Goal: Information Seeking & Learning: Learn about a topic

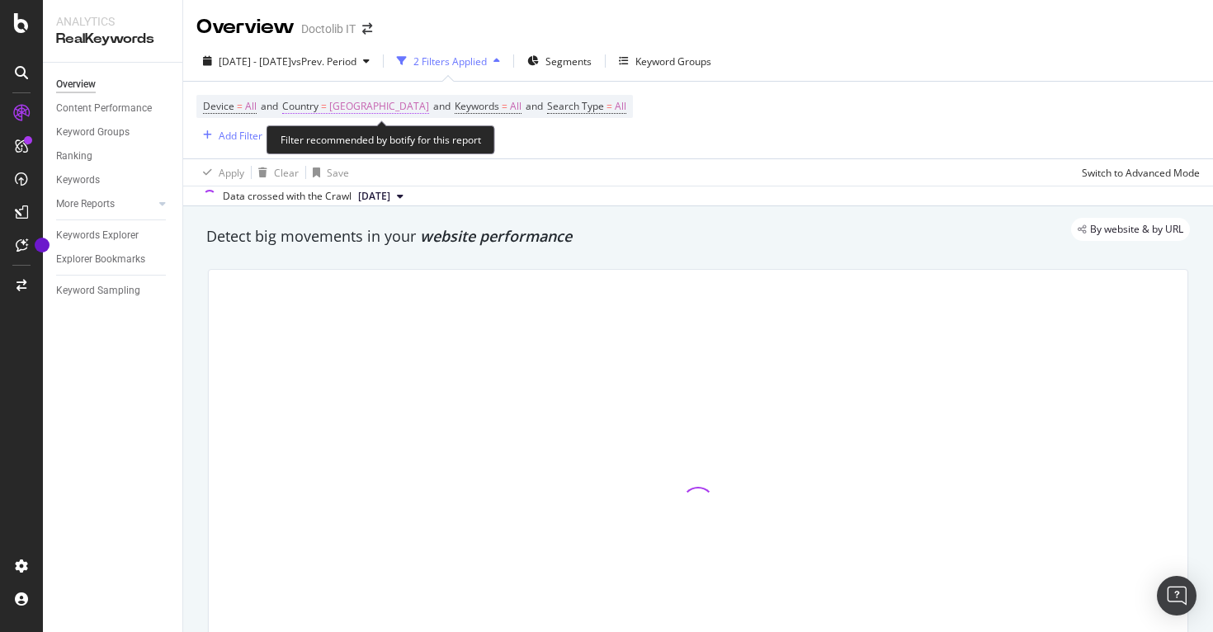
click at [339, 106] on span "[GEOGRAPHIC_DATA]" at bounding box center [379, 106] width 100 height 23
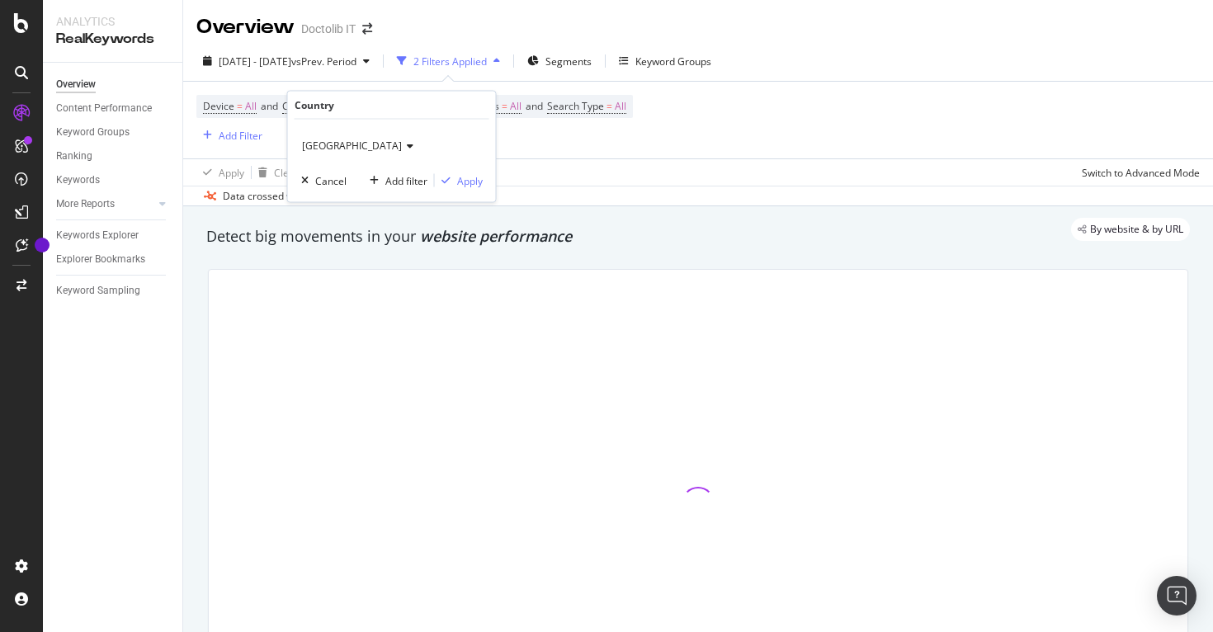
click at [402, 146] on icon at bounding box center [408, 146] width 12 height 10
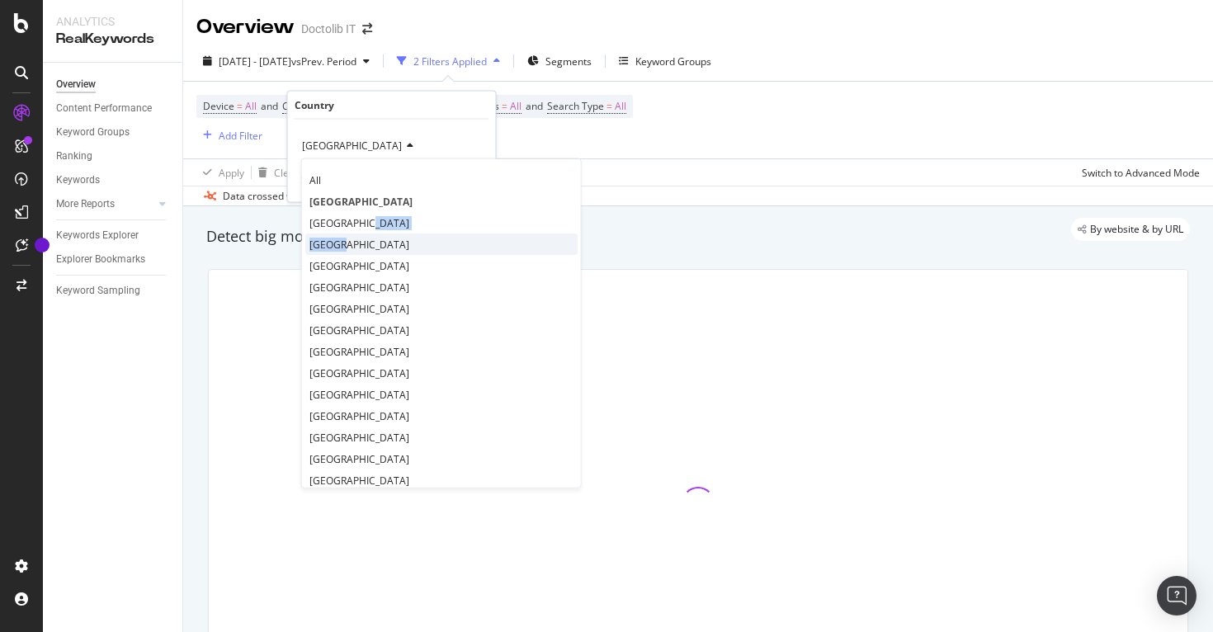
drag, startPoint x: 346, startPoint y: 230, endPoint x: 346, endPoint y: 240, distance: 9.9
click at [346, 240] on div "All [GEOGRAPHIC_DATA] [GEOGRAPHIC_DATA] [GEOGRAPHIC_DATA] [GEOGRAPHIC_DATA] [GE…" at bounding box center [441, 323] width 280 height 330
click at [346, 240] on span "[GEOGRAPHIC_DATA]" at bounding box center [359, 244] width 100 height 14
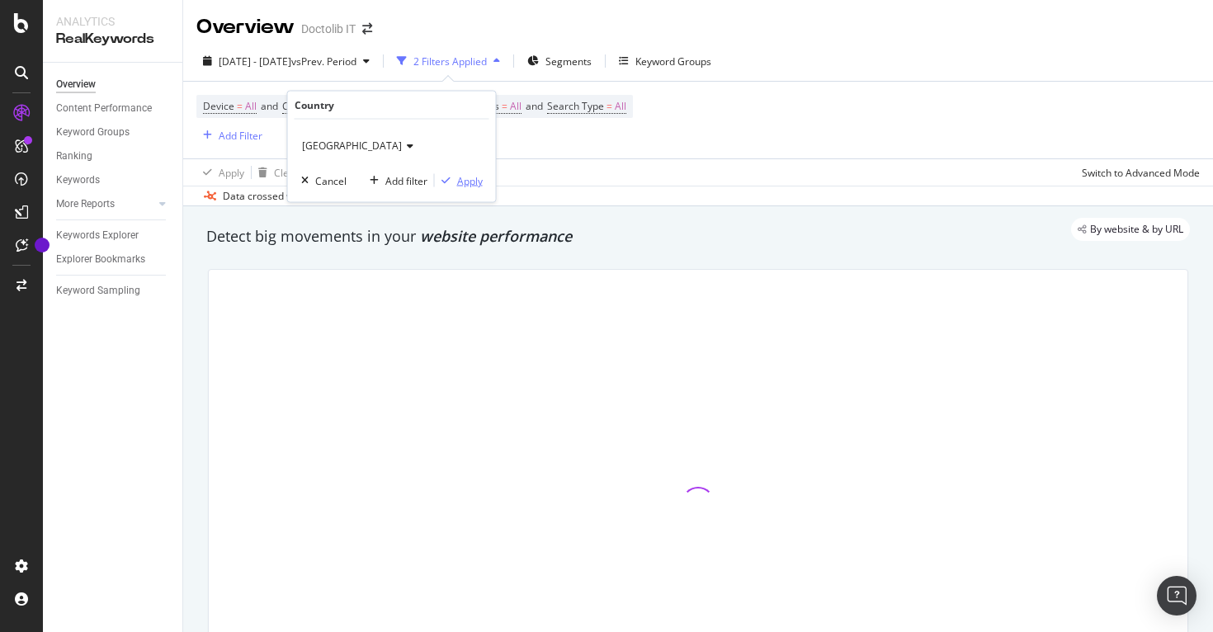
click at [474, 177] on div "Apply" at bounding box center [470, 180] width 26 height 14
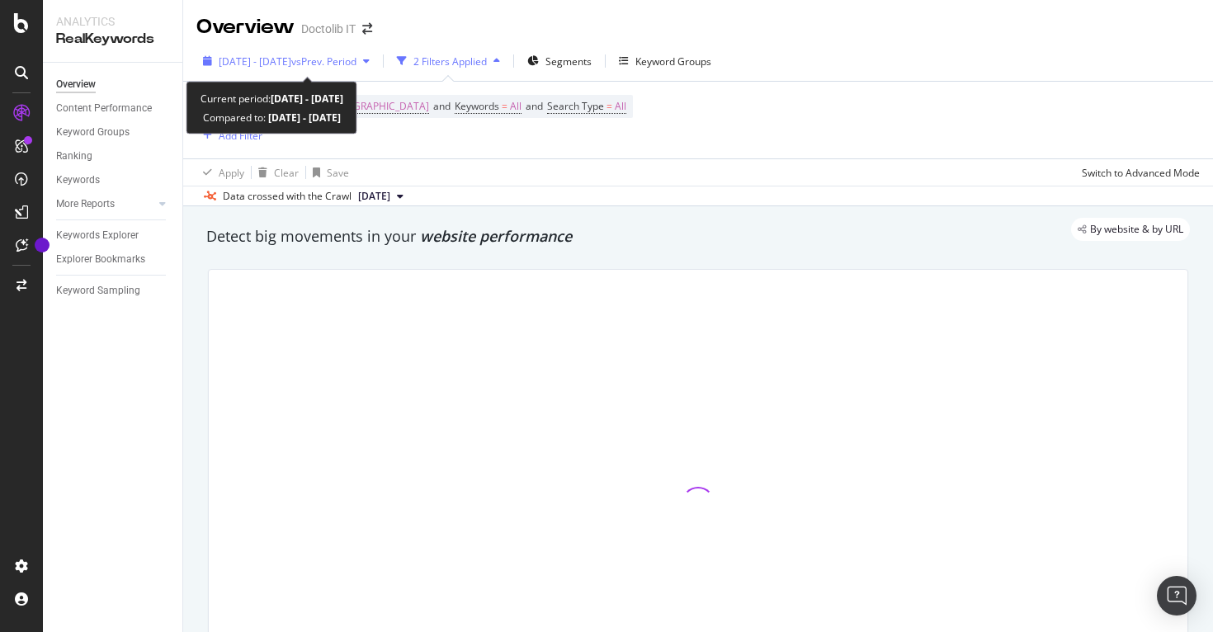
click at [376, 73] on div "[DATE] - [DATE] vs Prev. Period" at bounding box center [286, 61] width 180 height 25
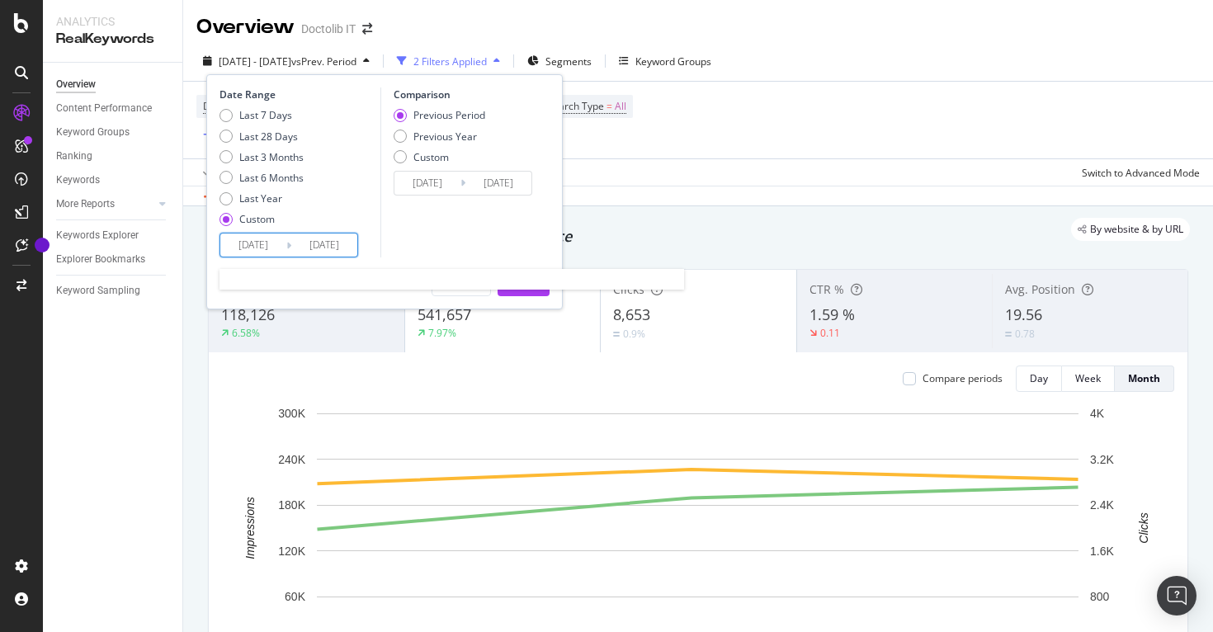
click at [251, 238] on input "[DATE]" at bounding box center [253, 244] width 66 height 23
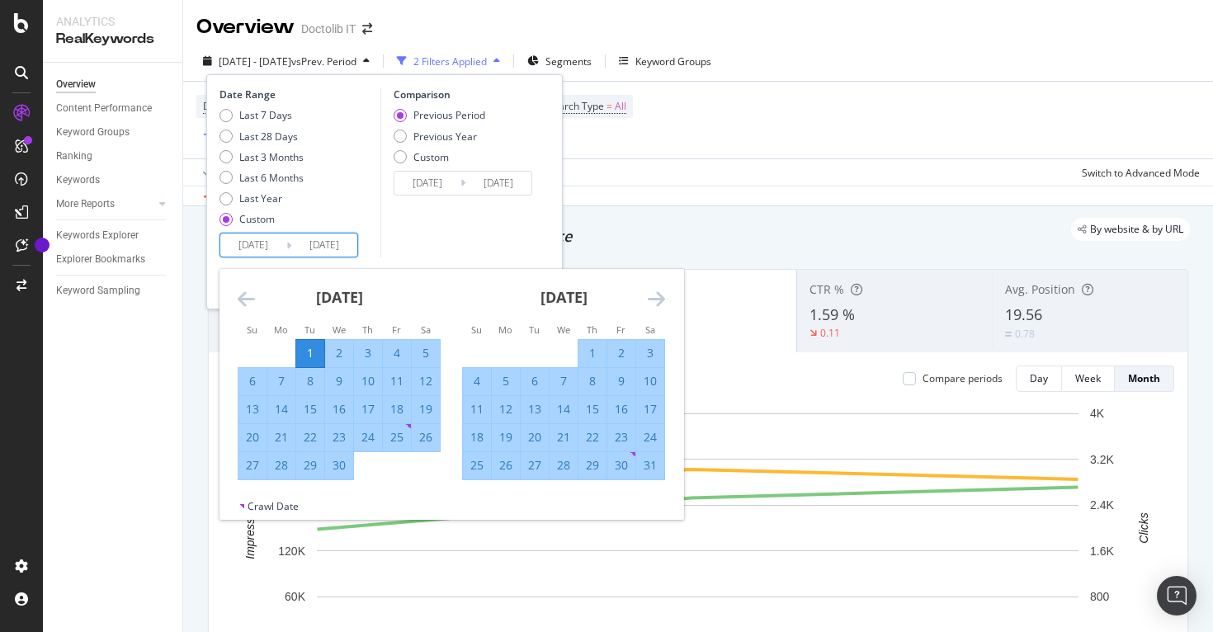
click at [648, 300] on icon "Move forward to switch to the next month." at bounding box center [656, 299] width 17 height 20
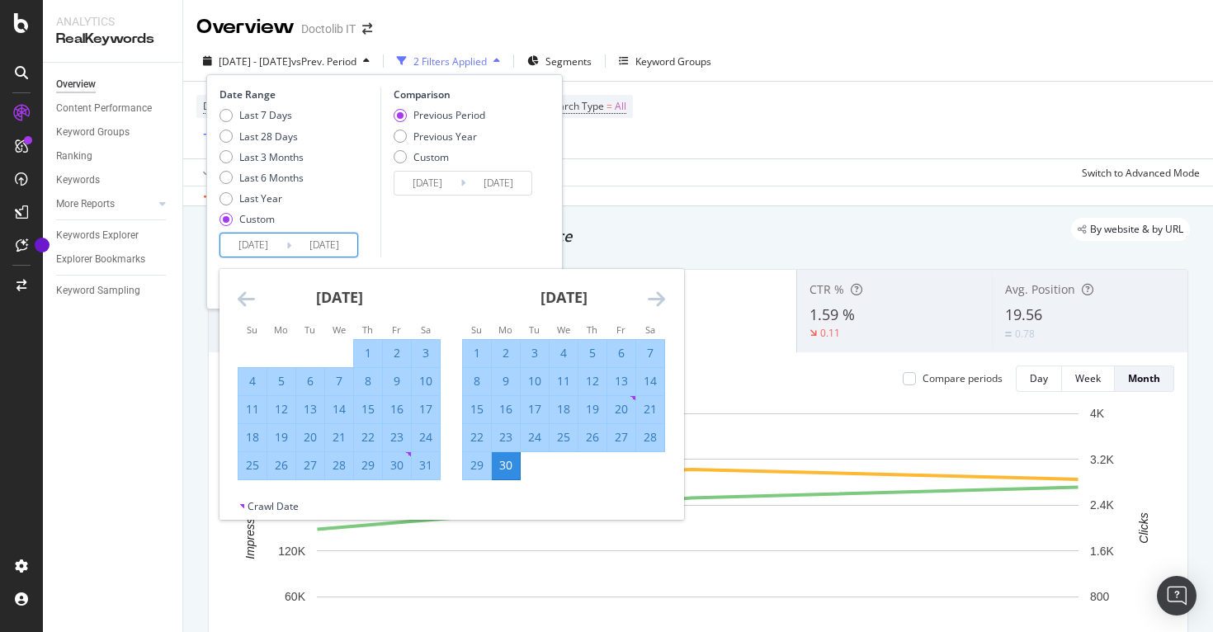
click at [648, 300] on icon "Move forward to switch to the next month." at bounding box center [656, 299] width 17 height 20
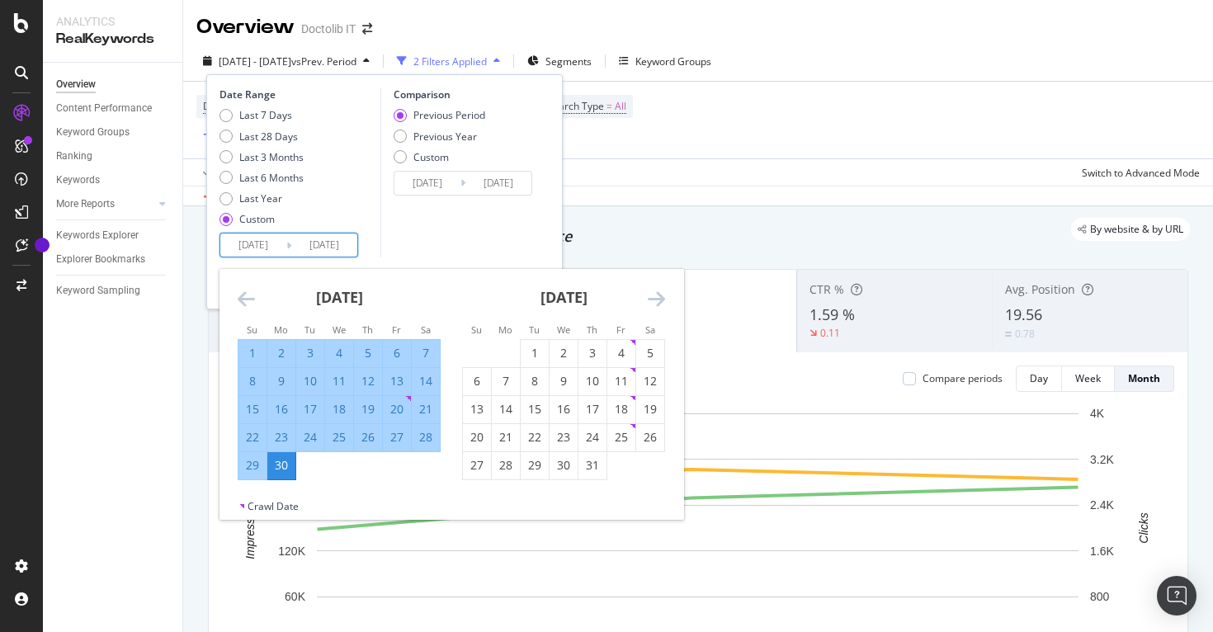
click at [635, 302] on div "[DATE]" at bounding box center [563, 304] width 203 height 70
click at [653, 297] on icon "Move forward to switch to the next month." at bounding box center [656, 299] width 17 height 20
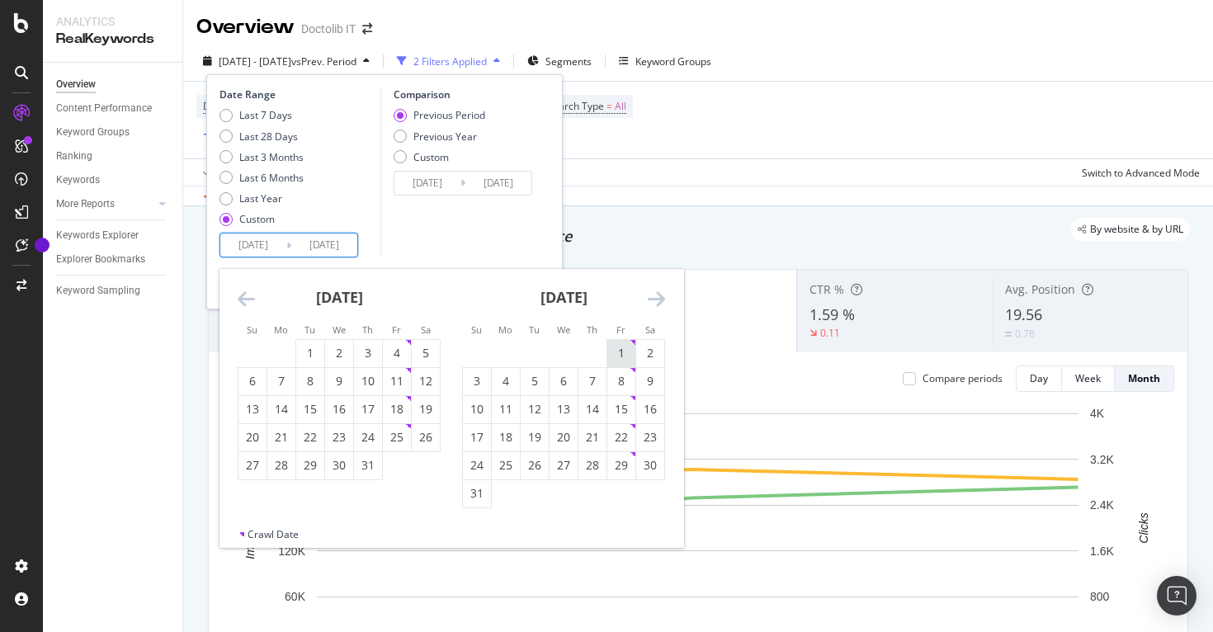
click at [612, 350] on div "1" at bounding box center [621, 353] width 28 height 16
type input "[DATE]"
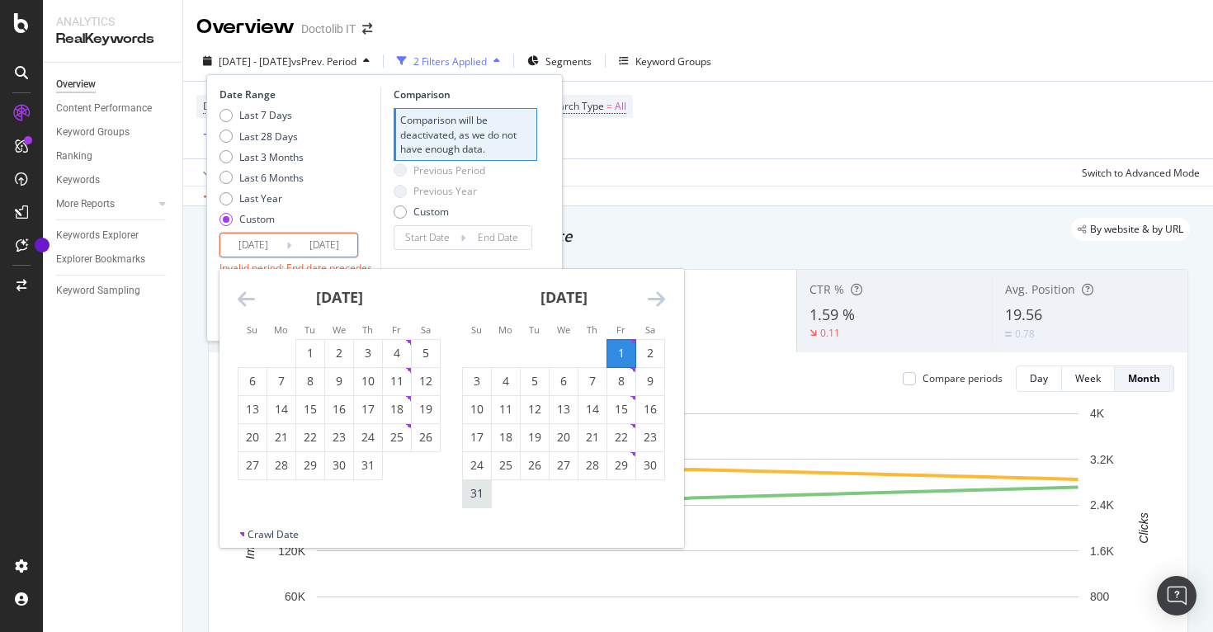
click at [483, 500] on div "31" at bounding box center [477, 493] width 28 height 16
type input "[DATE]"
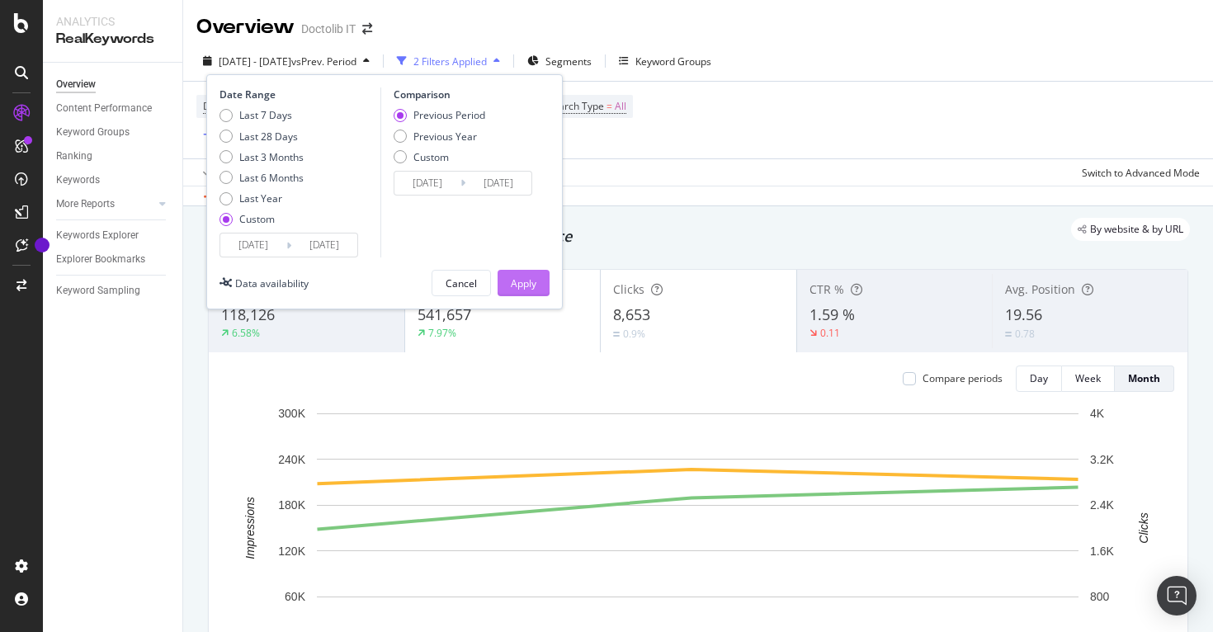
click at [518, 288] on div "Apply" at bounding box center [524, 283] width 26 height 14
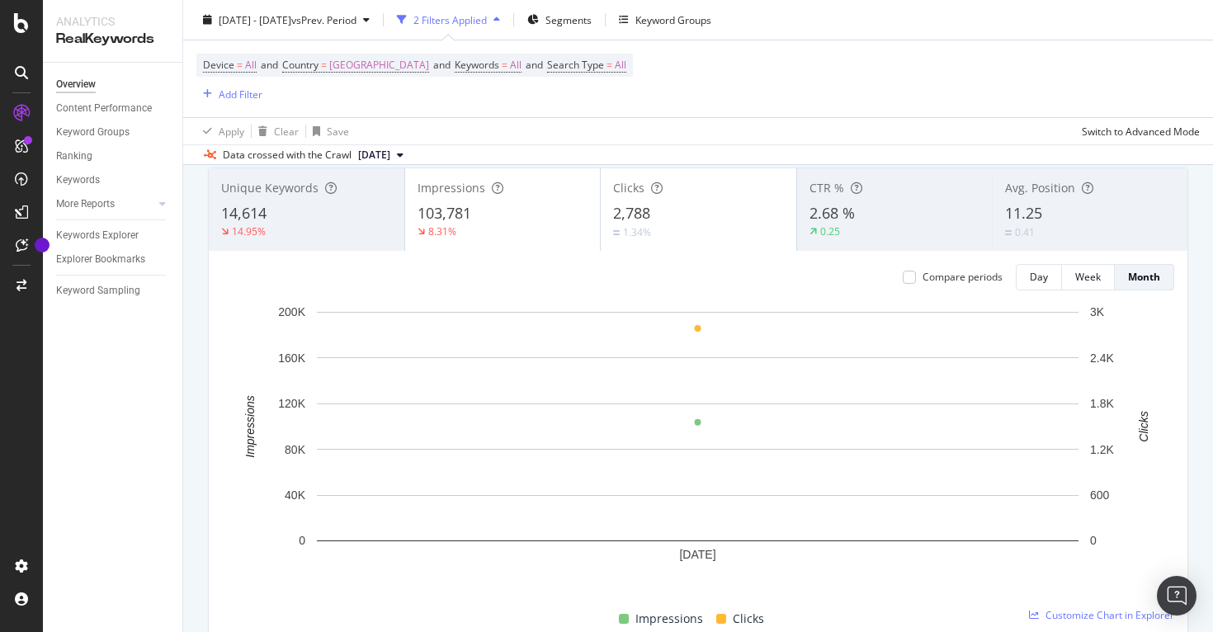
scroll to position [106, 0]
click at [544, 242] on div "Impressions 103,781 8.31%" at bounding box center [502, 204] width 196 height 82
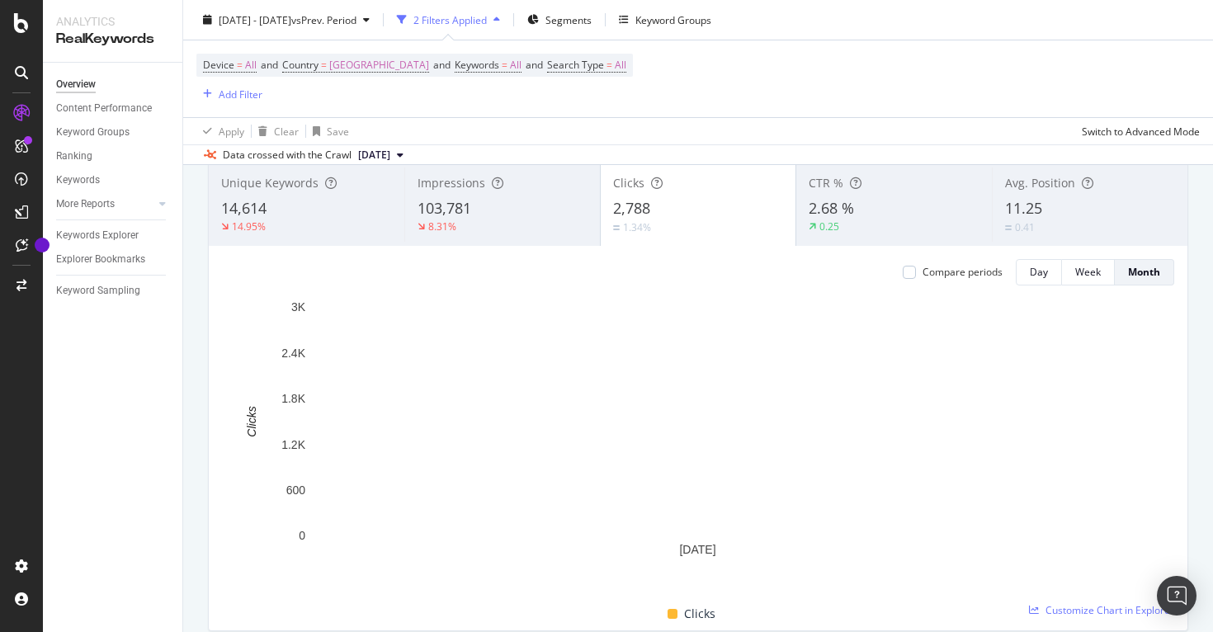
click at [544, 242] on div "Impressions 103,781 8.31%" at bounding box center [502, 204] width 196 height 82
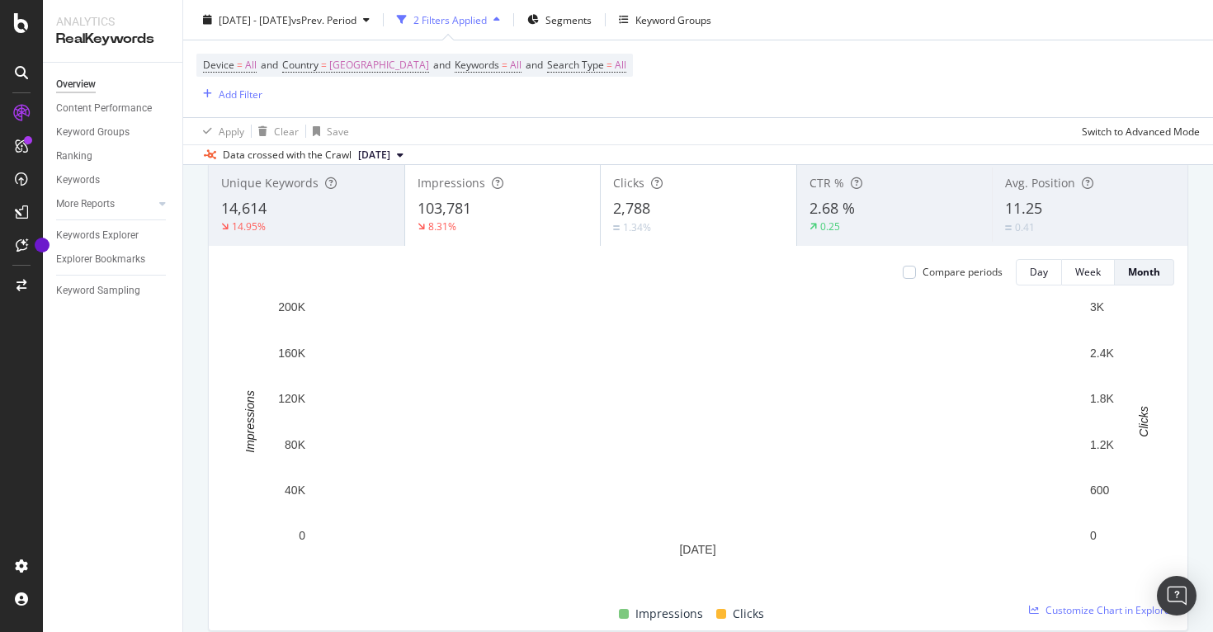
click at [642, 199] on span "2,788" at bounding box center [631, 208] width 37 height 20
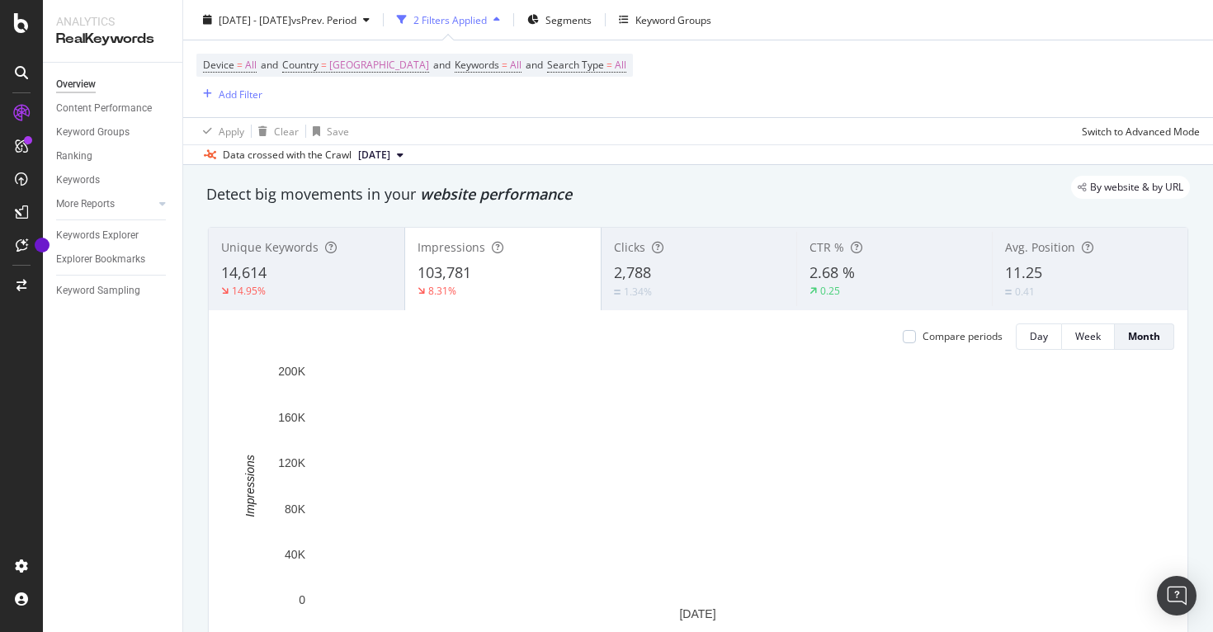
scroll to position [0, 0]
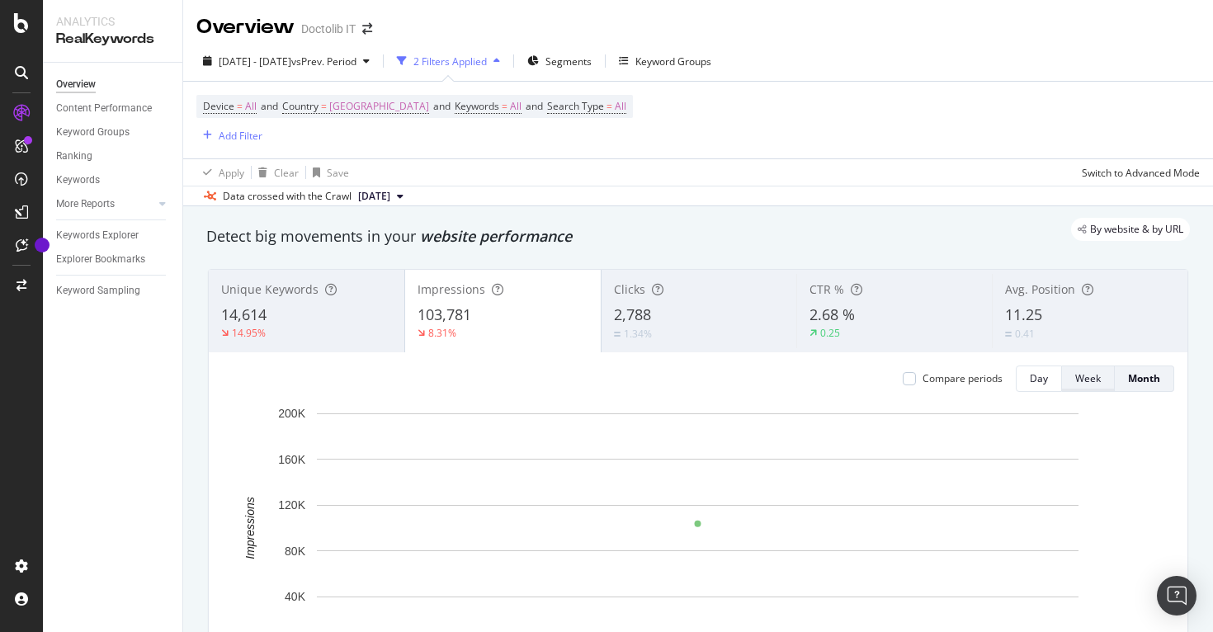
click at [1078, 374] on div "Week" at bounding box center [1088, 378] width 26 height 14
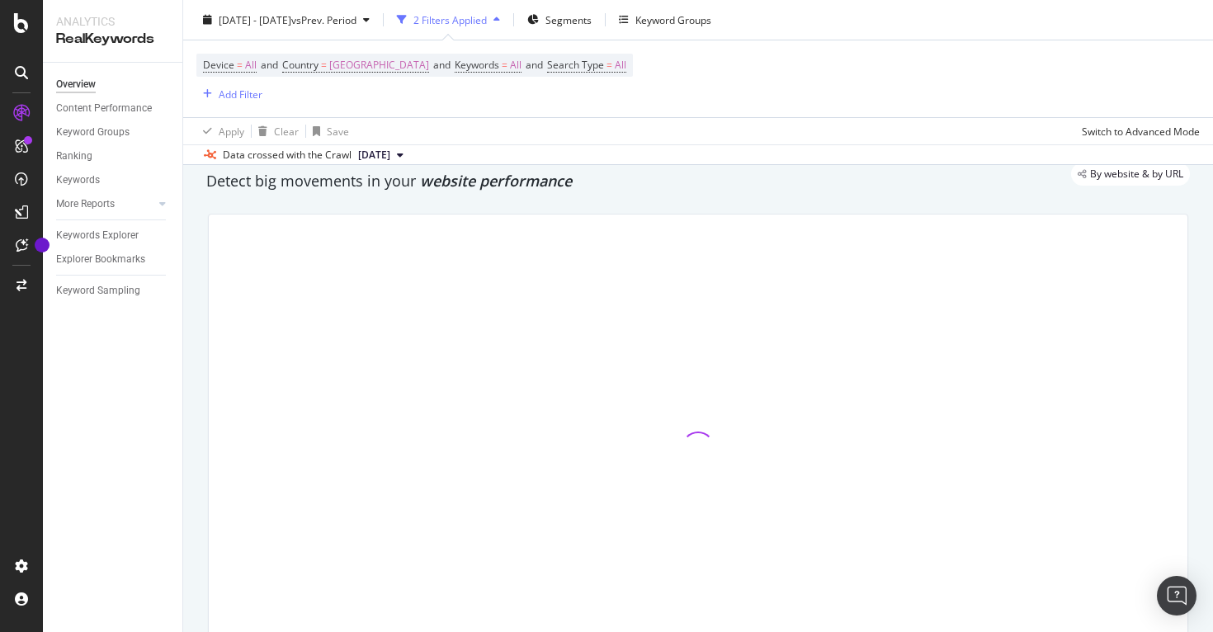
scroll to position [56, 0]
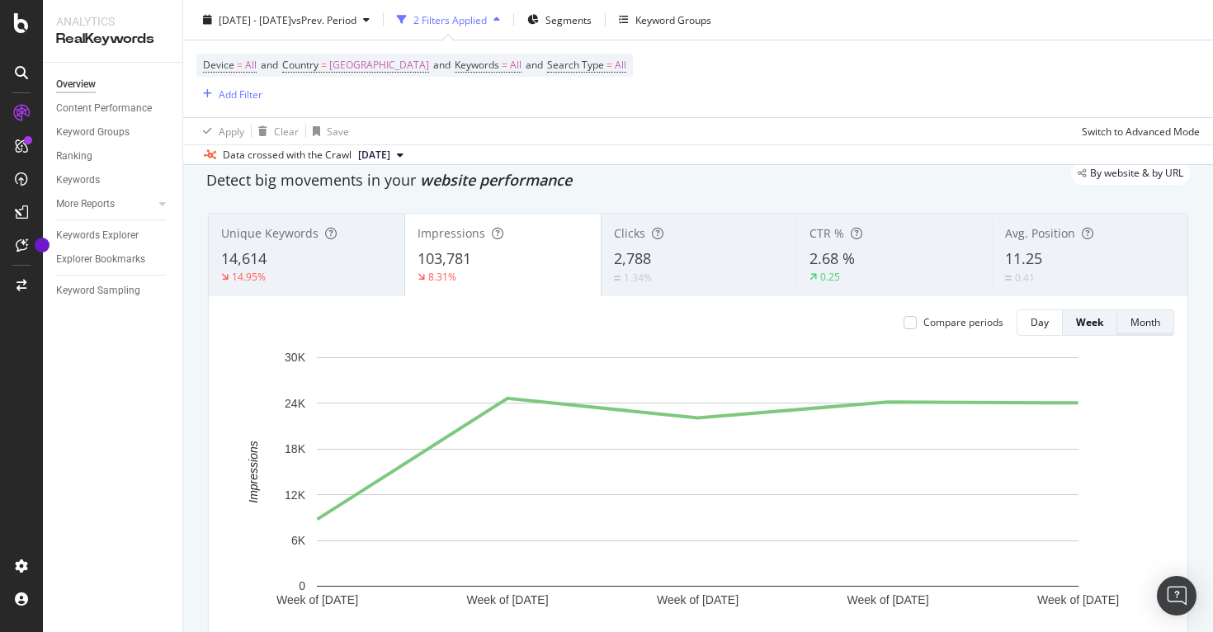
click at [1126, 322] on button "Month" at bounding box center [1145, 322] width 57 height 26
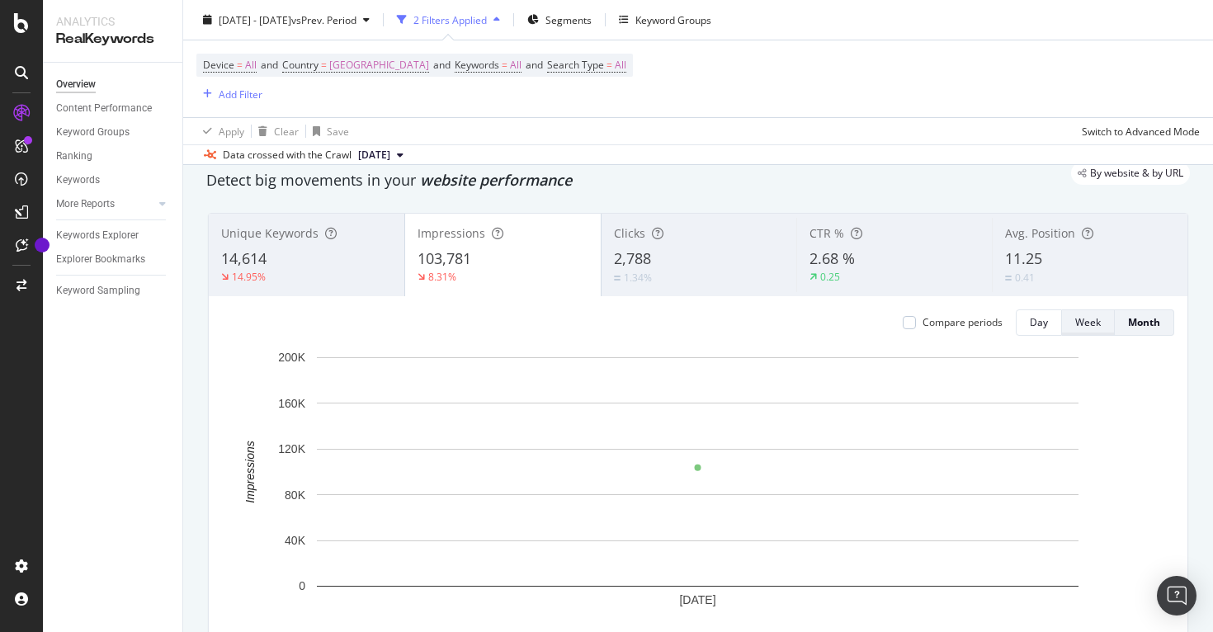
click at [1073, 314] on button "Week" at bounding box center [1088, 322] width 53 height 26
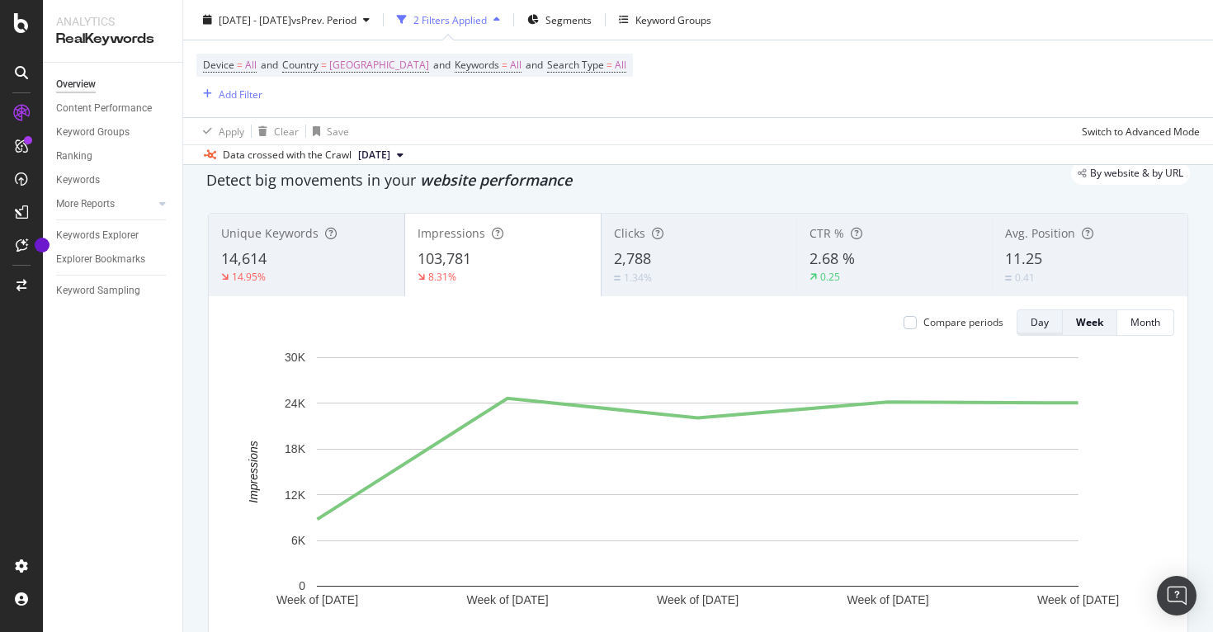
click at [1039, 323] on div "Day" at bounding box center [1039, 322] width 18 height 14
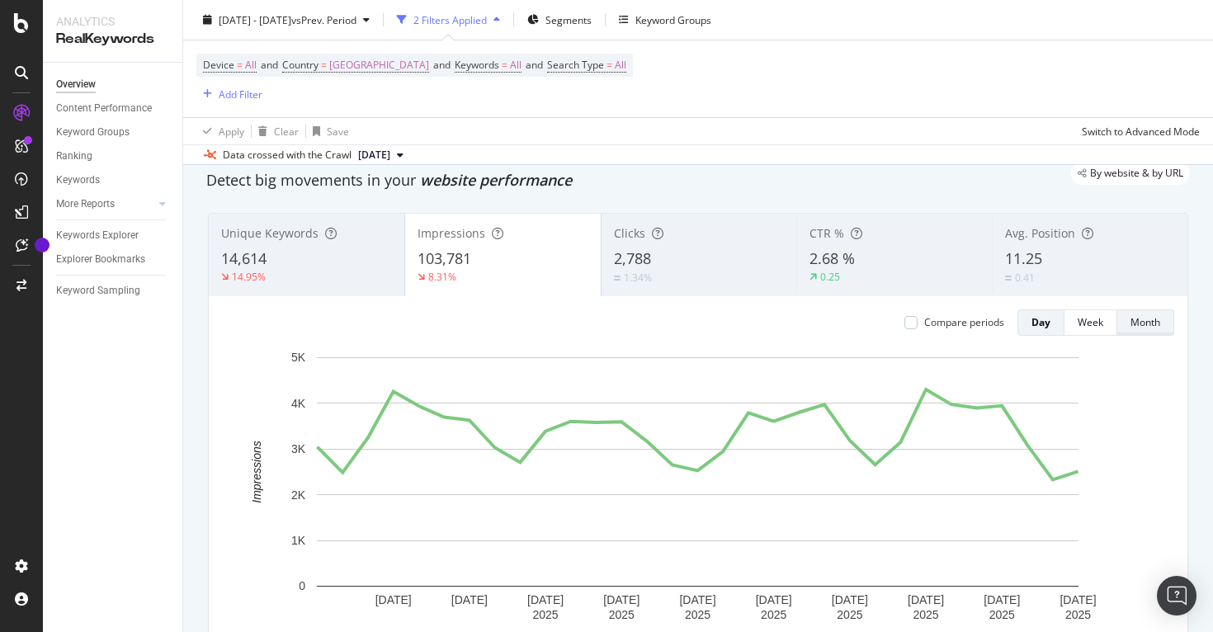
click at [1149, 321] on div "Month" at bounding box center [1145, 322] width 30 height 14
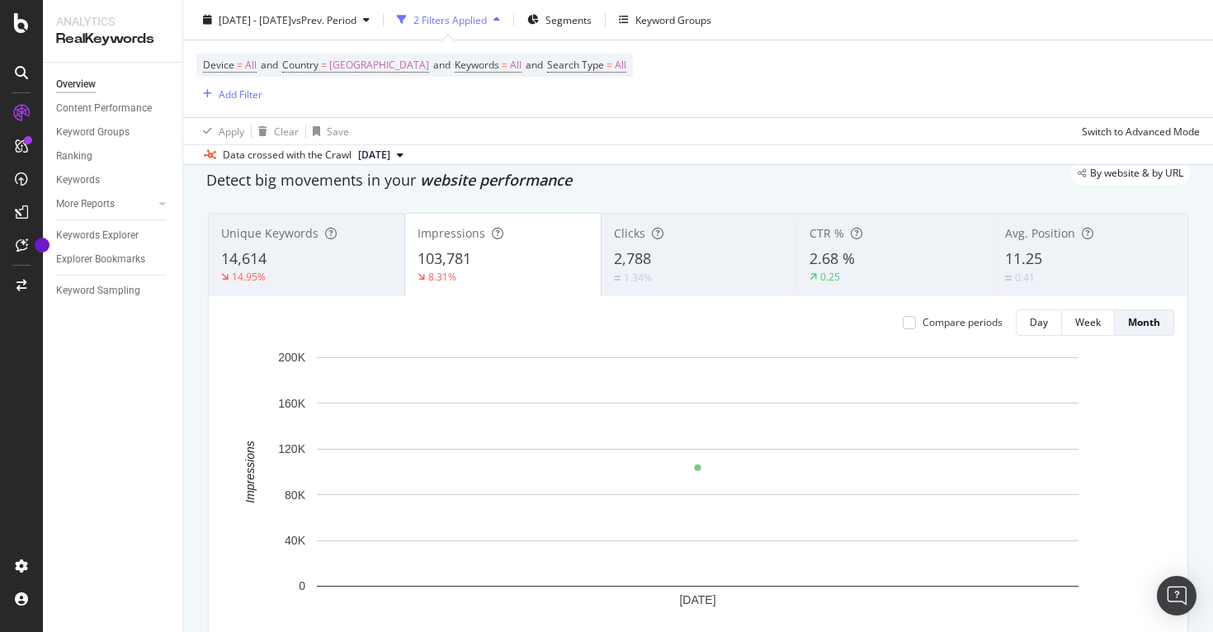
click at [390, 148] on span "[DATE]" at bounding box center [374, 155] width 32 height 15
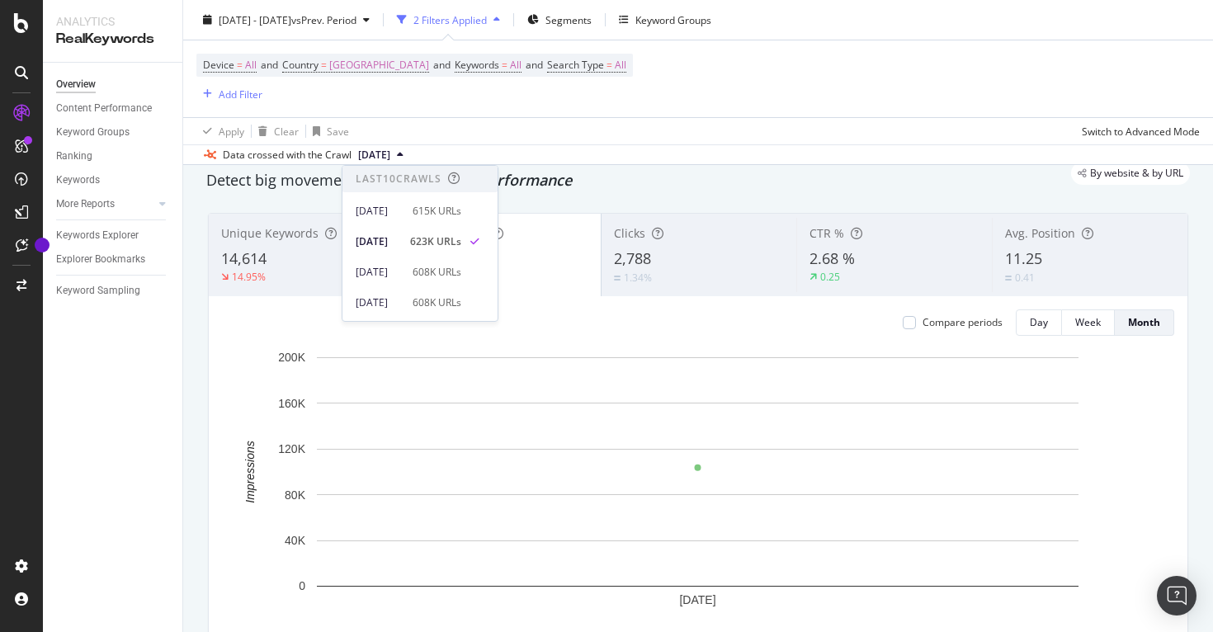
click at [410, 150] on button "[DATE]" at bounding box center [380, 155] width 59 height 20
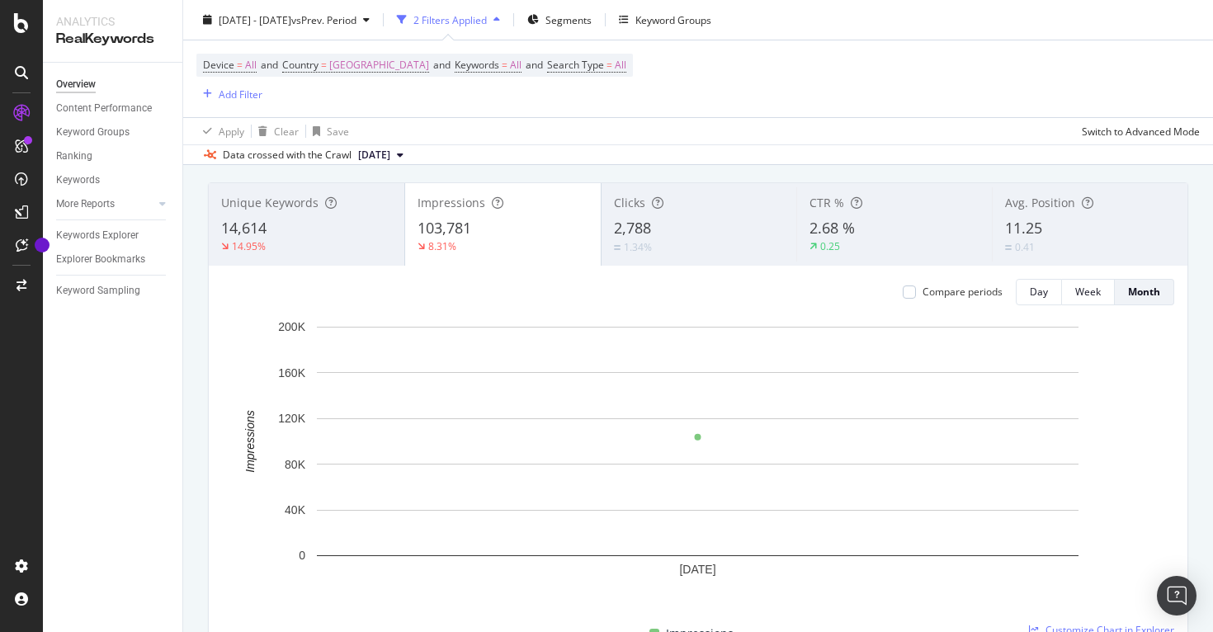
scroll to position [28, 0]
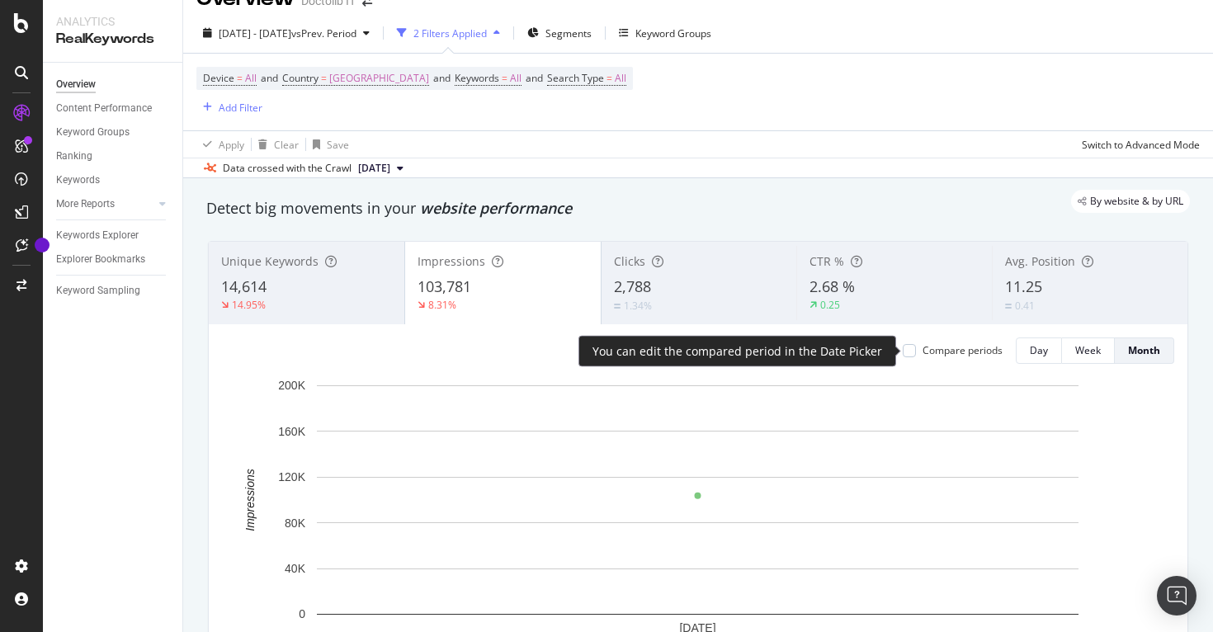
click at [986, 353] on div "Compare periods" at bounding box center [962, 350] width 80 height 14
click at [986, 354] on div "Compare periods" at bounding box center [962, 350] width 80 height 14
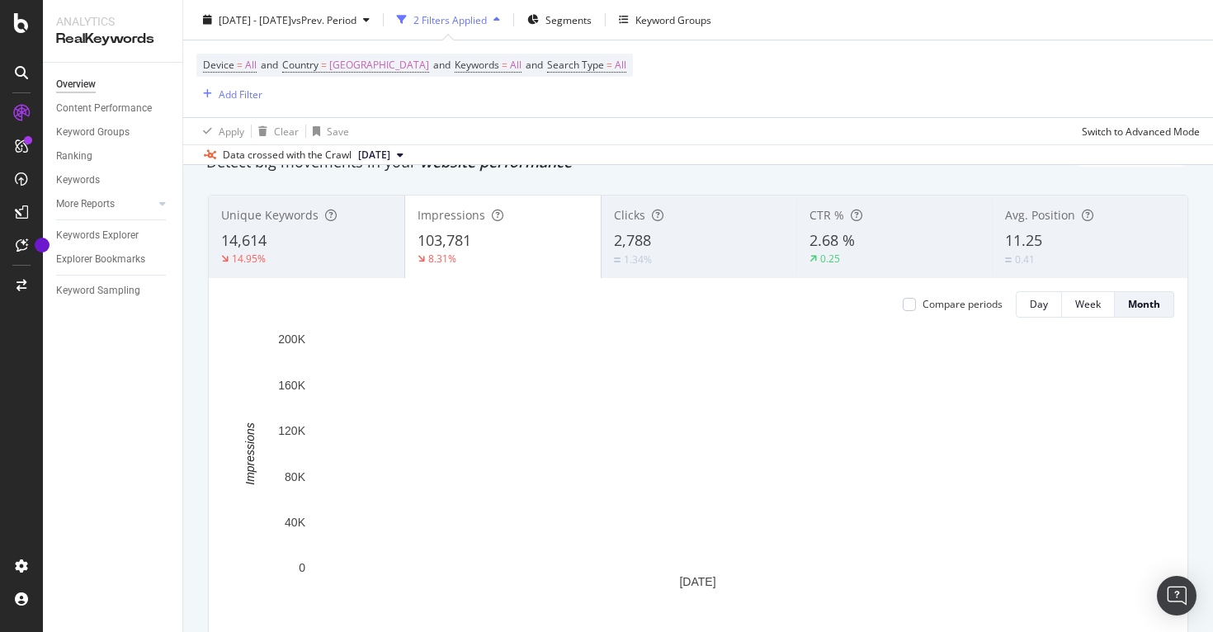
scroll to position [0, 0]
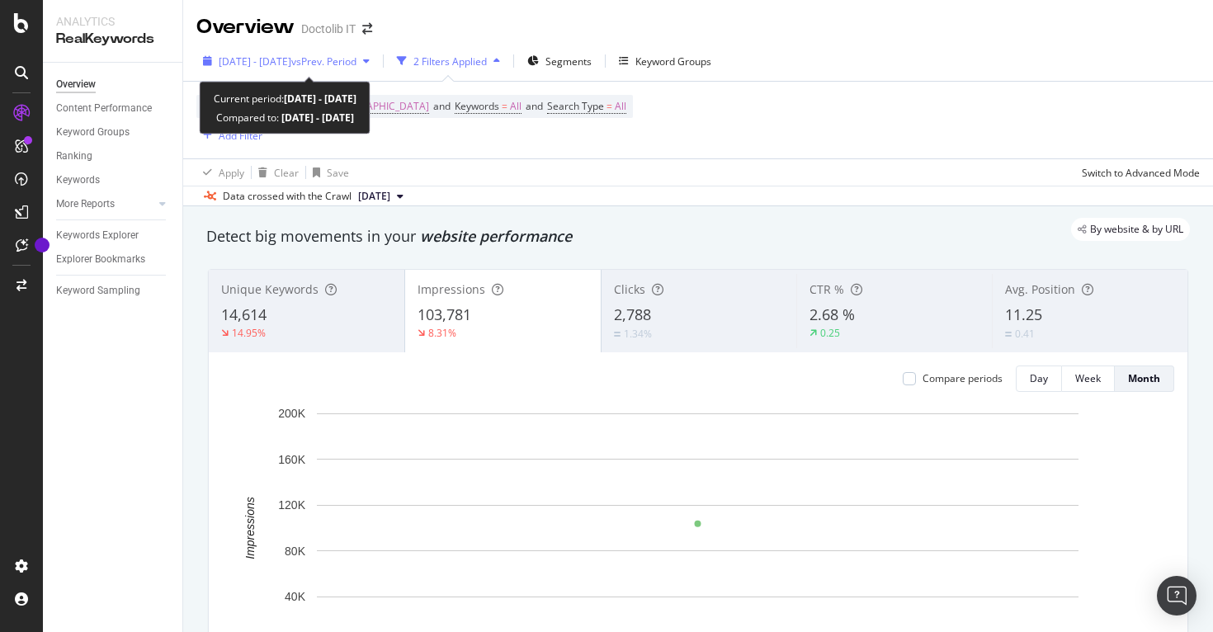
click at [356, 64] on span "vs Prev. Period" at bounding box center [323, 61] width 65 height 14
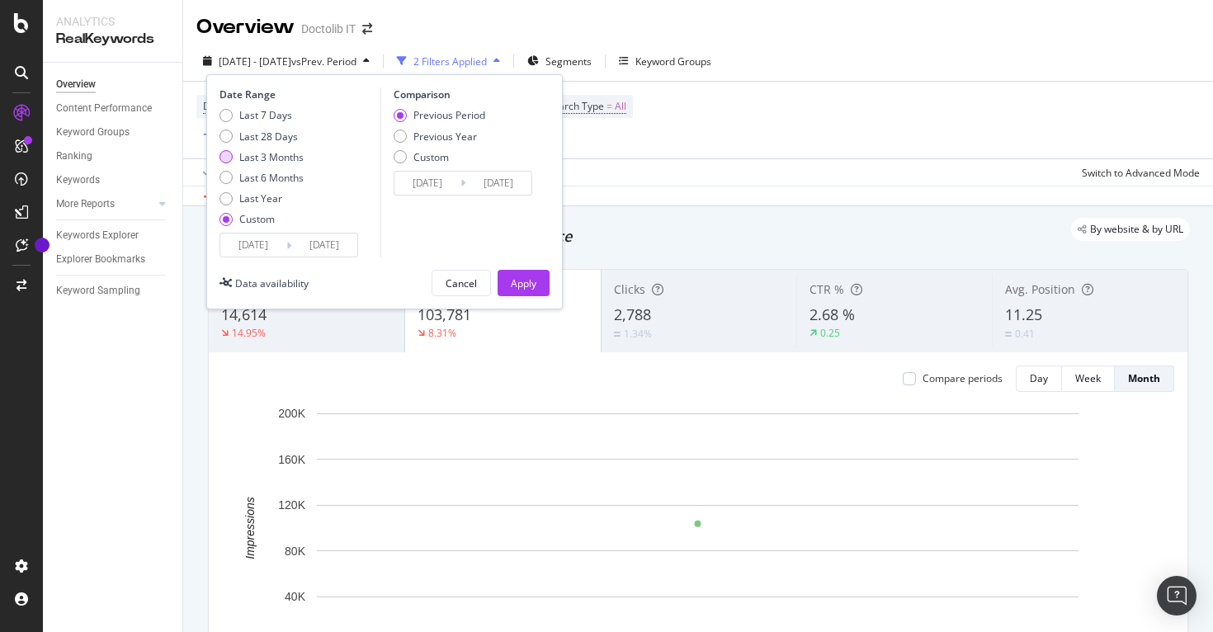
click at [286, 160] on div "Last 3 Months" at bounding box center [271, 157] width 64 height 14
type input "[DATE]"
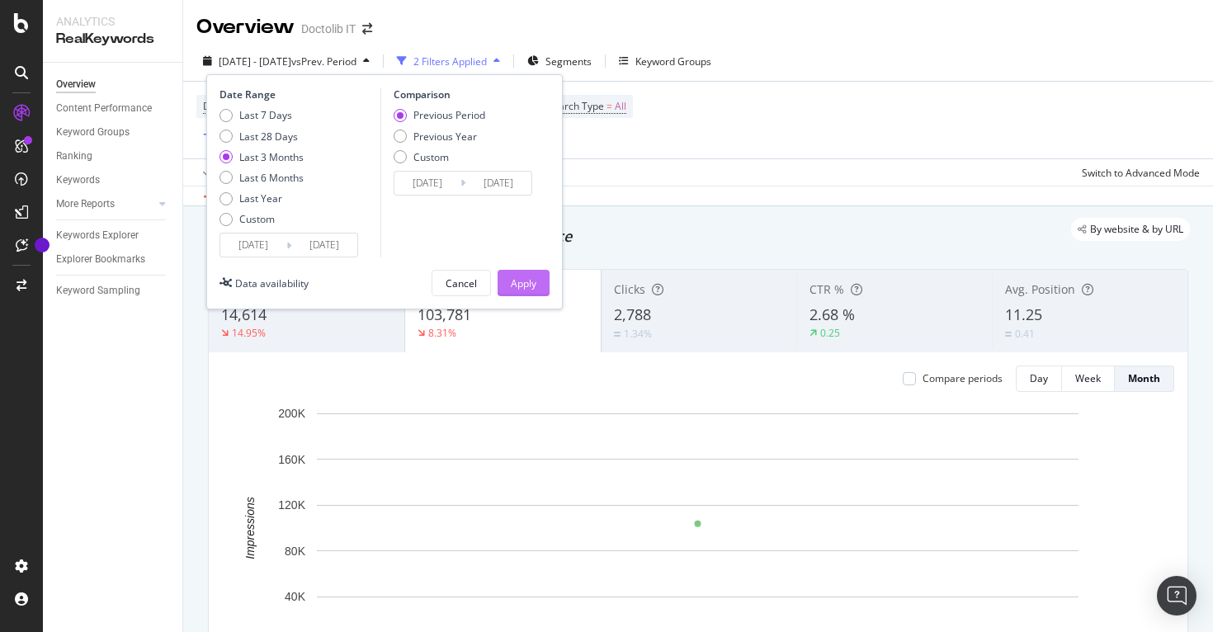
click at [523, 272] on div "Apply" at bounding box center [524, 283] width 26 height 25
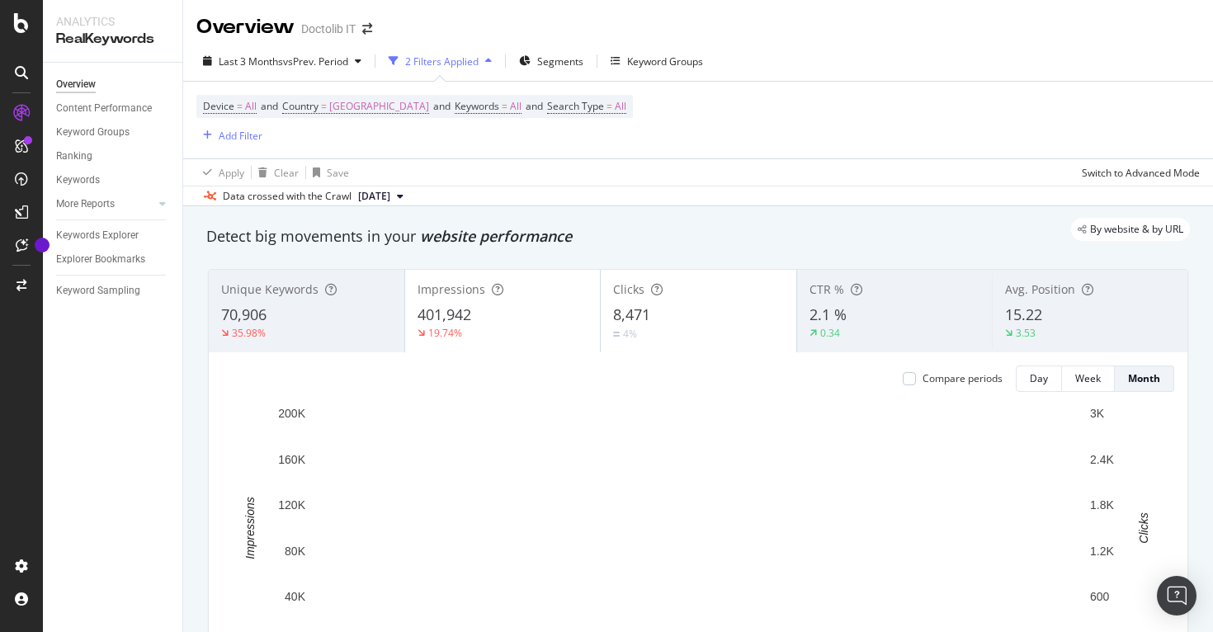
scroll to position [122, 0]
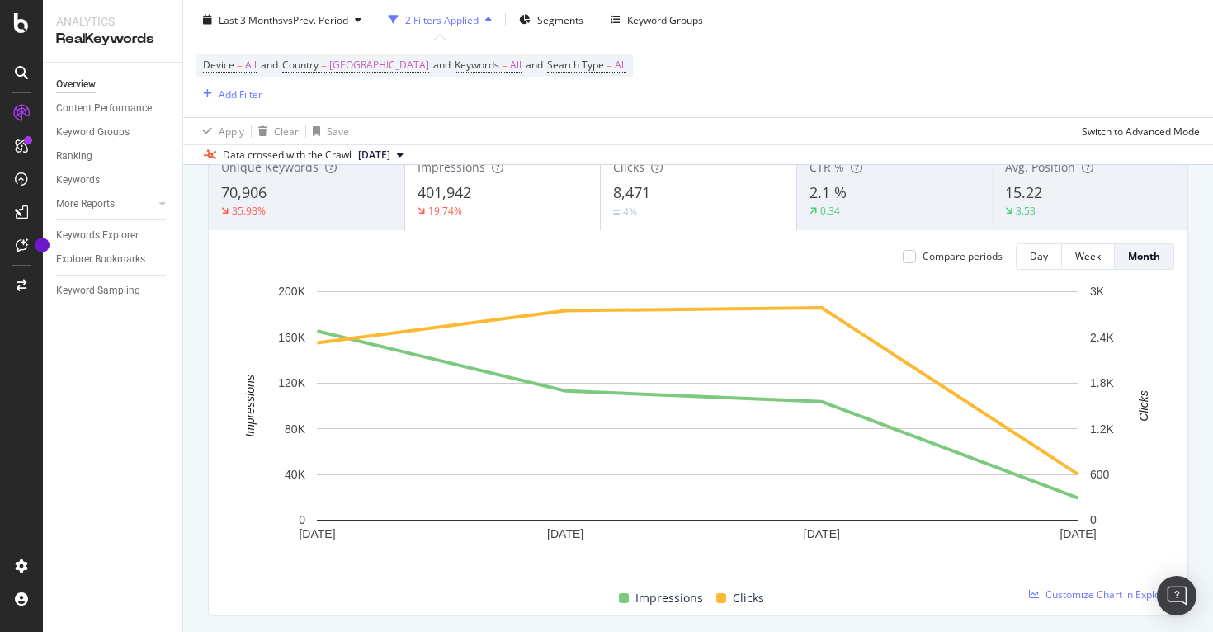
click at [499, 207] on div "19.74%" at bounding box center [502, 211] width 171 height 15
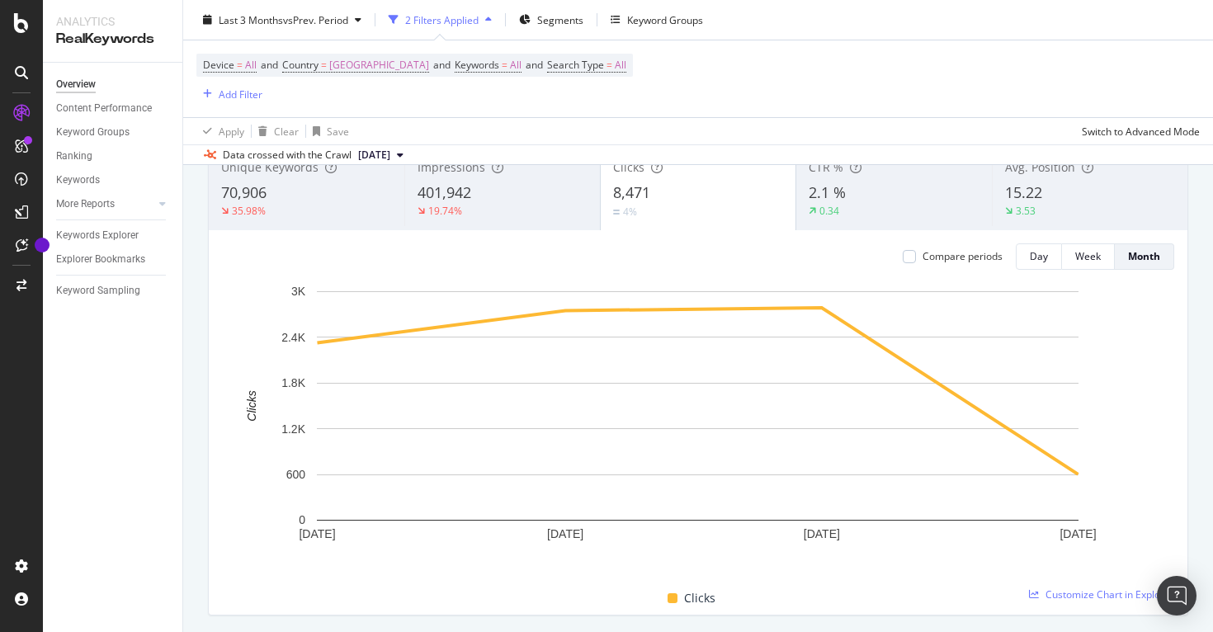
click at [533, 210] on div "19.74%" at bounding box center [502, 211] width 170 height 15
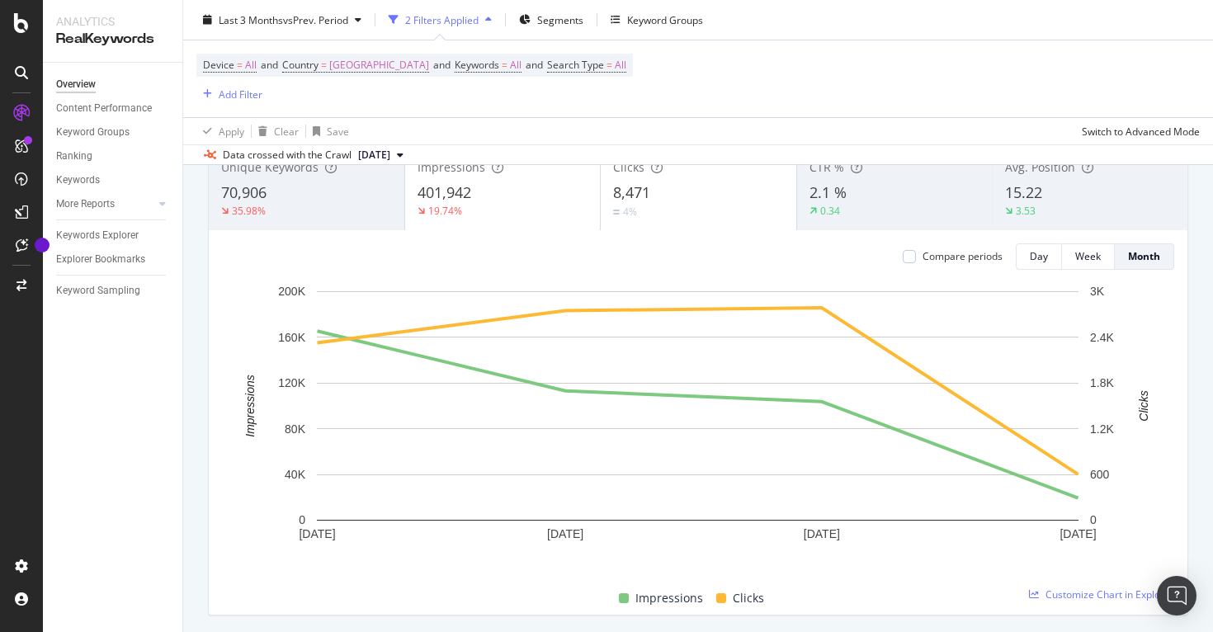
click at [650, 205] on div "4%" at bounding box center [633, 212] width 41 height 16
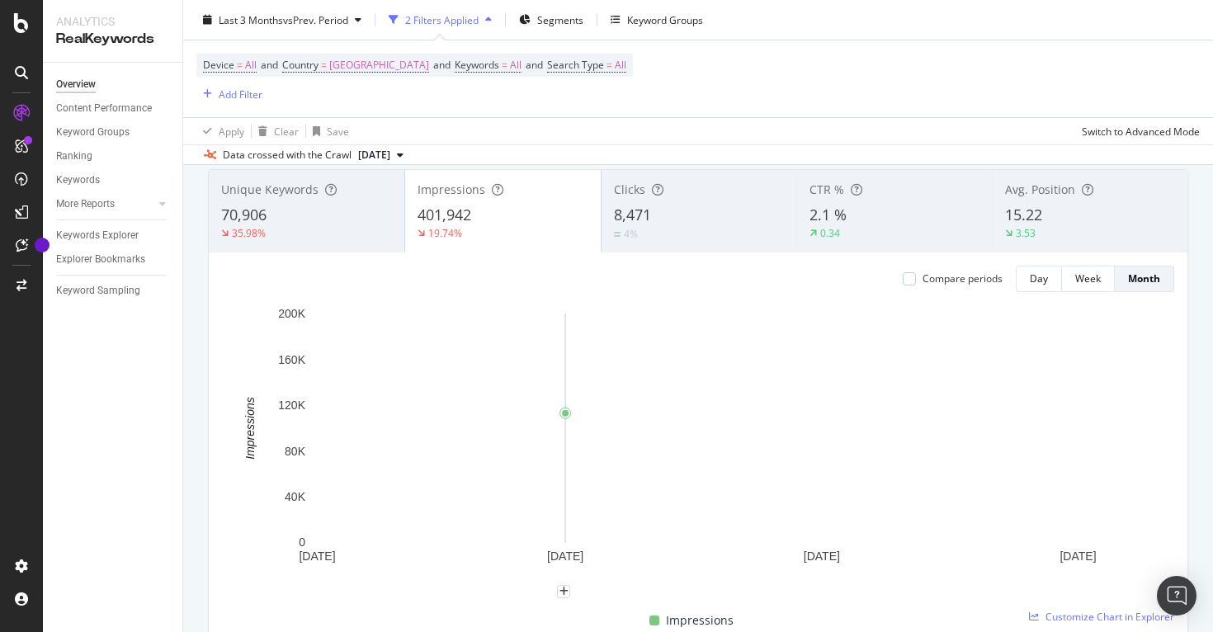
scroll to position [105, 0]
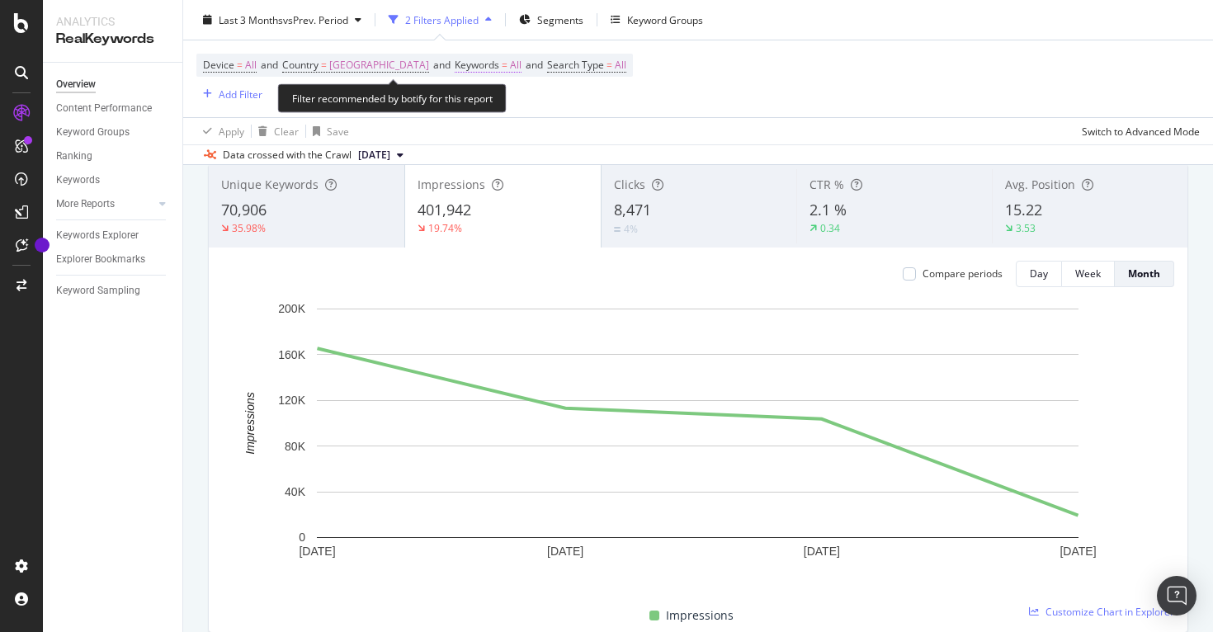
click at [510, 67] on span "All" at bounding box center [516, 65] width 12 height 23
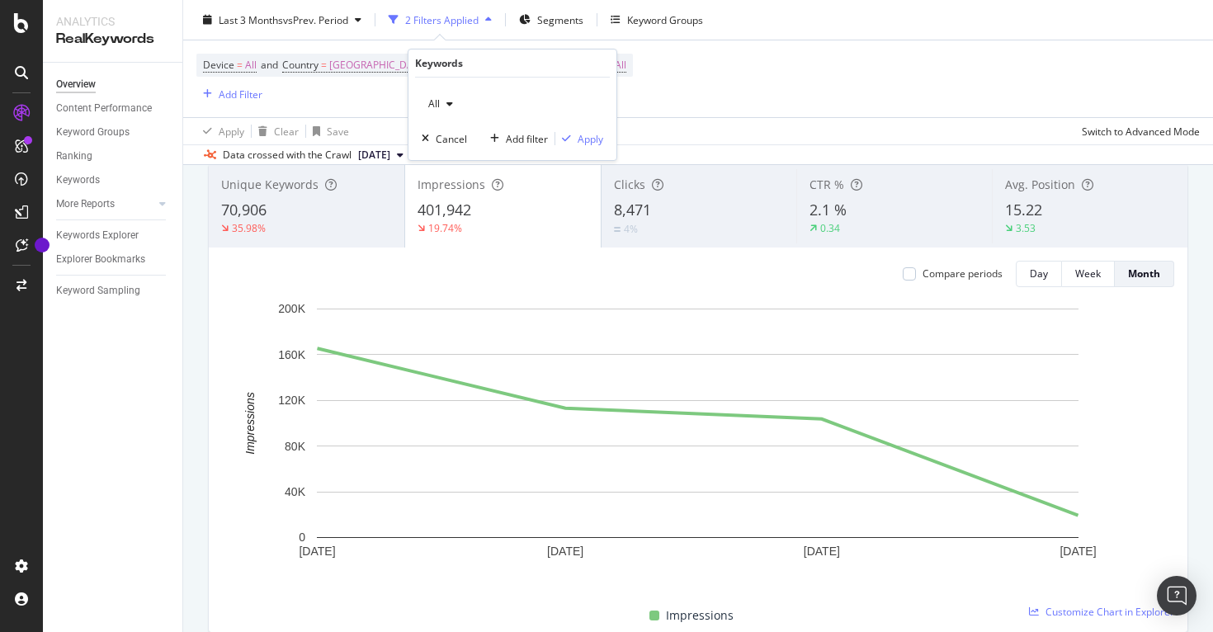
click at [663, 100] on div "Device = All and Country = [GEOGRAPHIC_DATA] and Keywords = All and Search Type…" at bounding box center [697, 78] width 1003 height 77
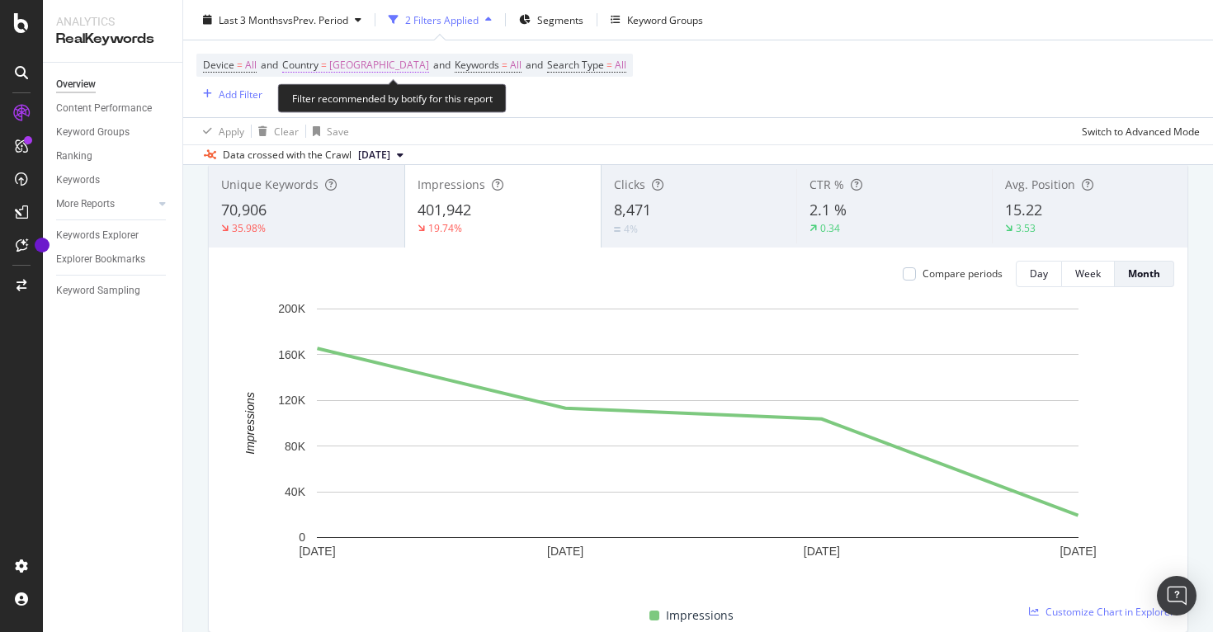
click at [367, 71] on span "[GEOGRAPHIC_DATA]" at bounding box center [379, 65] width 100 height 23
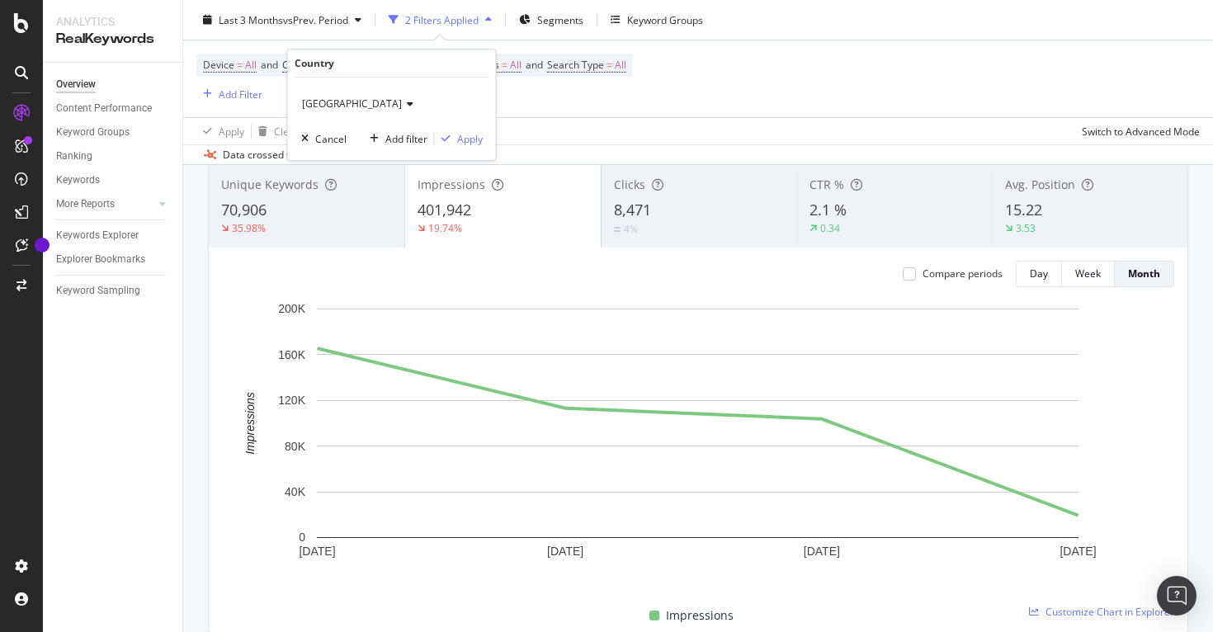
click at [342, 104] on span "[GEOGRAPHIC_DATA]" at bounding box center [352, 104] width 100 height 14
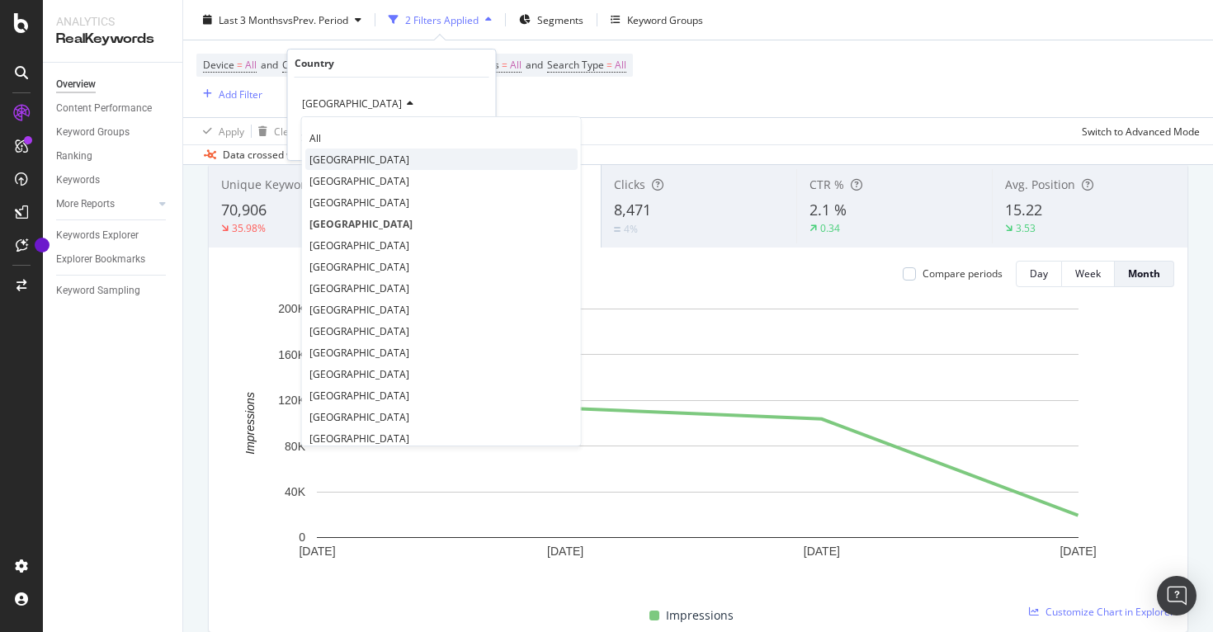
click at [340, 162] on div "[GEOGRAPHIC_DATA]" at bounding box center [441, 158] width 272 height 21
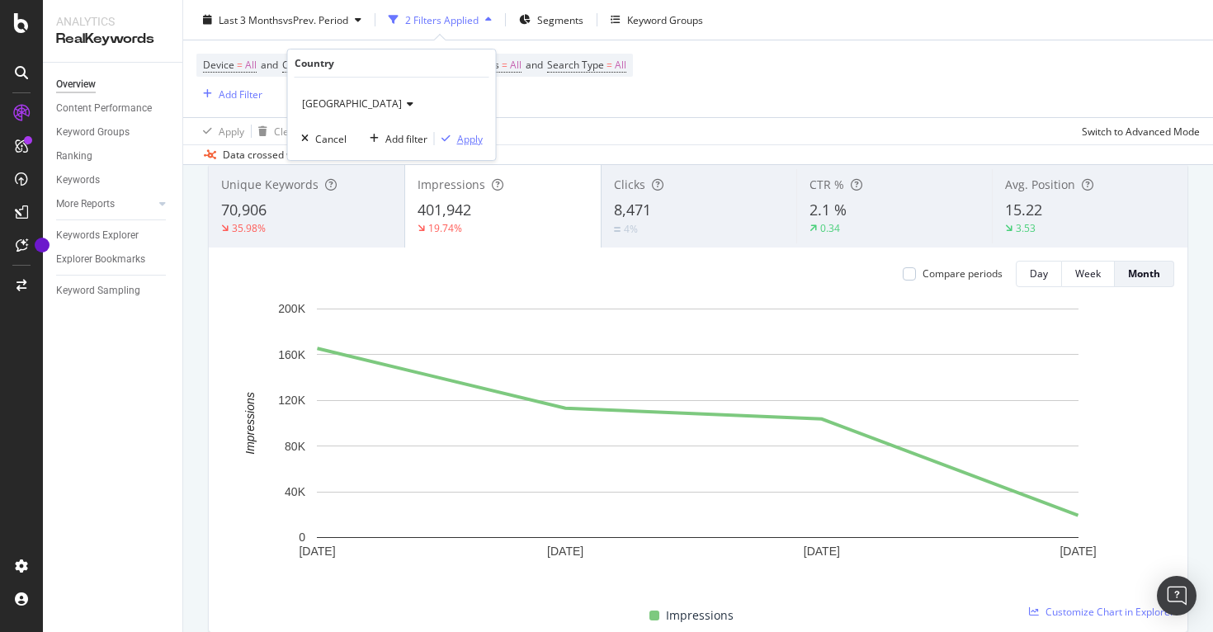
click at [474, 134] on div "Apply" at bounding box center [470, 139] width 26 height 14
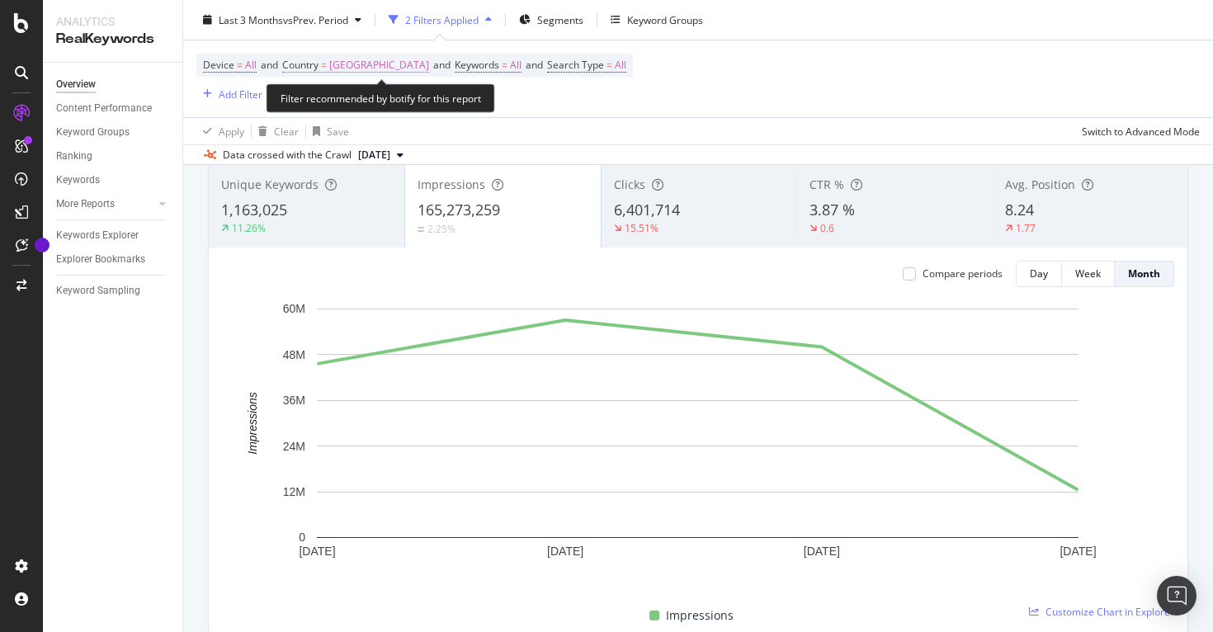
click at [344, 73] on span "[GEOGRAPHIC_DATA]" at bounding box center [379, 65] width 100 height 23
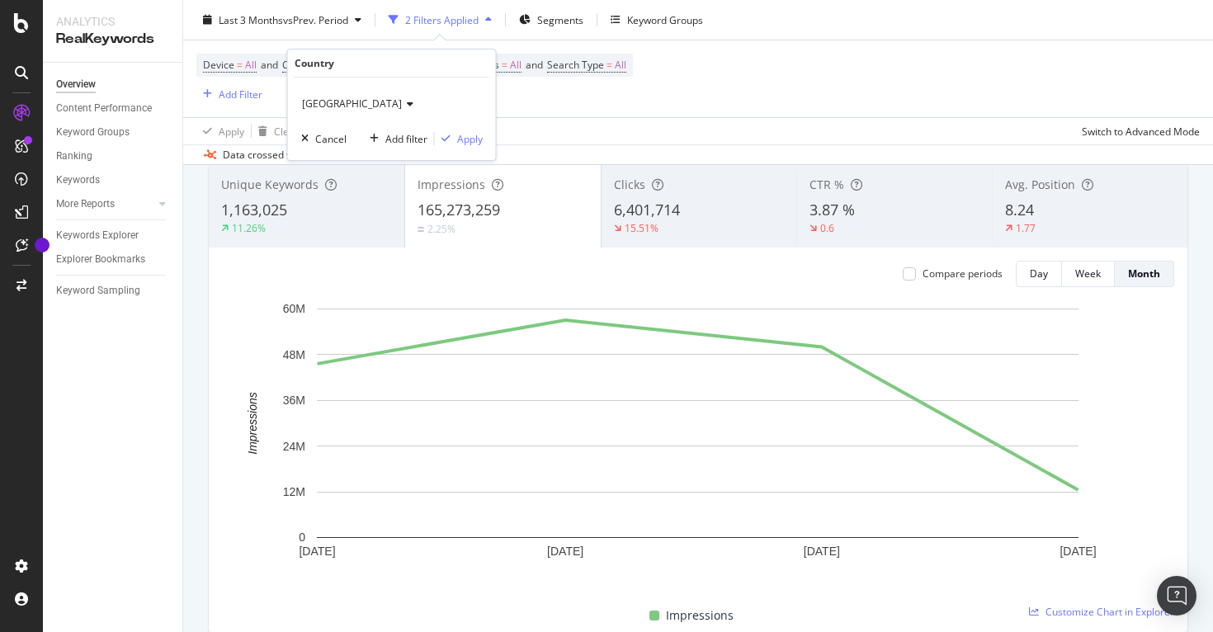
click at [318, 110] on span "[GEOGRAPHIC_DATA]" at bounding box center [352, 104] width 100 height 14
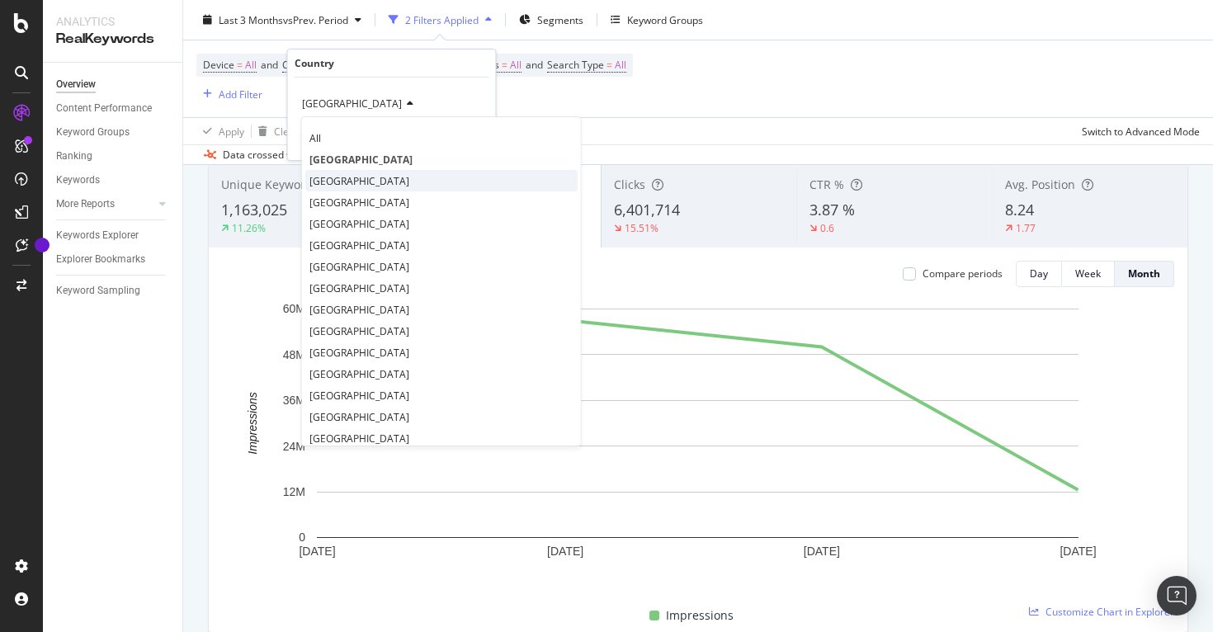
click at [334, 181] on span "[GEOGRAPHIC_DATA]" at bounding box center [359, 181] width 100 height 14
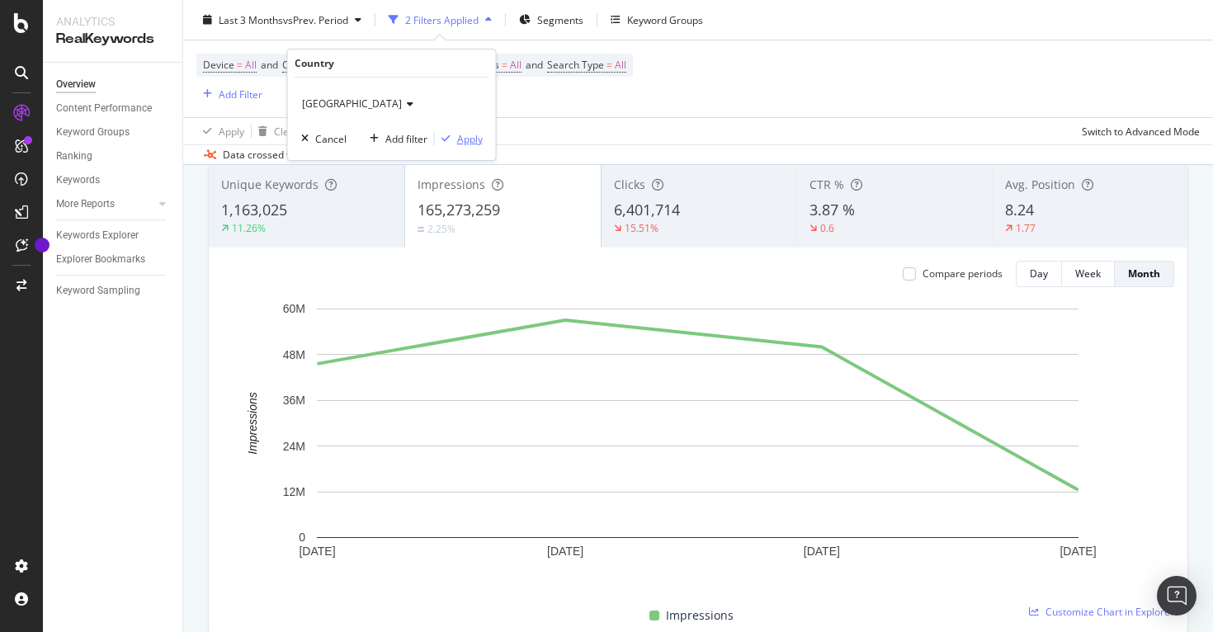
click at [475, 145] on div "Apply" at bounding box center [470, 139] width 26 height 14
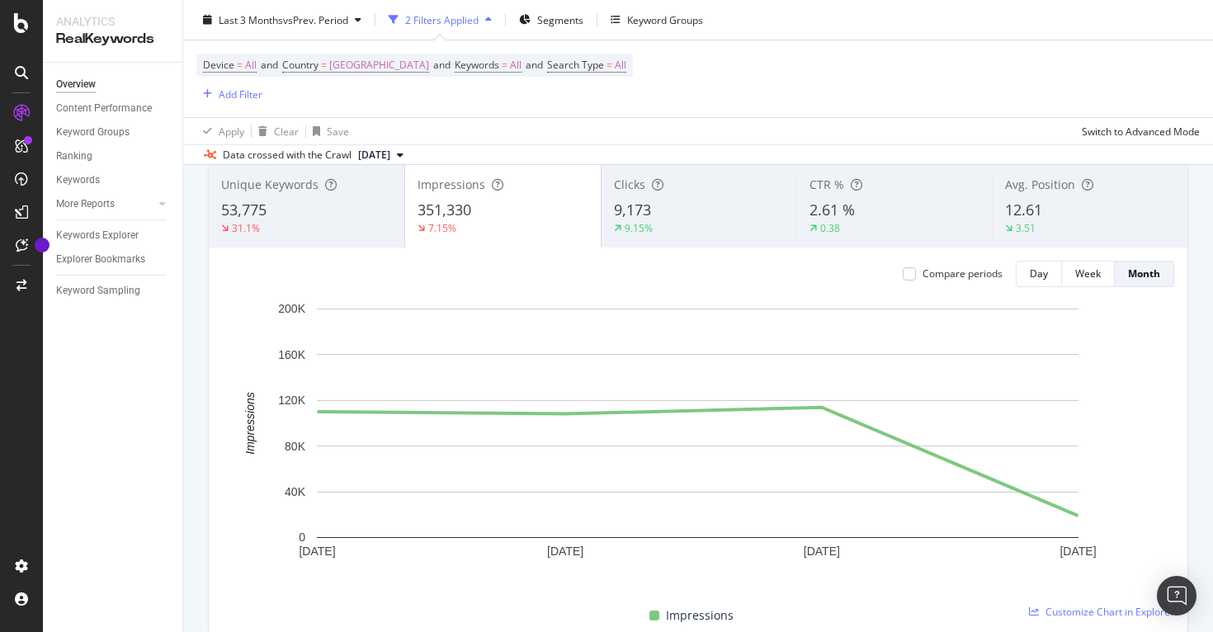
click at [455, 21] on div "2 Filters Applied" at bounding box center [441, 19] width 73 height 14
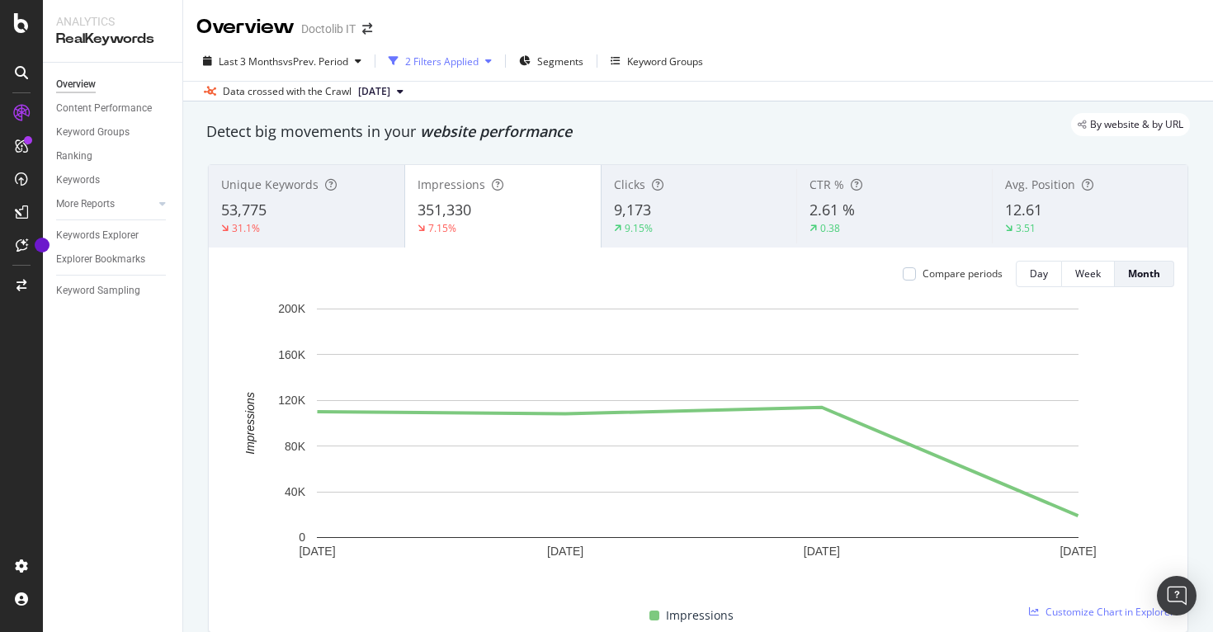
click at [455, 59] on div "2 Filters Applied" at bounding box center [441, 61] width 73 height 14
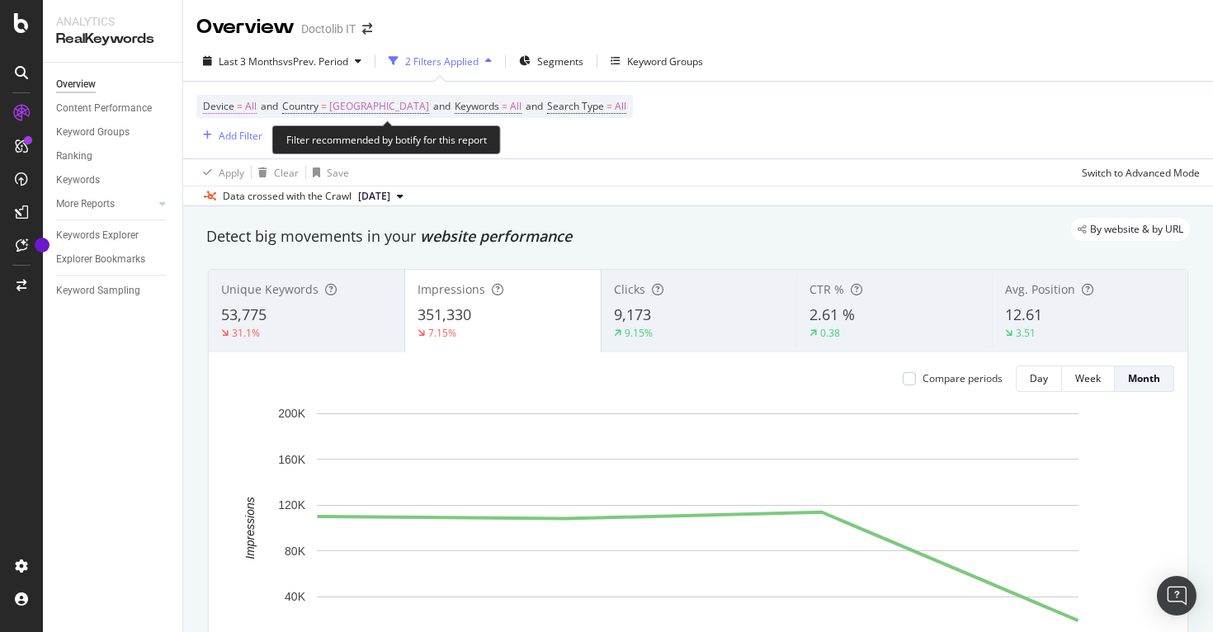
click at [249, 109] on span "All" at bounding box center [251, 106] width 12 height 23
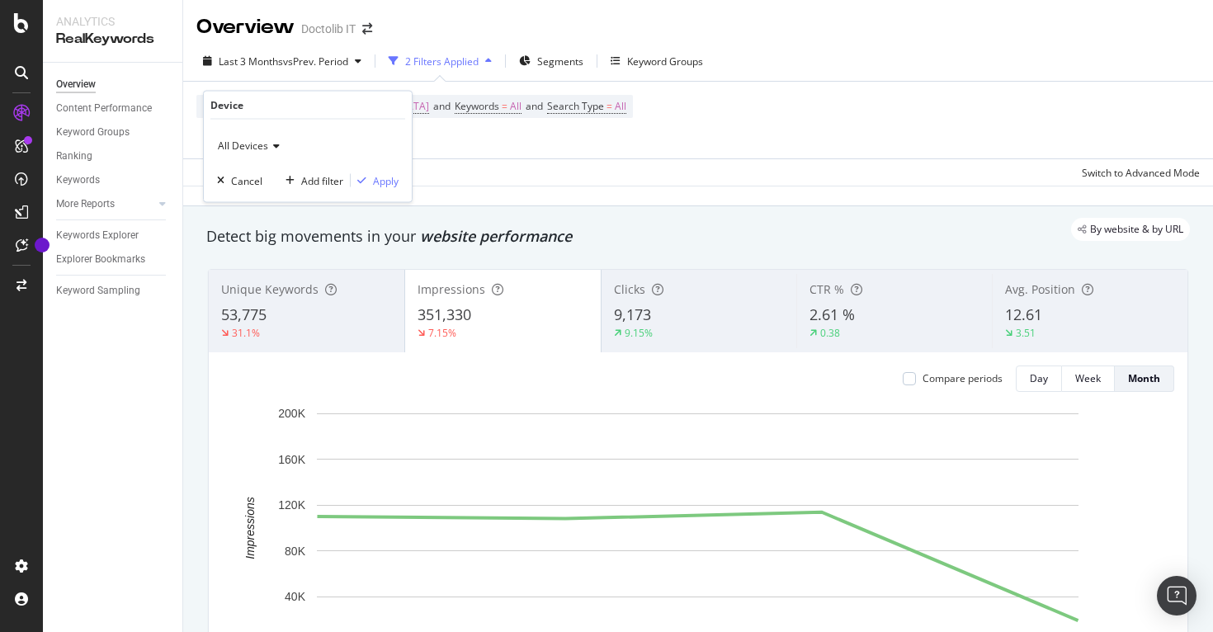
click at [258, 142] on span "All Devices" at bounding box center [243, 146] width 50 height 14
click at [491, 126] on div "Device = All and Country = [GEOGRAPHIC_DATA] and Keywords = All and Search Type…" at bounding box center [414, 120] width 436 height 50
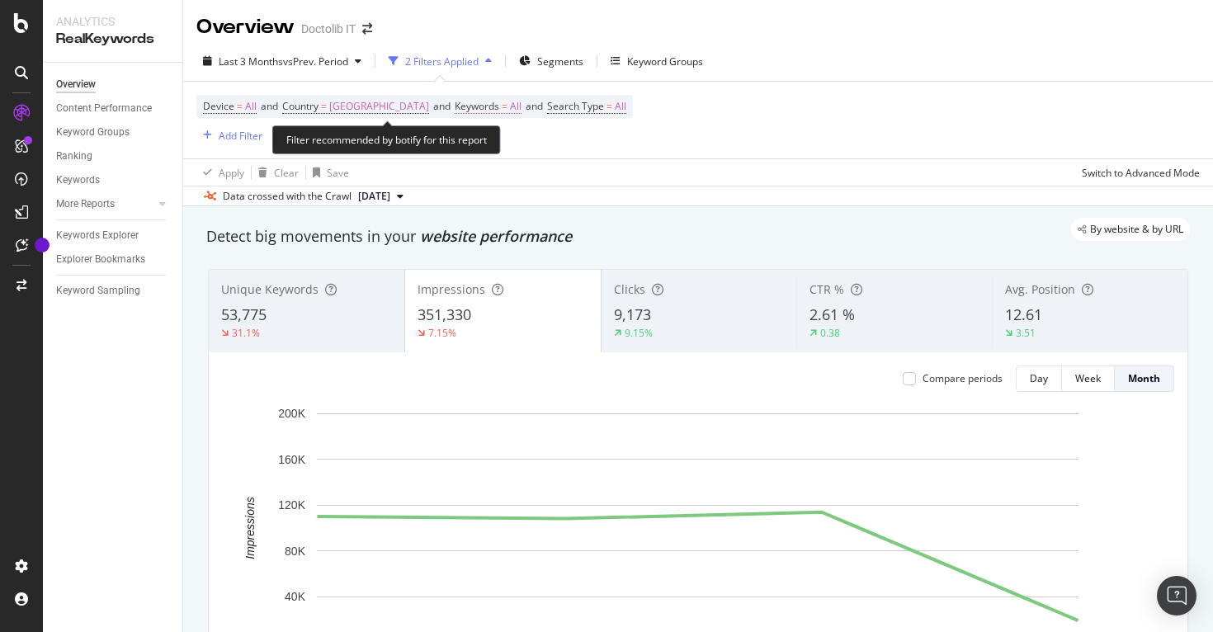
click at [510, 111] on span "All" at bounding box center [516, 106] width 12 height 23
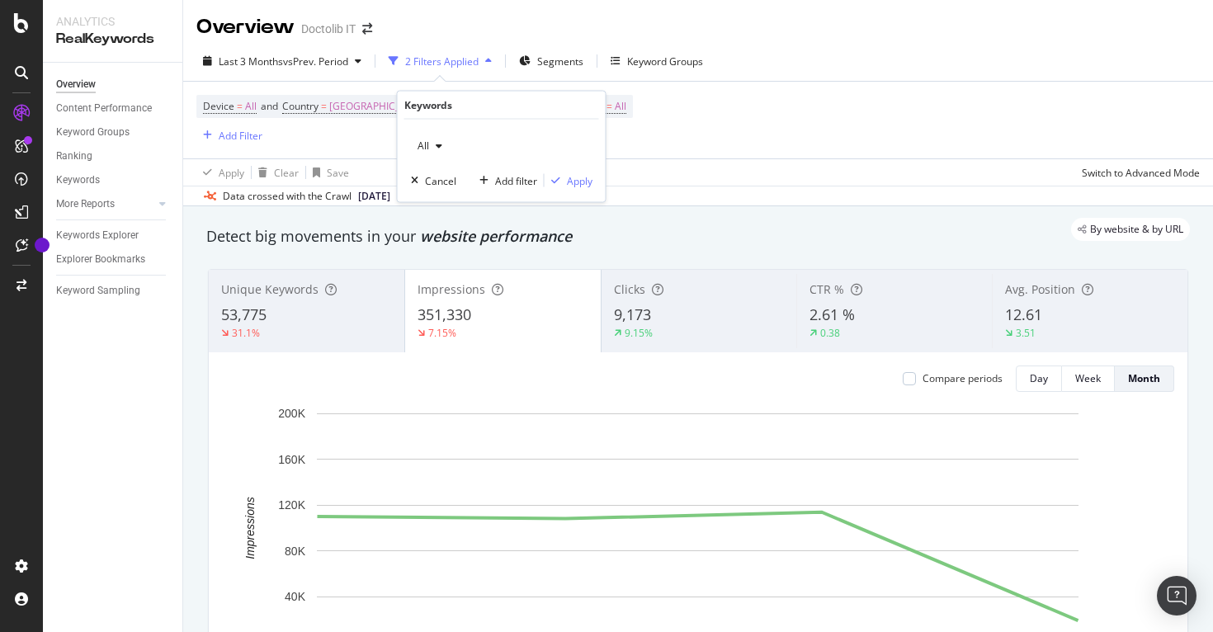
click at [665, 126] on div "Device = All and Country = [GEOGRAPHIC_DATA] and Keywords = All and Search Type…" at bounding box center [697, 120] width 1003 height 77
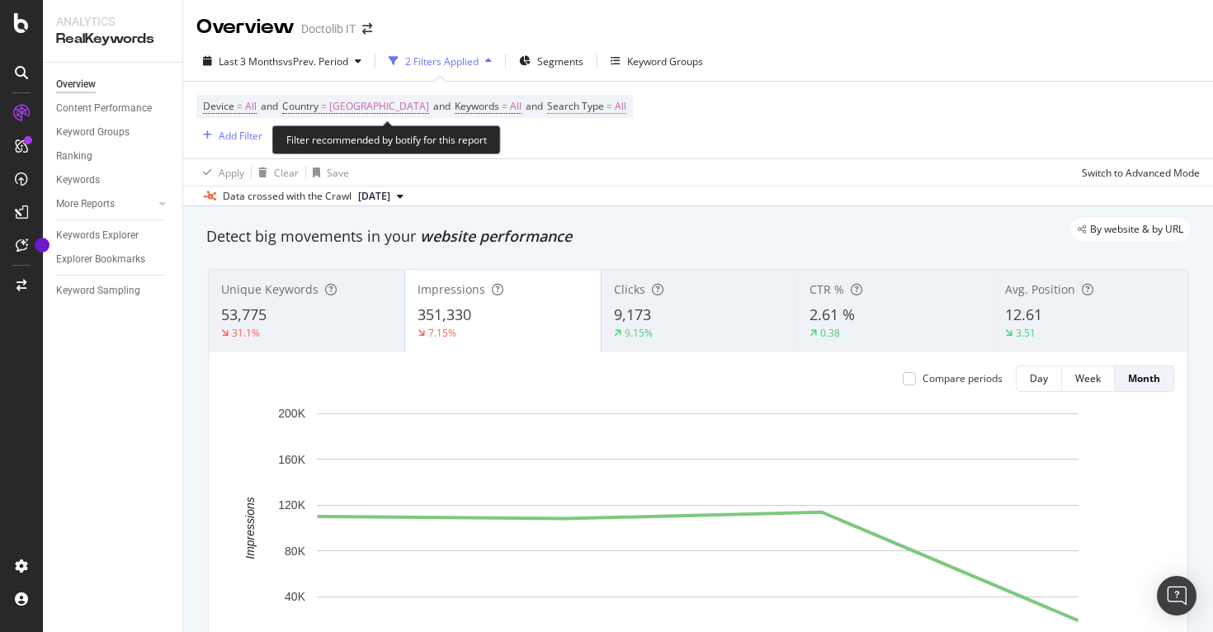
click at [615, 111] on span "All" at bounding box center [621, 106] width 12 height 23
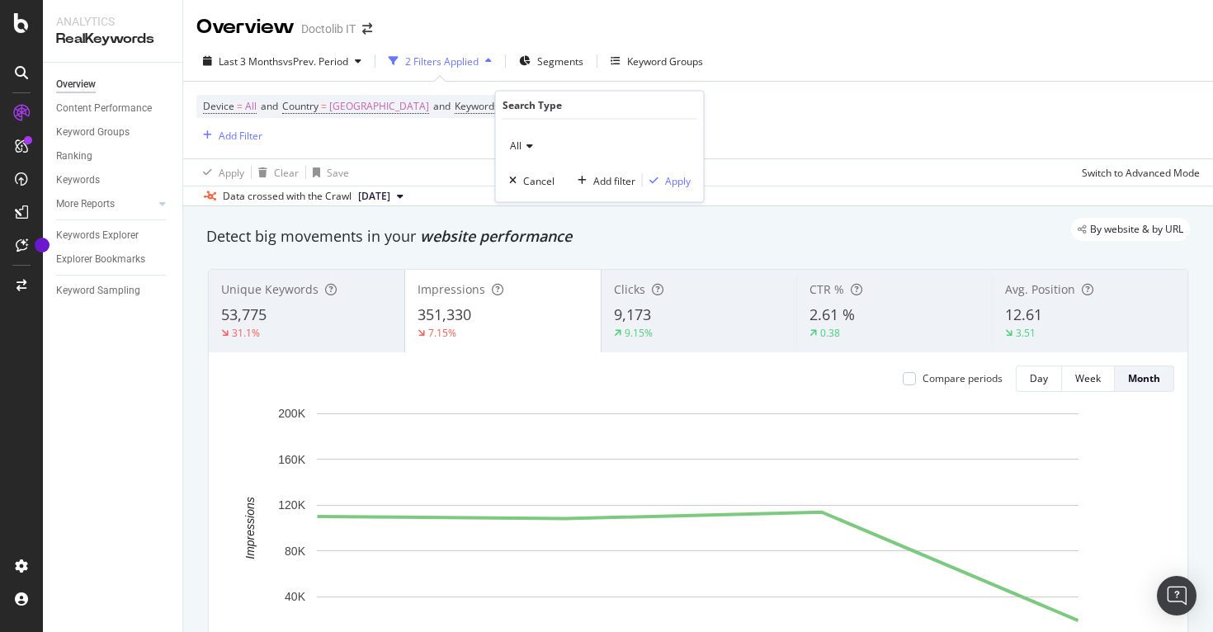
click at [534, 138] on div "All" at bounding box center [599, 146] width 181 height 26
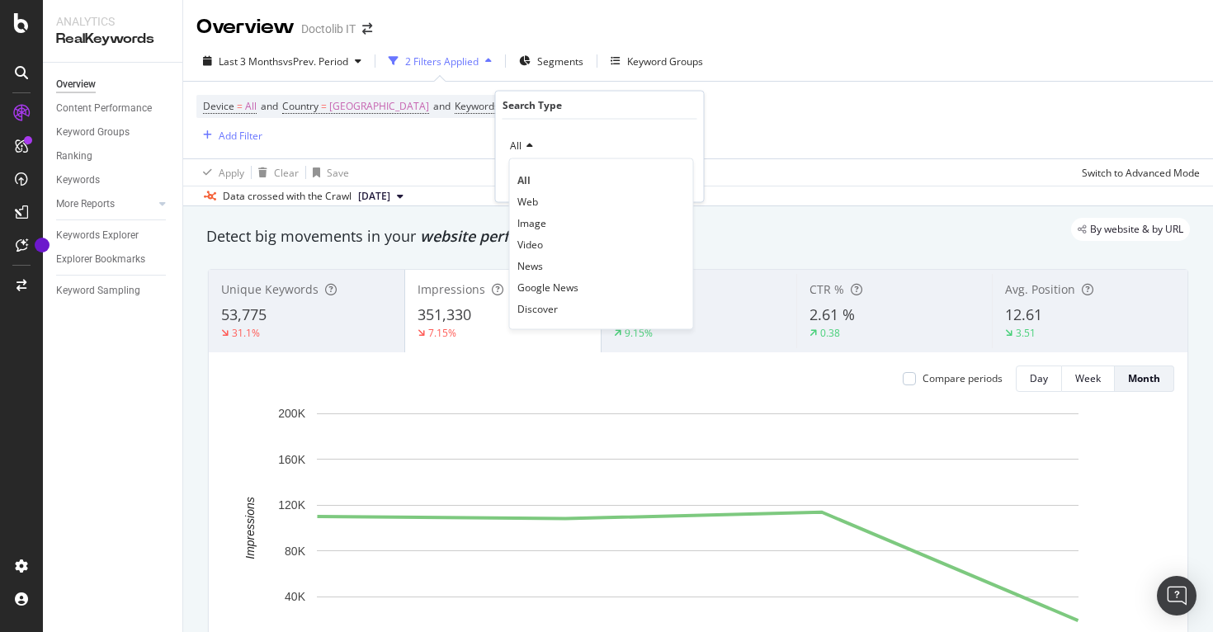
click at [533, 147] on div "All" at bounding box center [599, 146] width 181 height 26
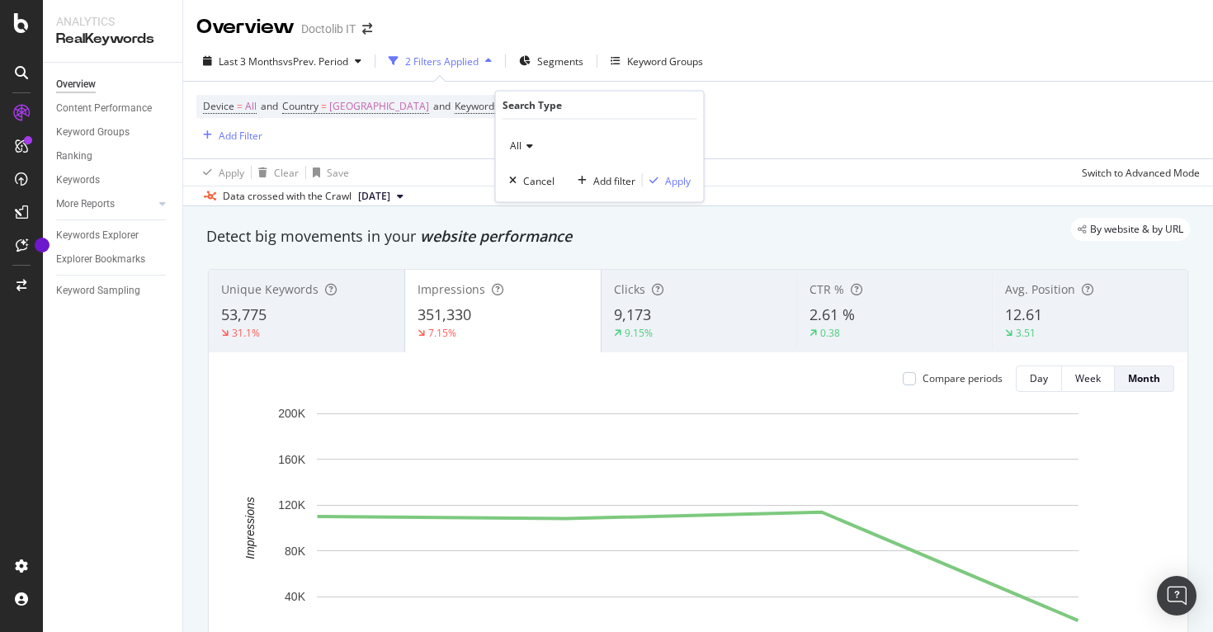
click at [533, 147] on div "All" at bounding box center [599, 146] width 181 height 26
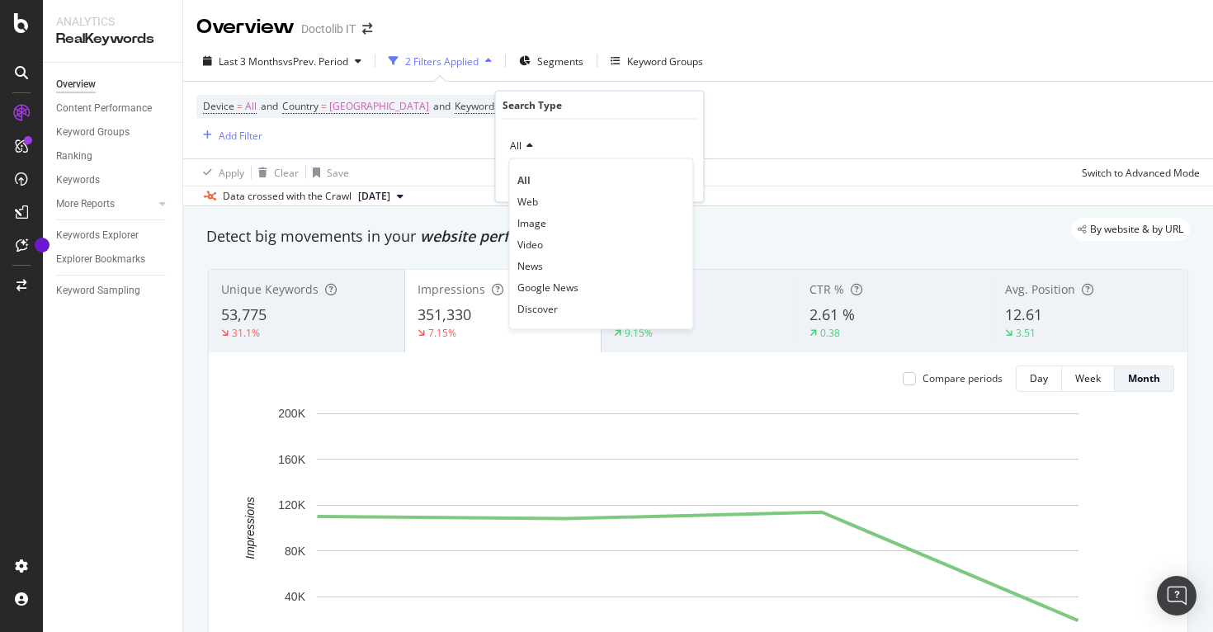
click at [533, 147] on div "All" at bounding box center [599, 146] width 181 height 26
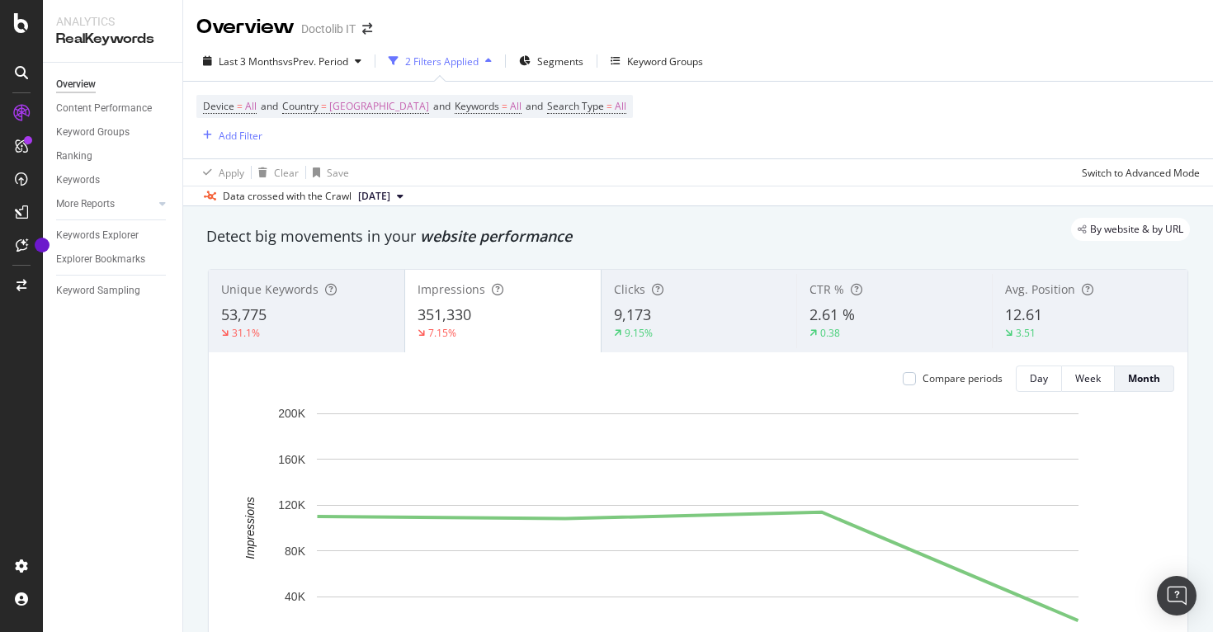
click at [783, 125] on div "Device = All and Country = [GEOGRAPHIC_DATA] and Keywords = All and Search Type…" at bounding box center [697, 120] width 1003 height 77
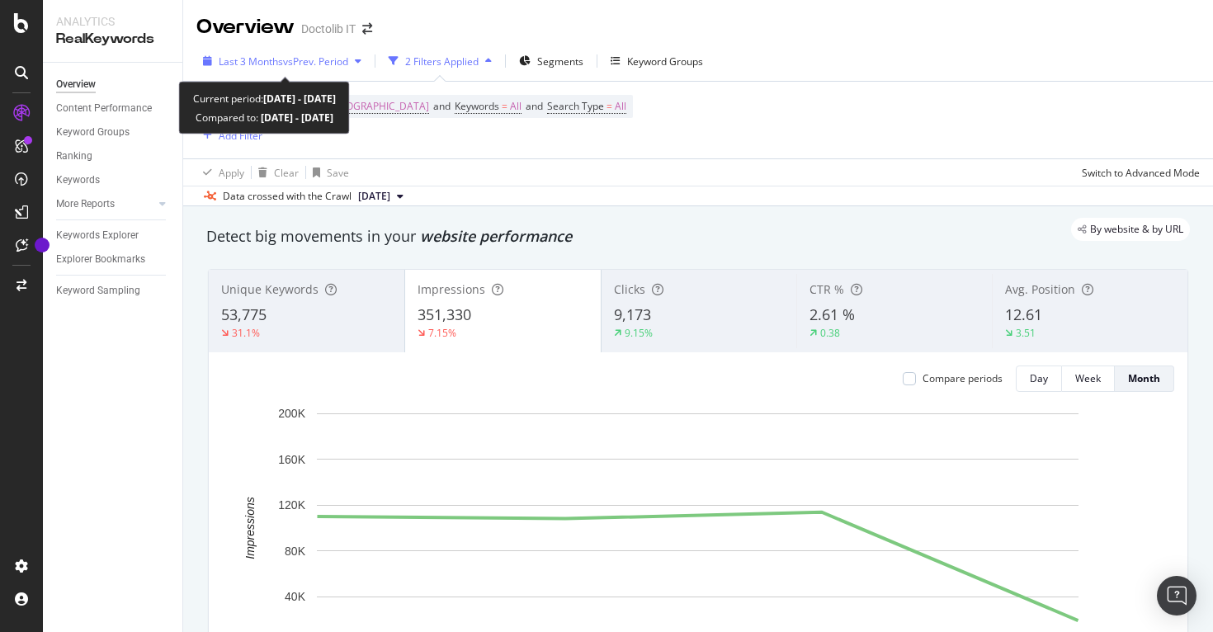
click at [364, 67] on div "Last 3 Months vs Prev. Period" at bounding box center [282, 61] width 172 height 25
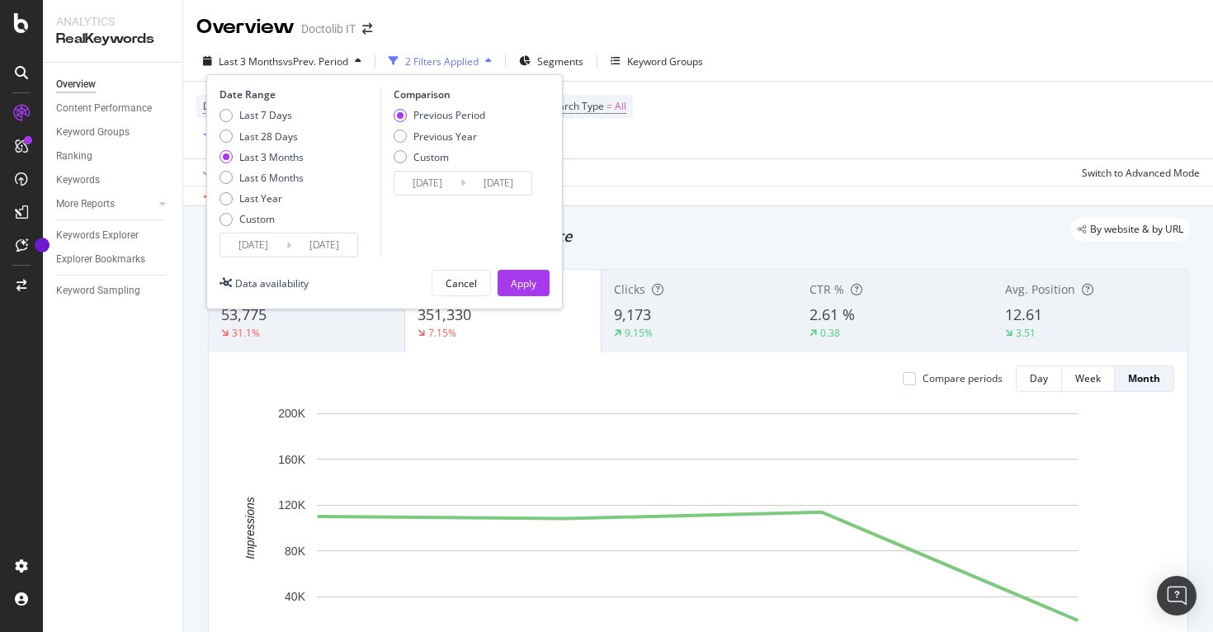
click at [364, 67] on div "Last 3 Months vs Prev. Period" at bounding box center [282, 61] width 172 height 25
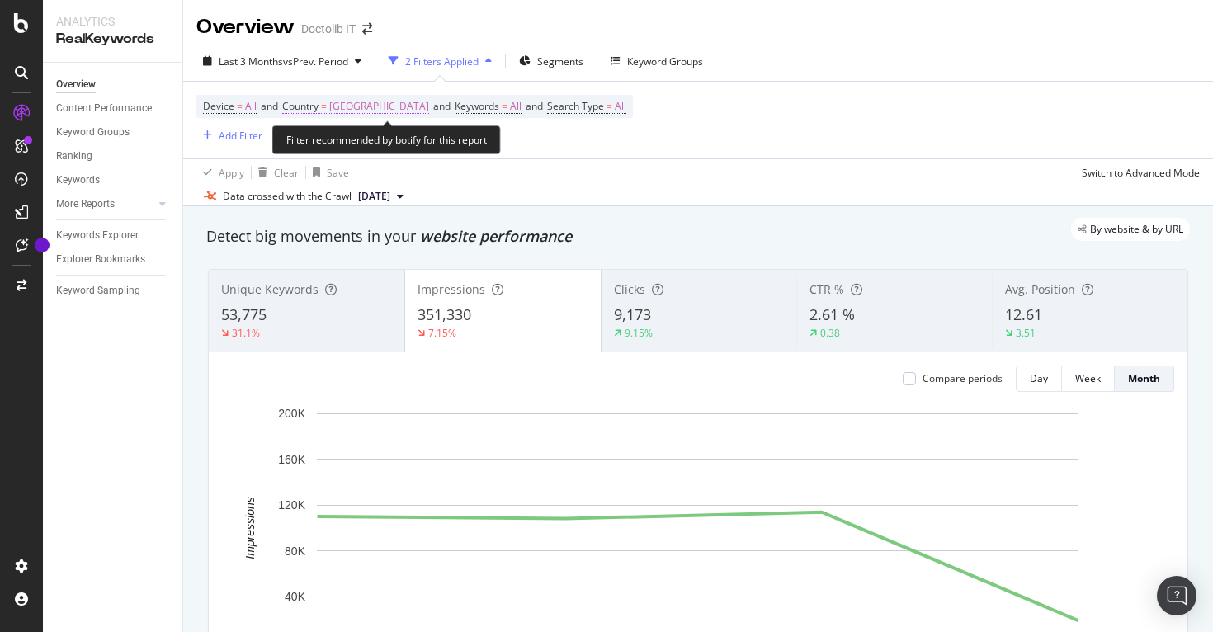
click at [345, 98] on span "[GEOGRAPHIC_DATA]" at bounding box center [379, 106] width 100 height 23
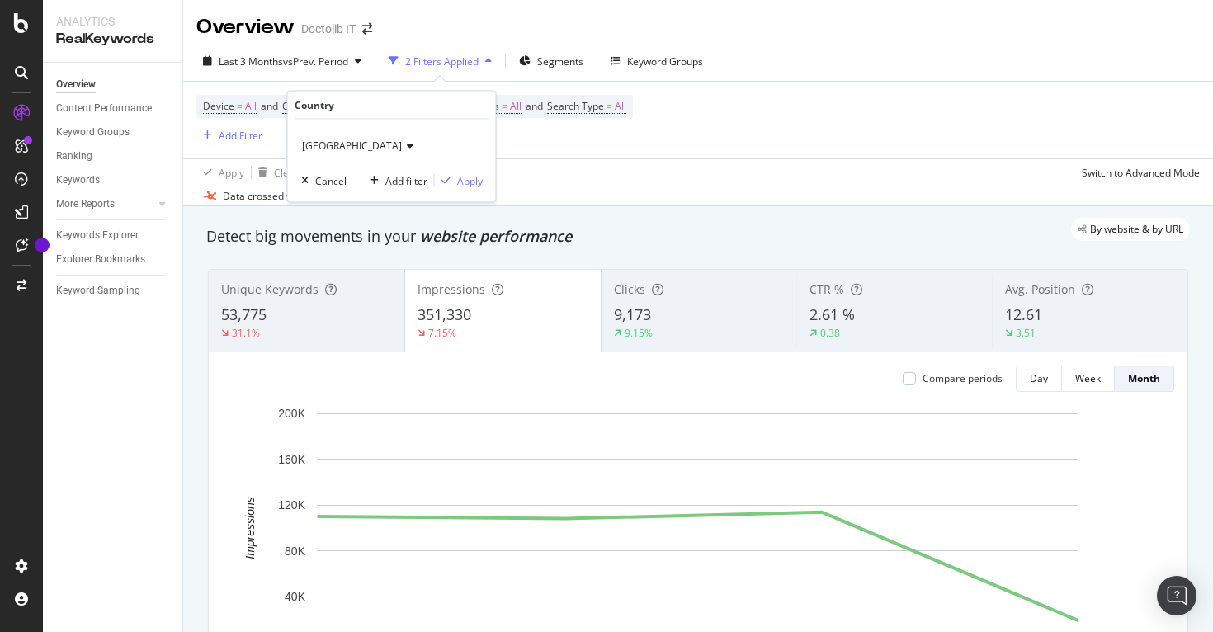
click at [325, 153] on div "[GEOGRAPHIC_DATA]" at bounding box center [391, 146] width 181 height 26
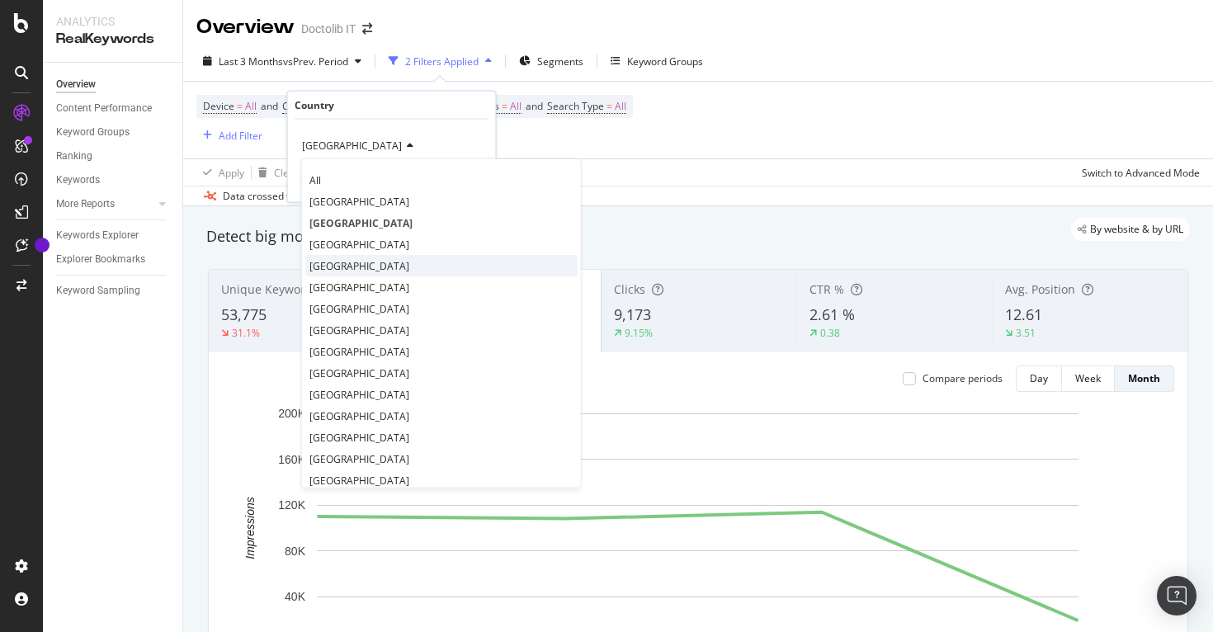
click at [337, 271] on span "[GEOGRAPHIC_DATA]" at bounding box center [359, 265] width 100 height 14
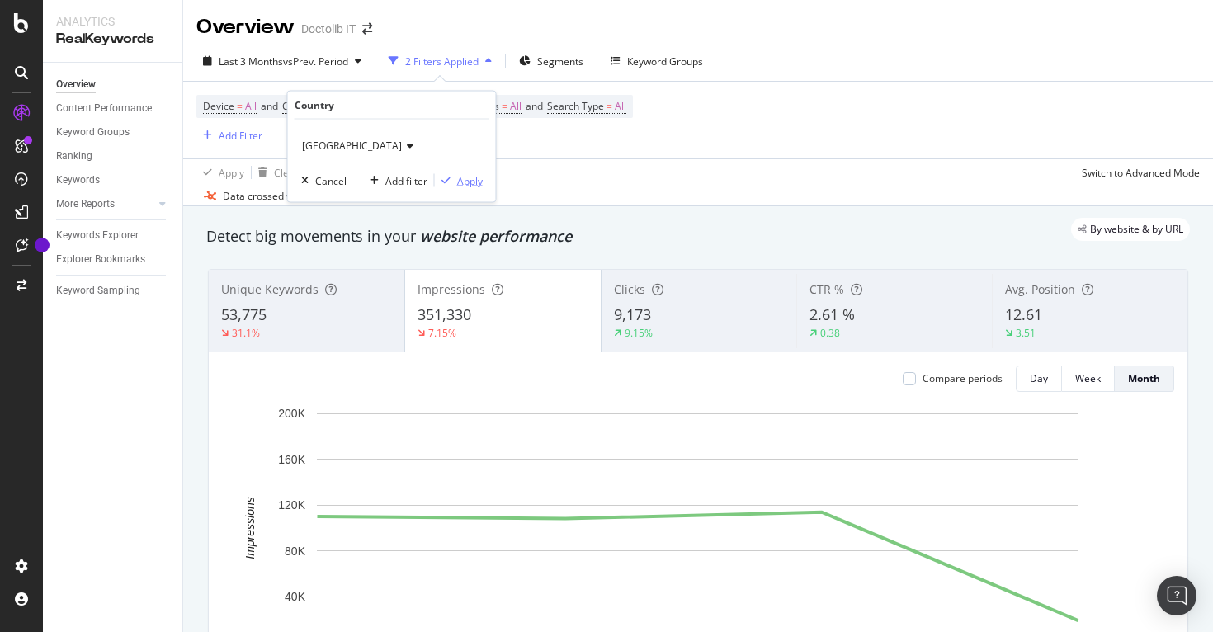
click at [469, 186] on div "Apply" at bounding box center [470, 180] width 26 height 14
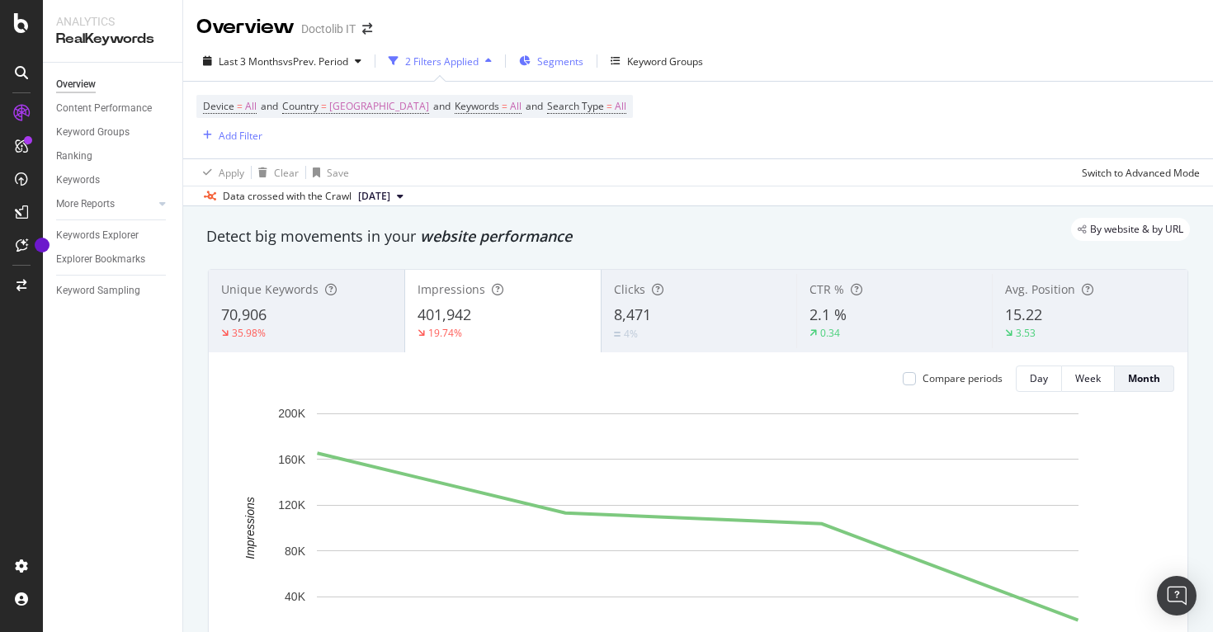
click at [562, 54] on span "Segments" at bounding box center [560, 61] width 46 height 14
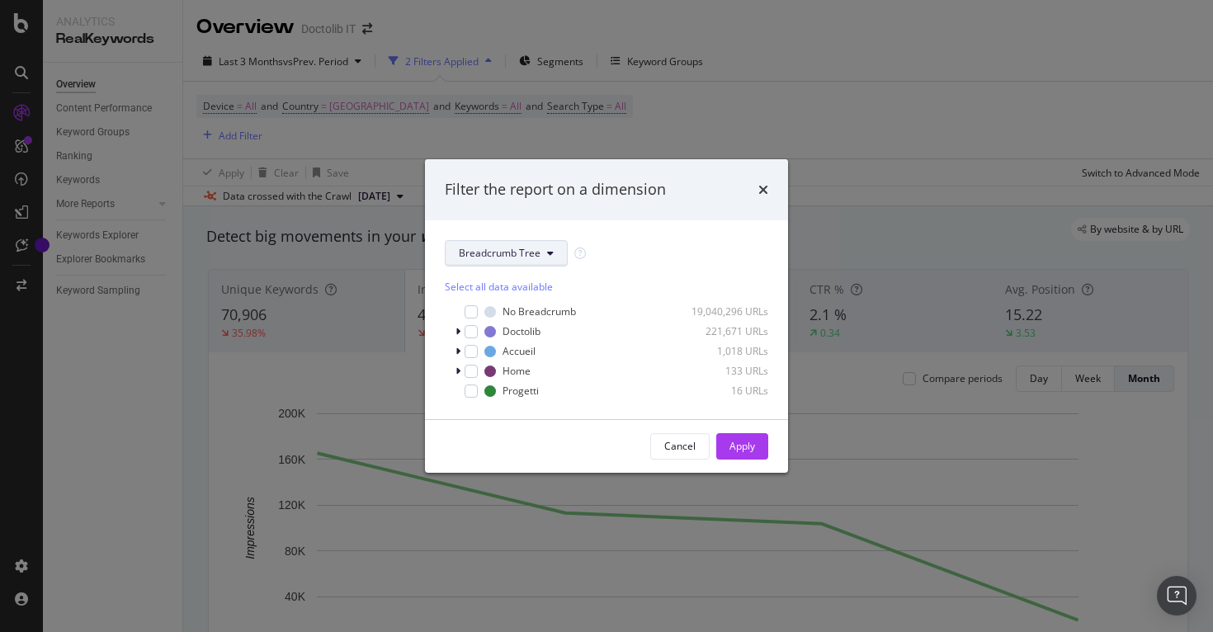
click at [522, 246] on span "Breadcrumb Tree" at bounding box center [500, 253] width 82 height 14
click at [522, 247] on span "Breadcrumb Tree" at bounding box center [500, 253] width 82 height 14
click at [765, 188] on icon "times" at bounding box center [763, 189] width 10 height 13
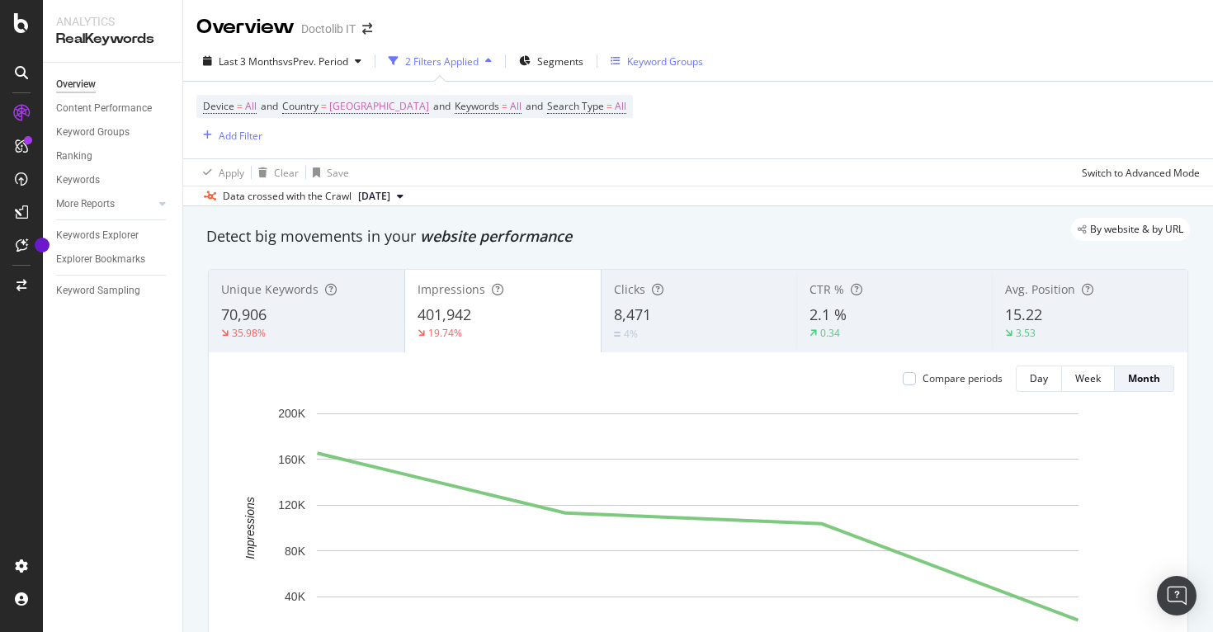
click at [654, 65] on div "Keyword Groups" at bounding box center [665, 61] width 76 height 14
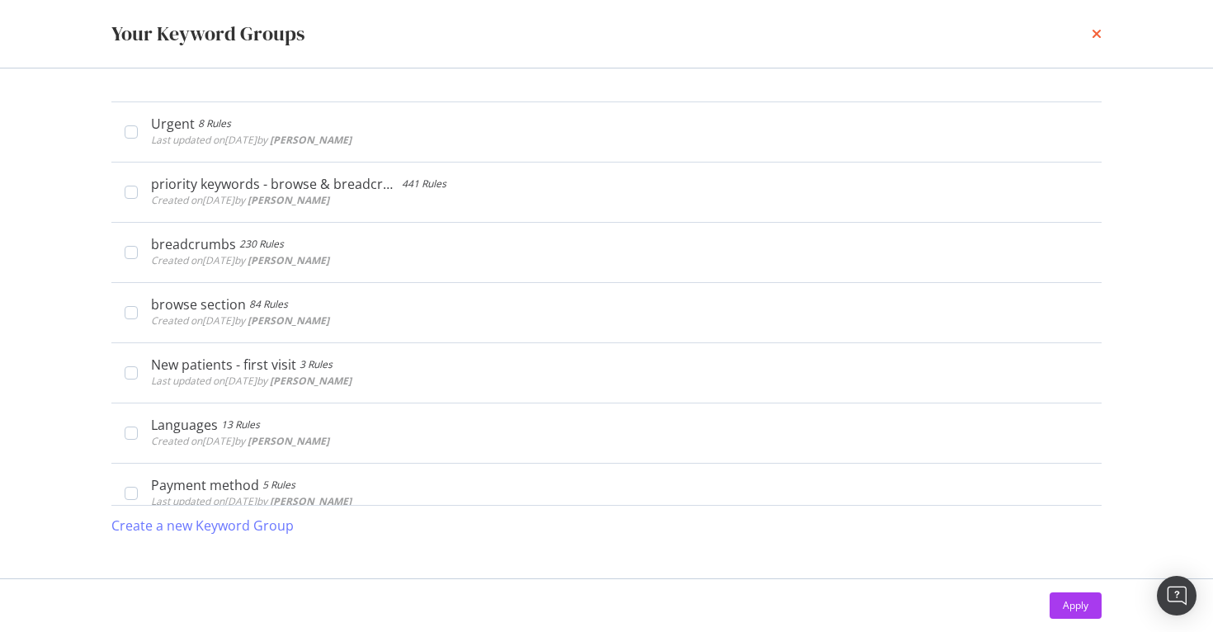
click at [1097, 33] on icon "times" at bounding box center [1096, 33] width 10 height 13
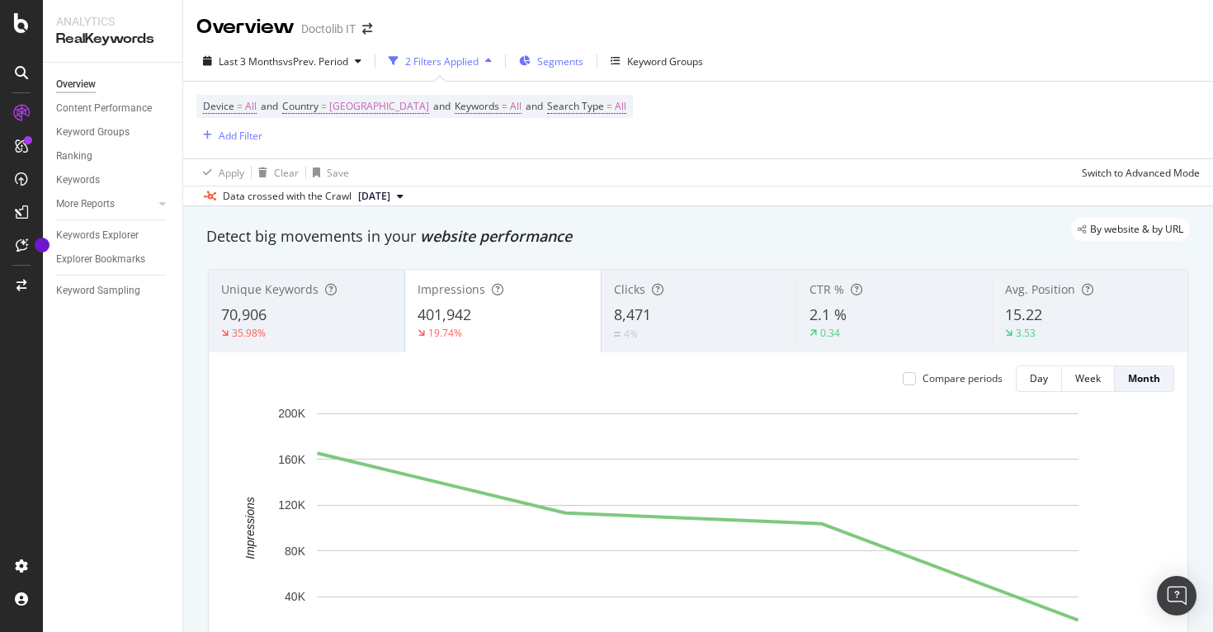
click at [572, 54] on span "Segments" at bounding box center [560, 61] width 46 height 14
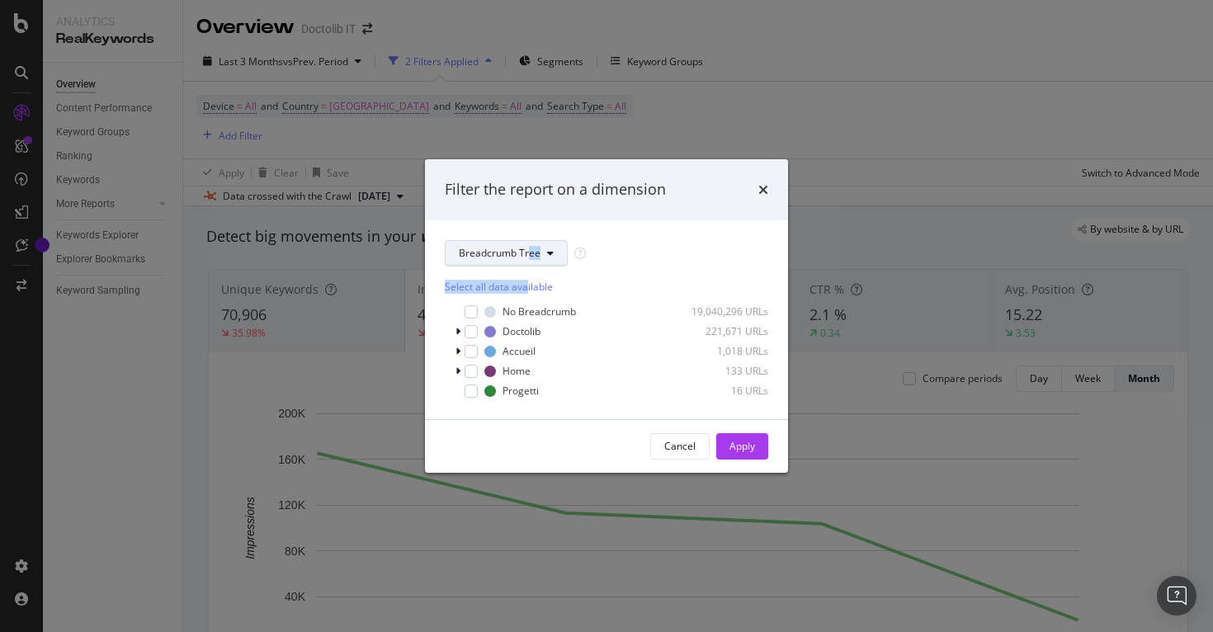
drag, startPoint x: 525, startPoint y: 283, endPoint x: 525, endPoint y: 255, distance: 28.0
click at [526, 255] on div "Breadcrumb Tree Select all data available No Breadcrumb 19,040,296 URLs Doctoli…" at bounding box center [606, 319] width 323 height 159
click at [525, 255] on span "Breadcrumb Tree" at bounding box center [500, 253] width 82 height 14
click at [532, 285] on div "Select all data available" at bounding box center [606, 287] width 323 height 14
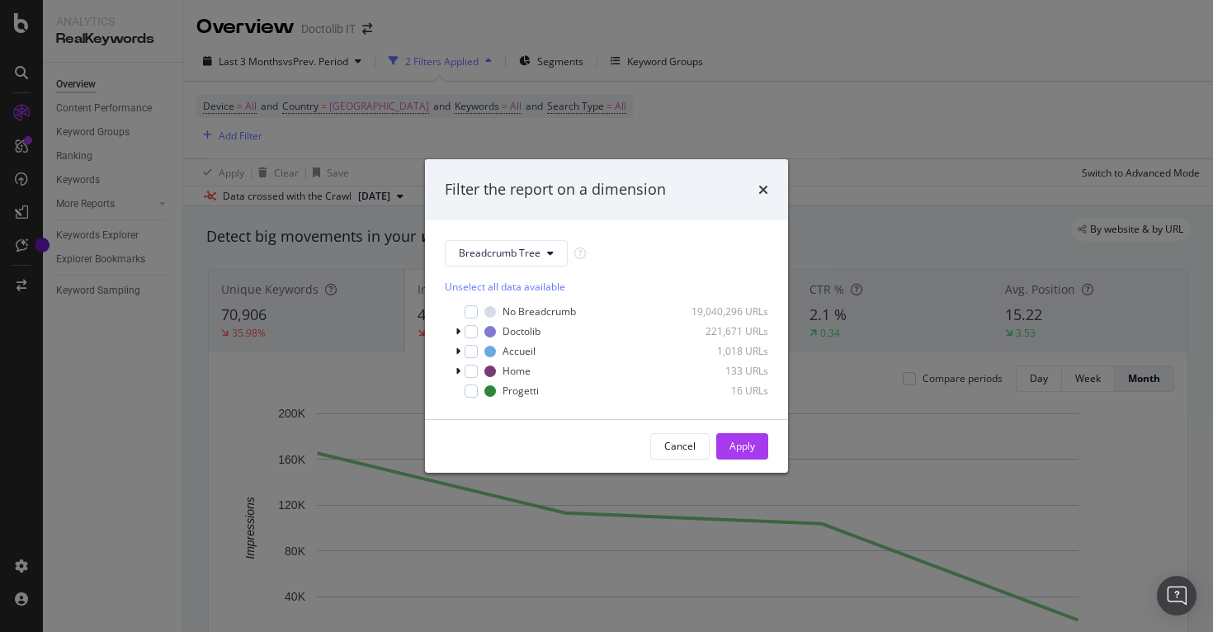
click at [532, 285] on div "Unselect all data available" at bounding box center [606, 287] width 323 height 14
click at [762, 186] on icon "times" at bounding box center [763, 189] width 10 height 13
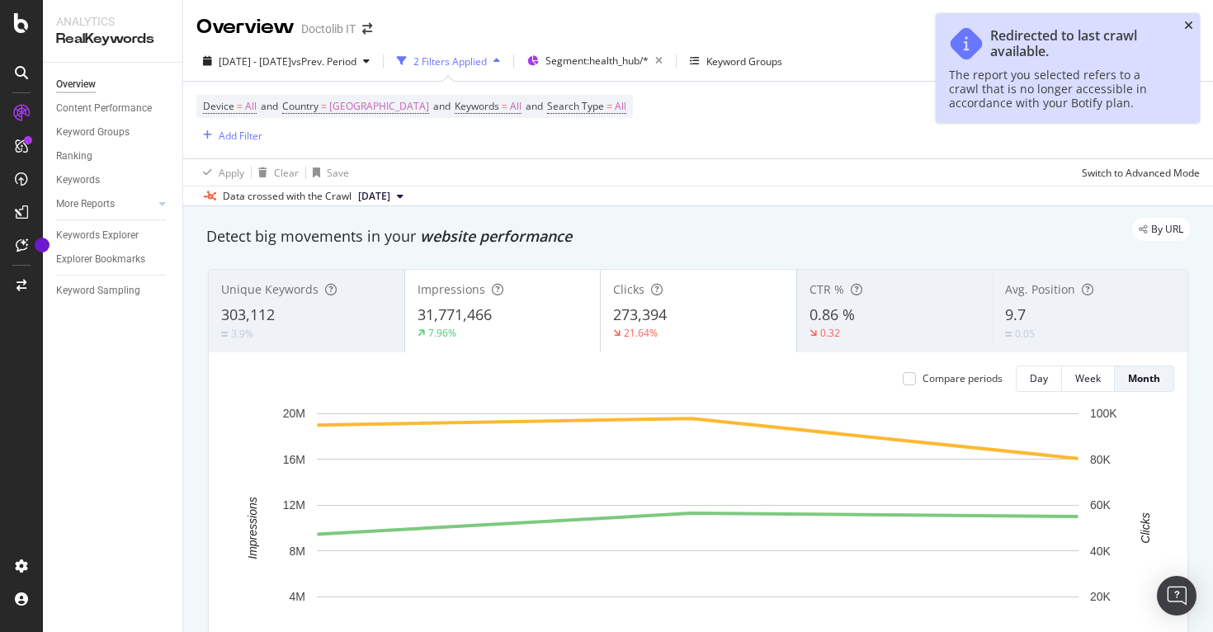
click at [1192, 26] on icon "close toast" at bounding box center [1188, 26] width 9 height 12
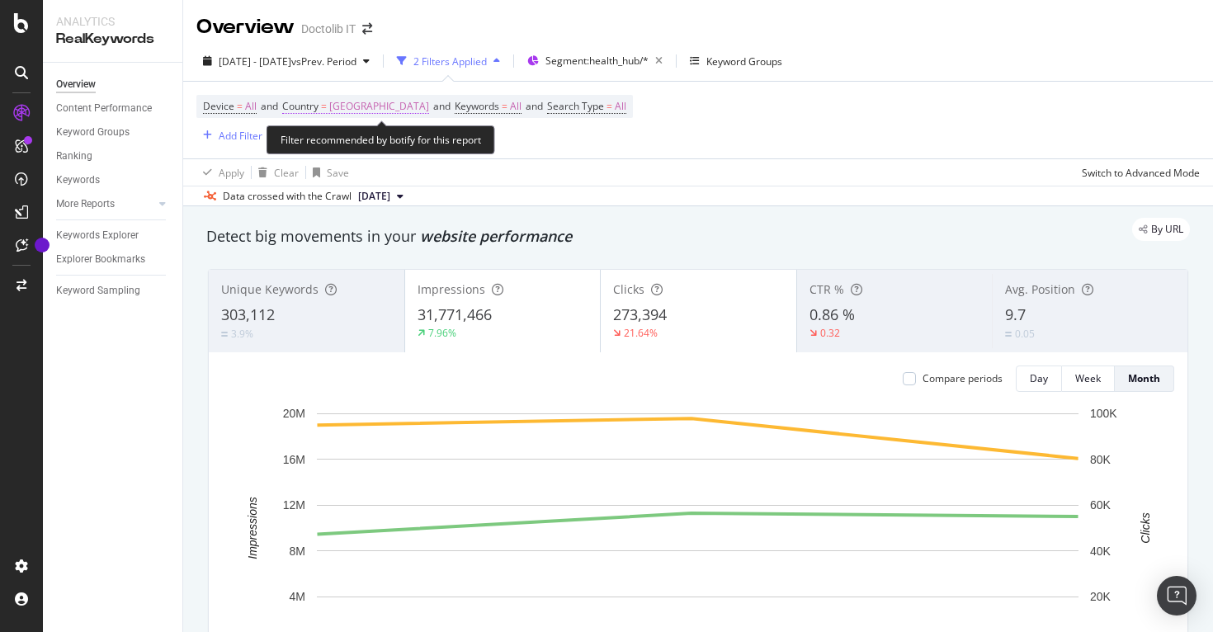
click at [343, 111] on span "[GEOGRAPHIC_DATA]" at bounding box center [379, 106] width 100 height 23
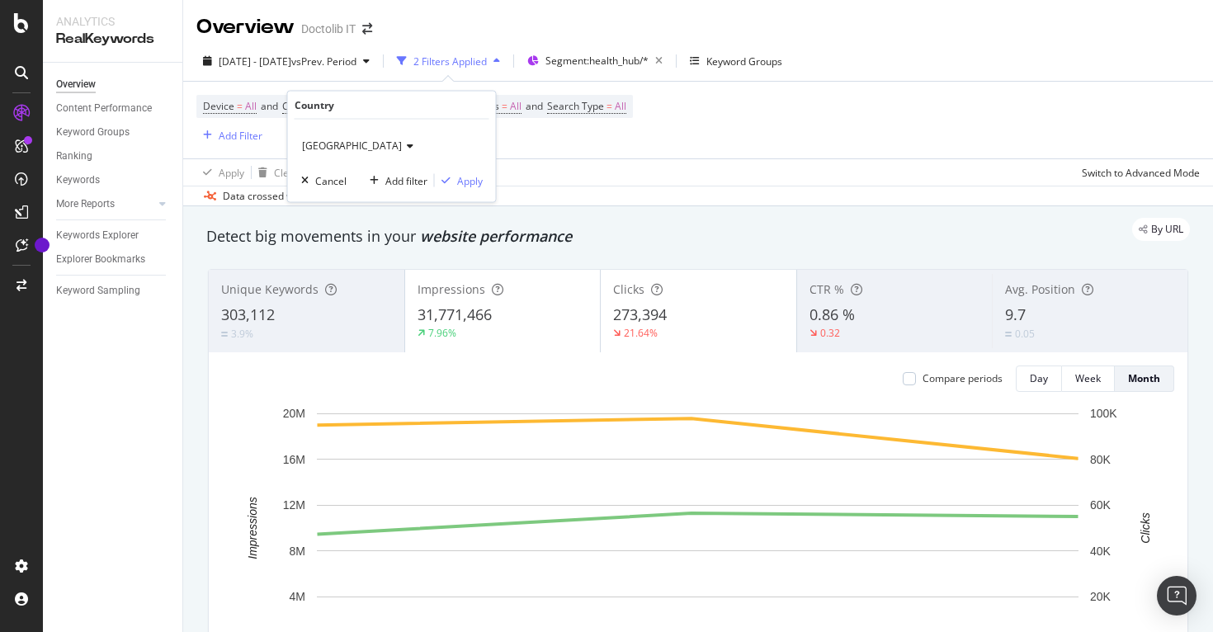
click at [402, 144] on icon at bounding box center [408, 146] width 12 height 10
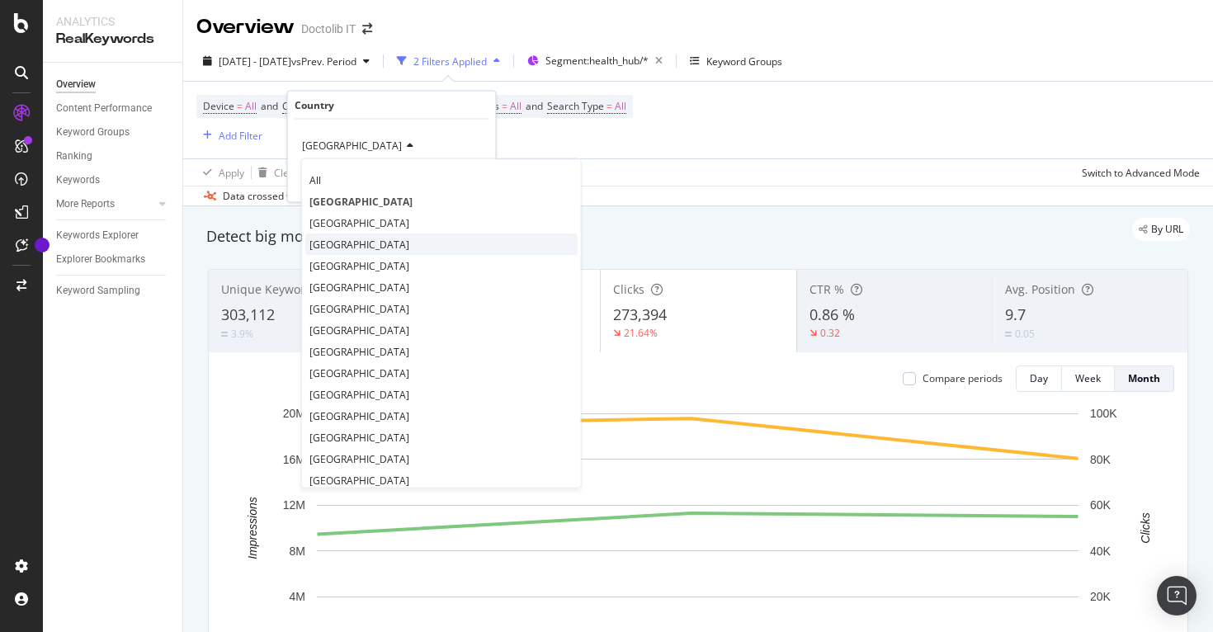
click at [332, 241] on span "[GEOGRAPHIC_DATA]" at bounding box center [359, 244] width 100 height 14
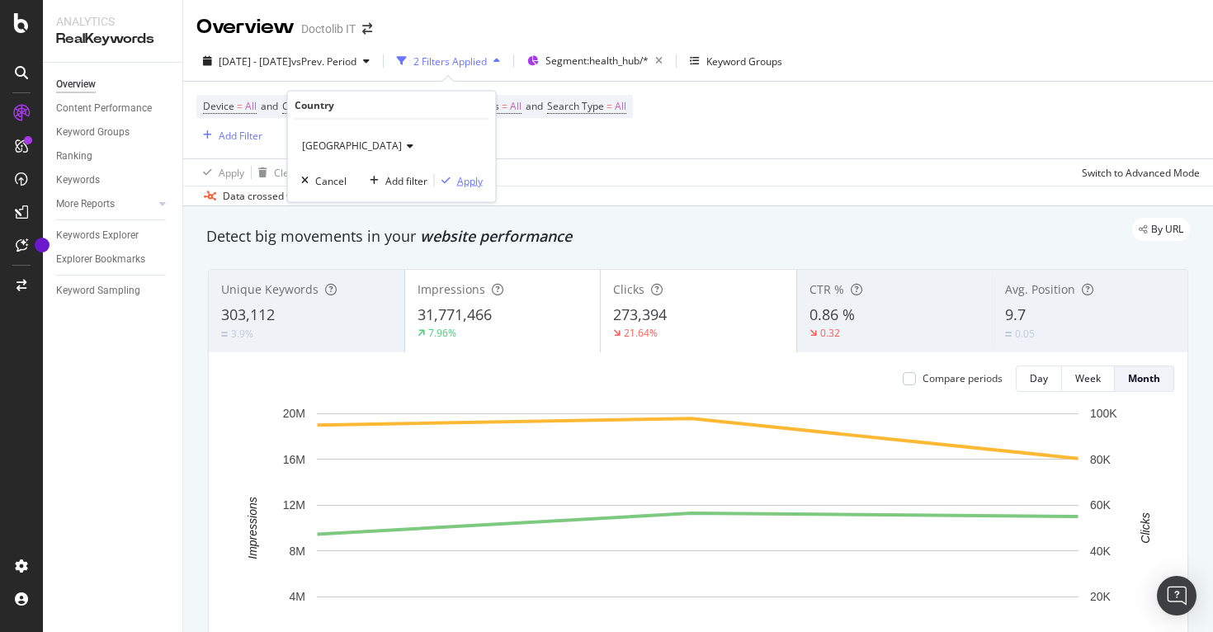
click at [476, 187] on div "Apply" at bounding box center [470, 180] width 26 height 14
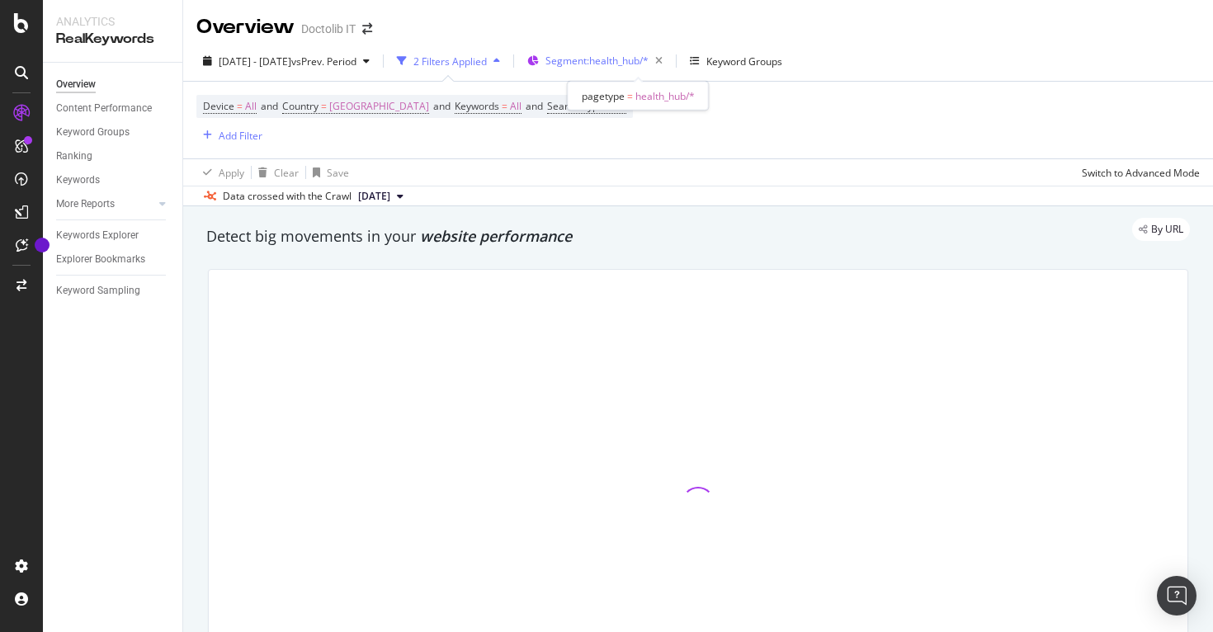
click at [648, 54] on span "Segment: health_hub/*" at bounding box center [596, 61] width 103 height 14
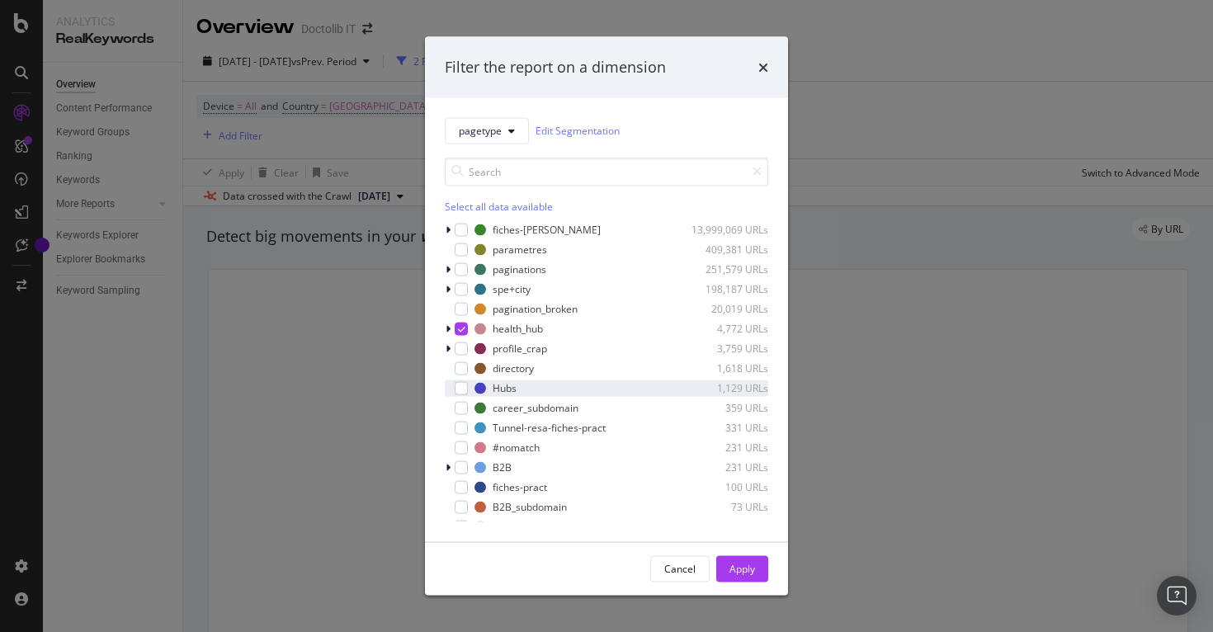
scroll to position [132, 0]
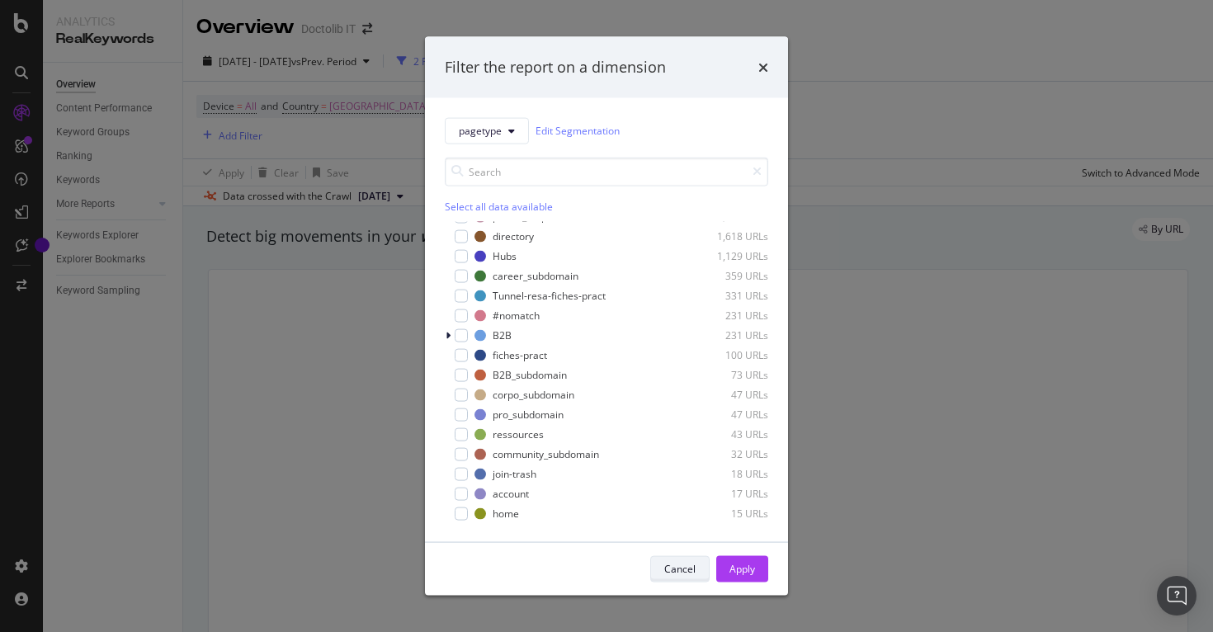
click at [690, 568] on div "Cancel" at bounding box center [679, 569] width 31 height 14
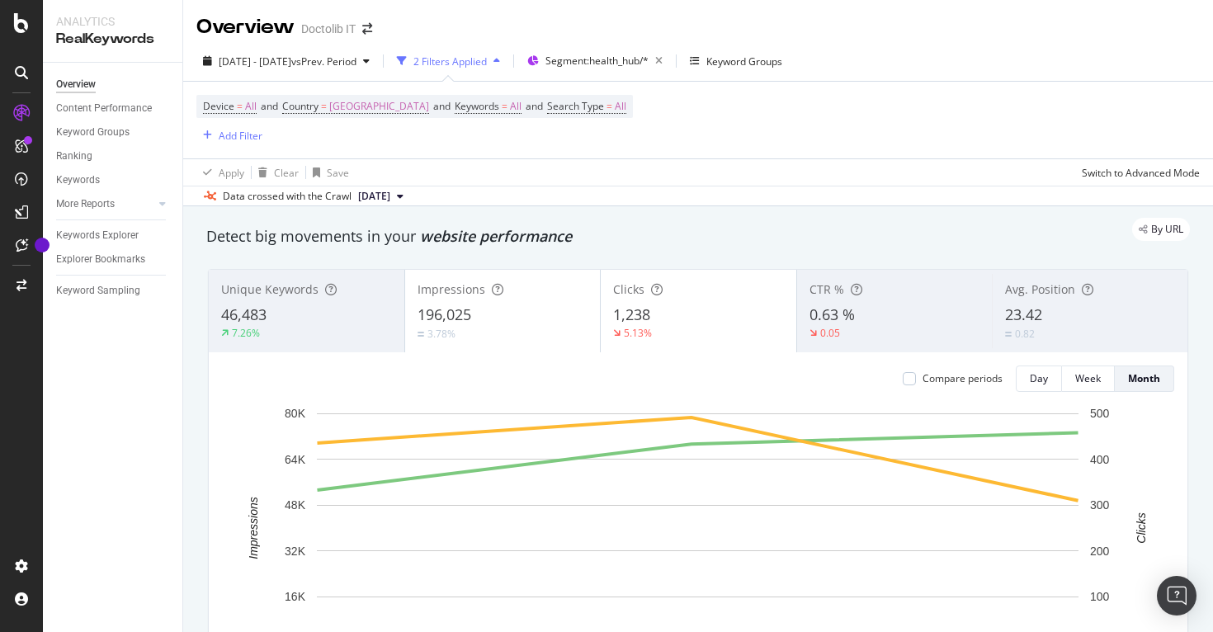
click at [695, 289] on div "Clicks" at bounding box center [698, 289] width 171 height 16
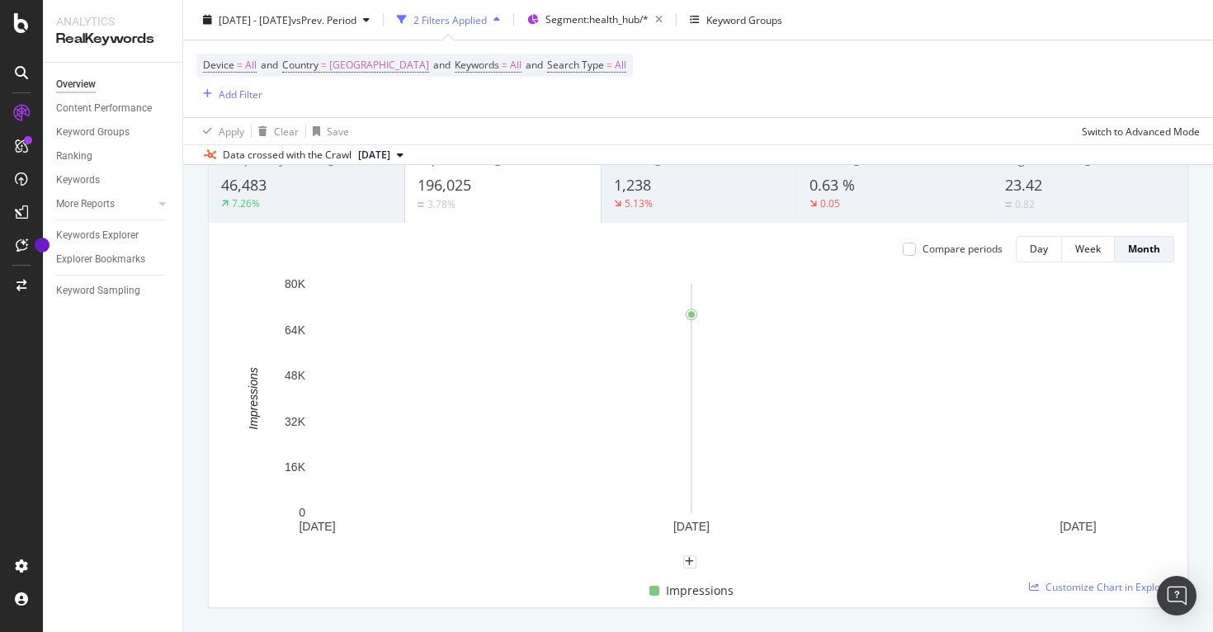
scroll to position [0, 0]
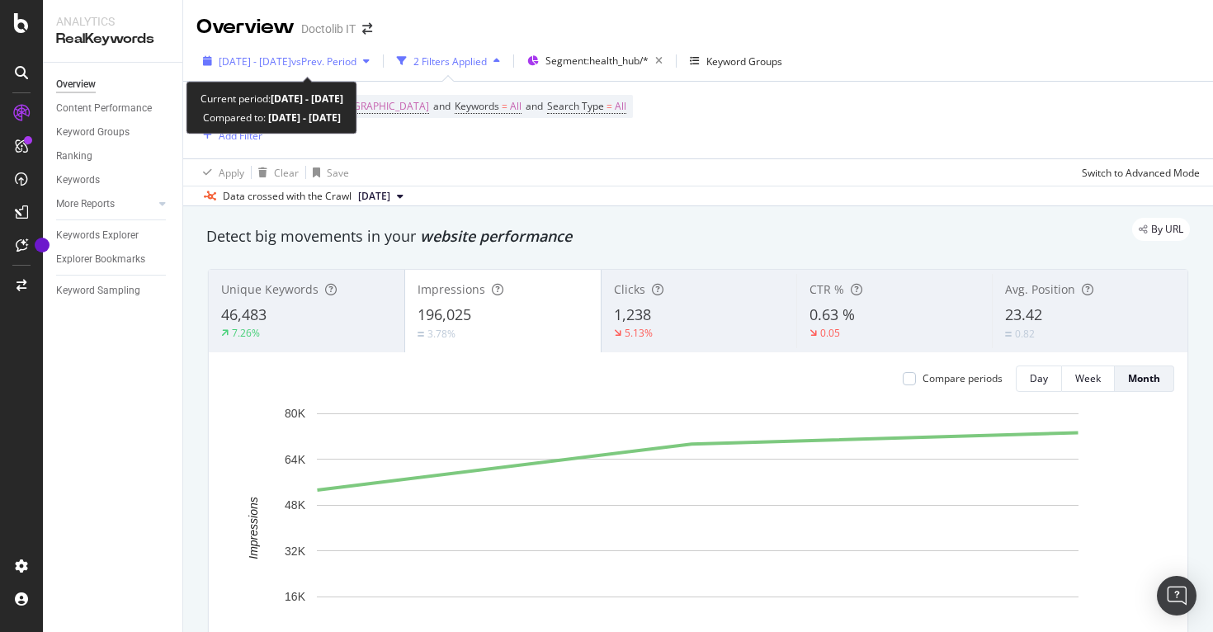
click at [269, 64] on span "[DATE] - [DATE]" at bounding box center [255, 61] width 73 height 14
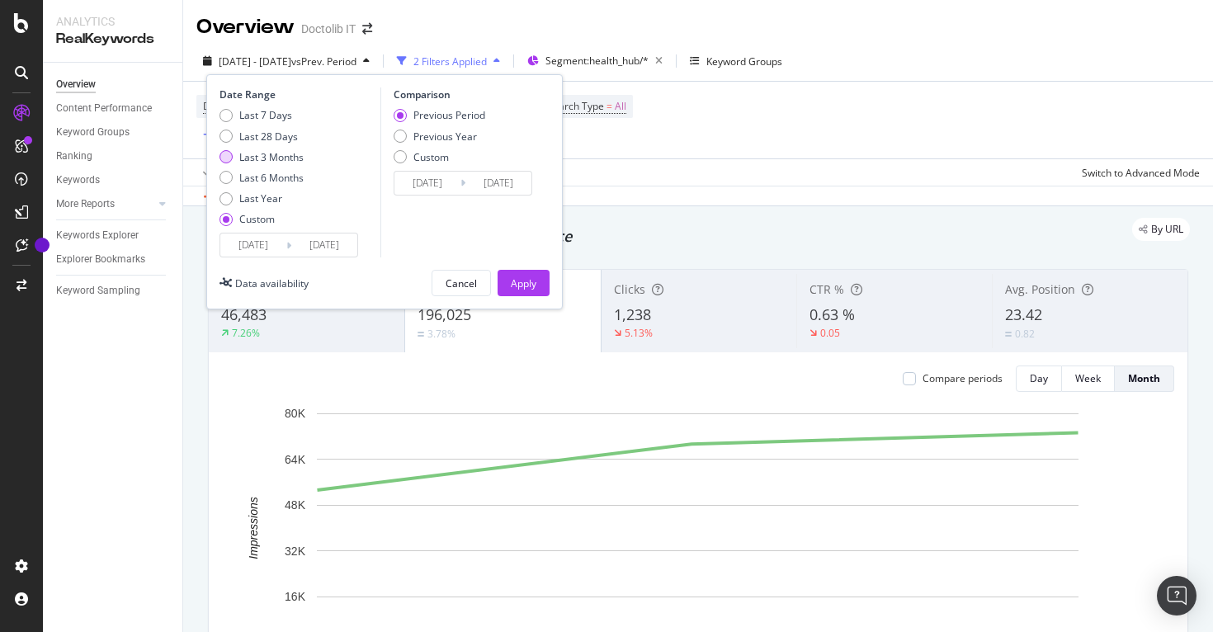
click at [259, 158] on div "Last 3 Months" at bounding box center [271, 157] width 64 height 14
type input "[DATE]"
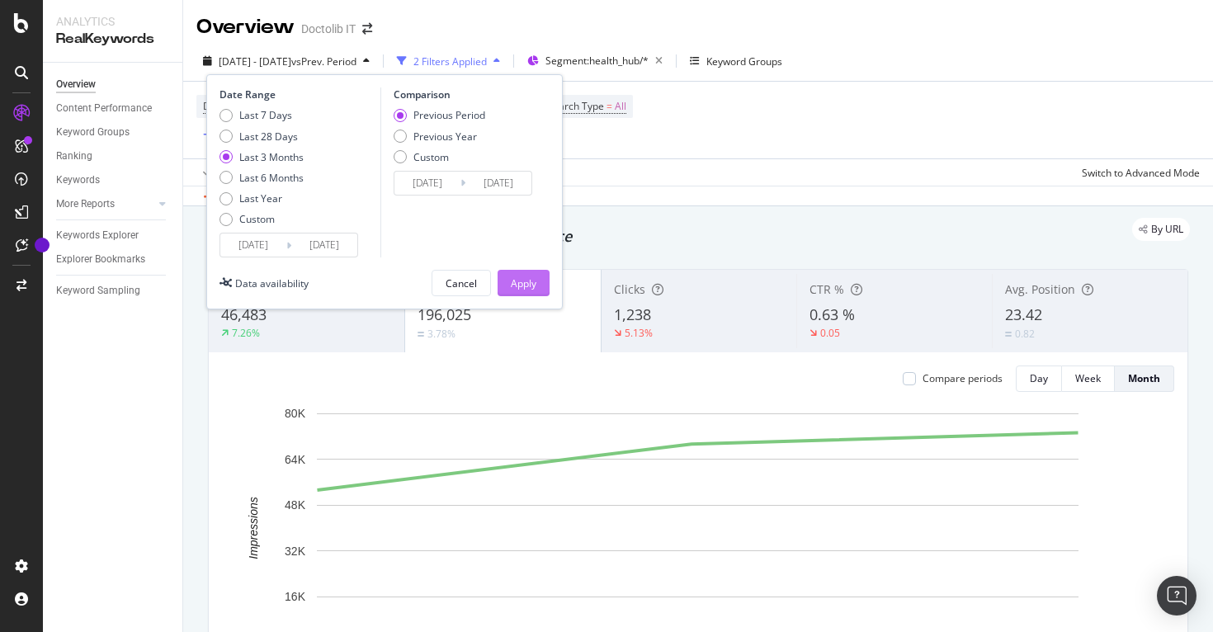
click at [524, 280] on div "Apply" at bounding box center [524, 283] width 26 height 14
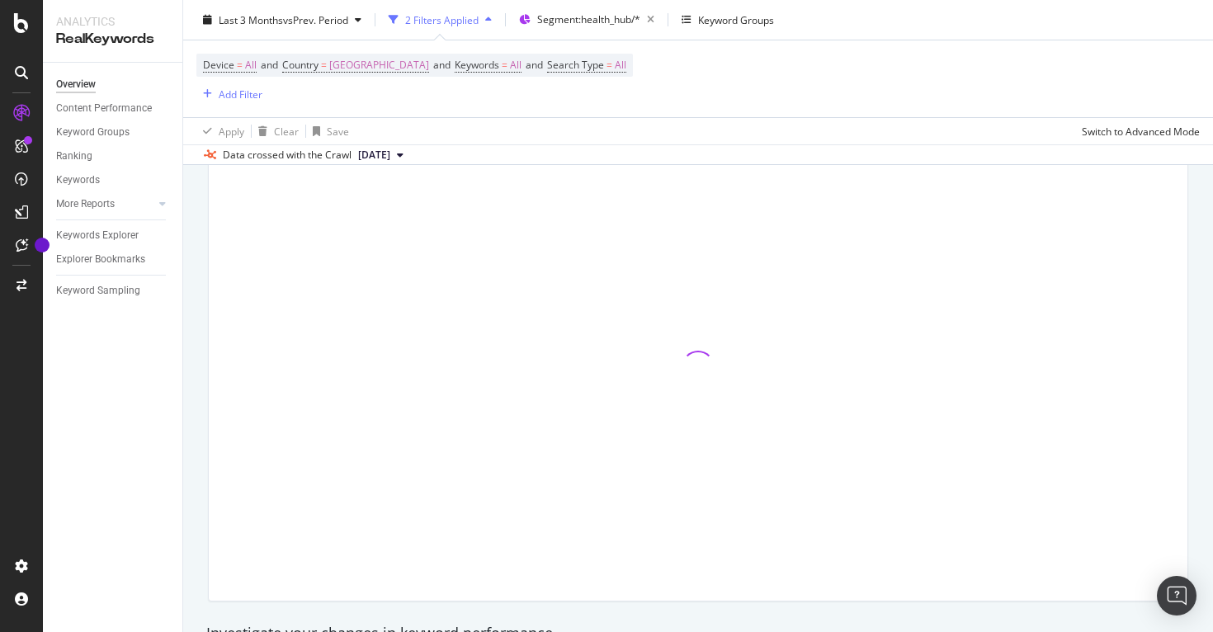
scroll to position [133, 0]
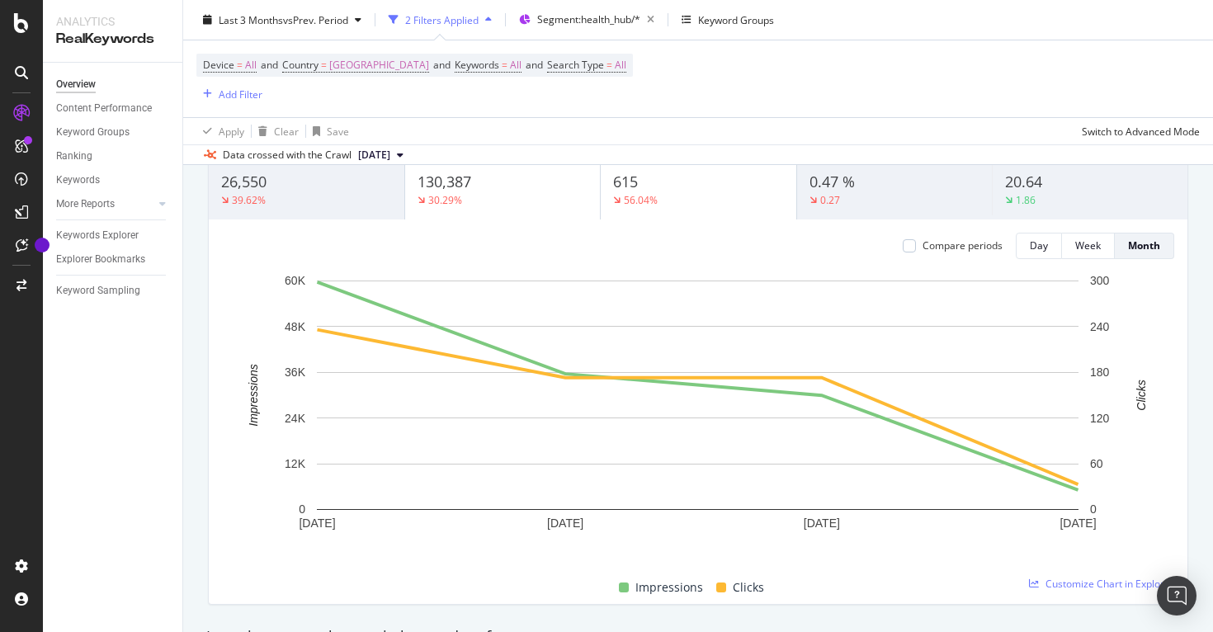
click at [658, 221] on div "Compare periods Day Week Month 1 Jun. 2025 1 Jul. 2025 1 Aug. 2025 1 Sep. 2025 …" at bounding box center [698, 411] width 978 height 384
click at [653, 193] on div "615" at bounding box center [698, 182] width 171 height 21
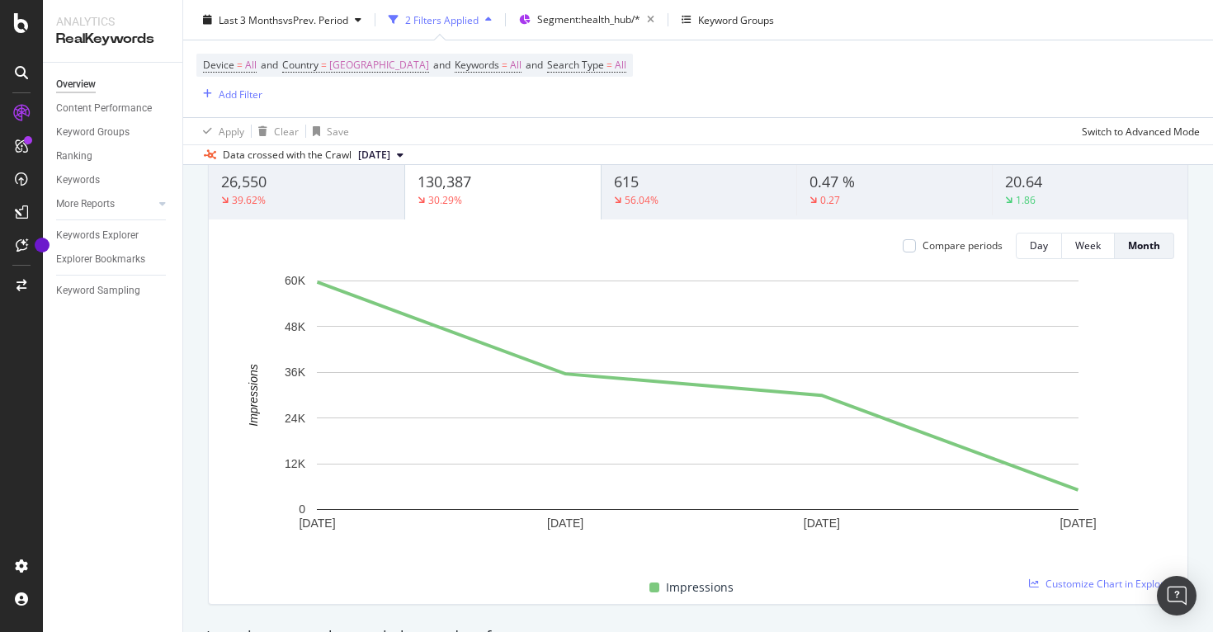
click at [672, 192] on div "615" at bounding box center [699, 182] width 171 height 21
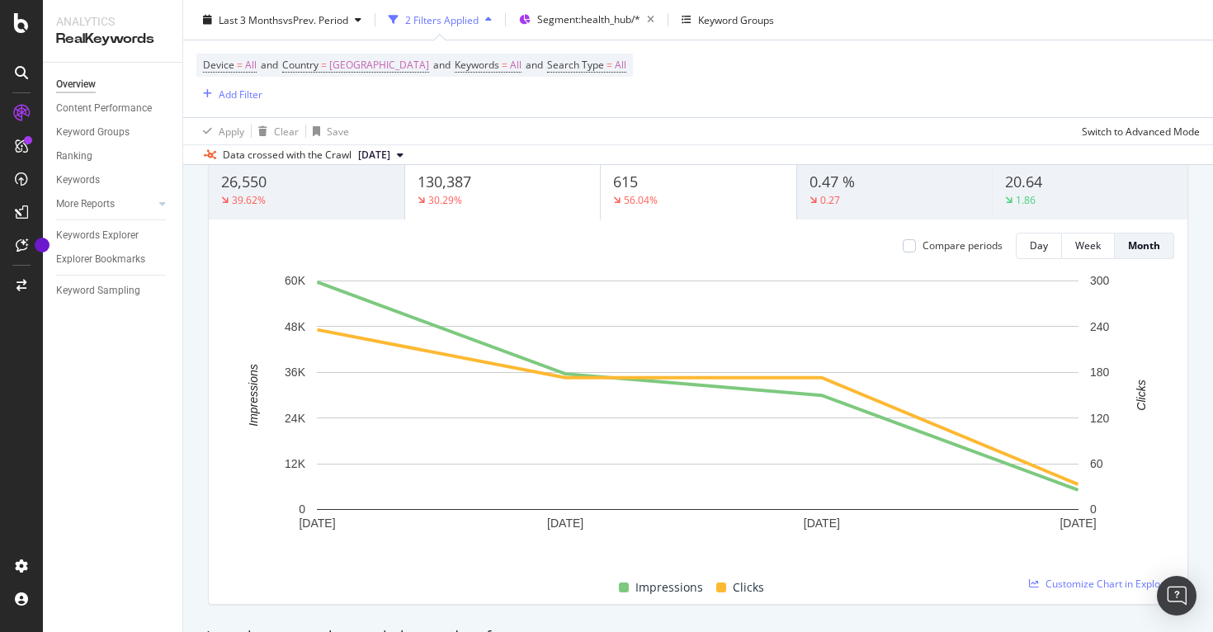
click at [522, 197] on div "30.29%" at bounding box center [502, 200] width 171 height 15
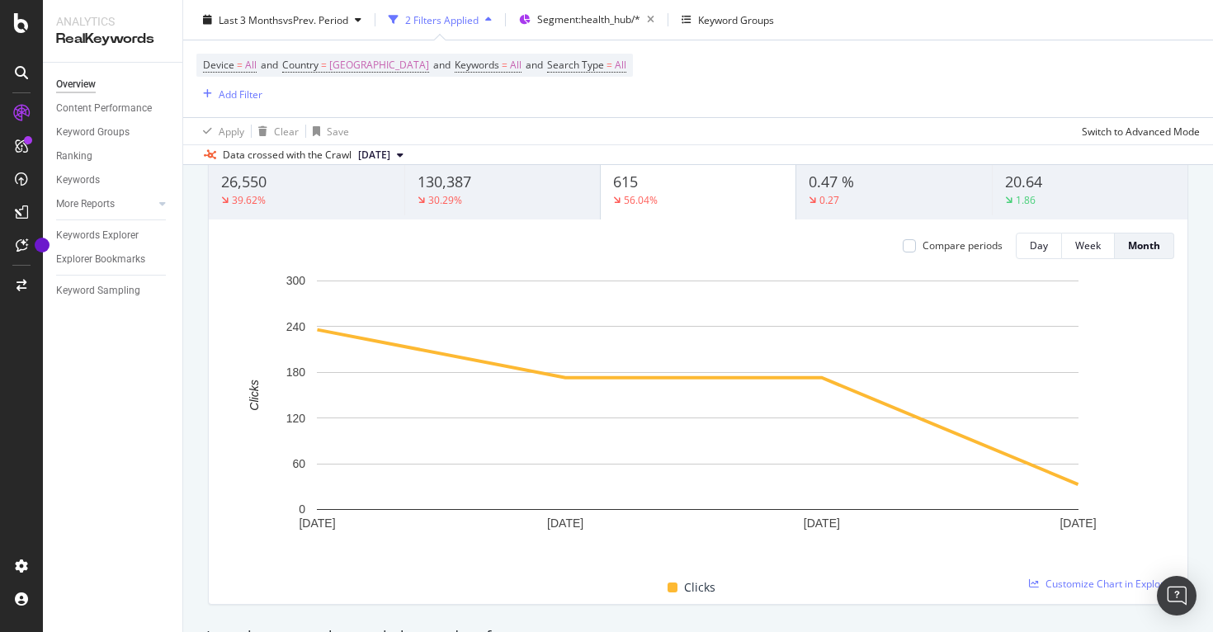
click at [723, 181] on div "615" at bounding box center [698, 182] width 171 height 21
click at [828, 186] on span "0.47 %" at bounding box center [830, 182] width 45 height 20
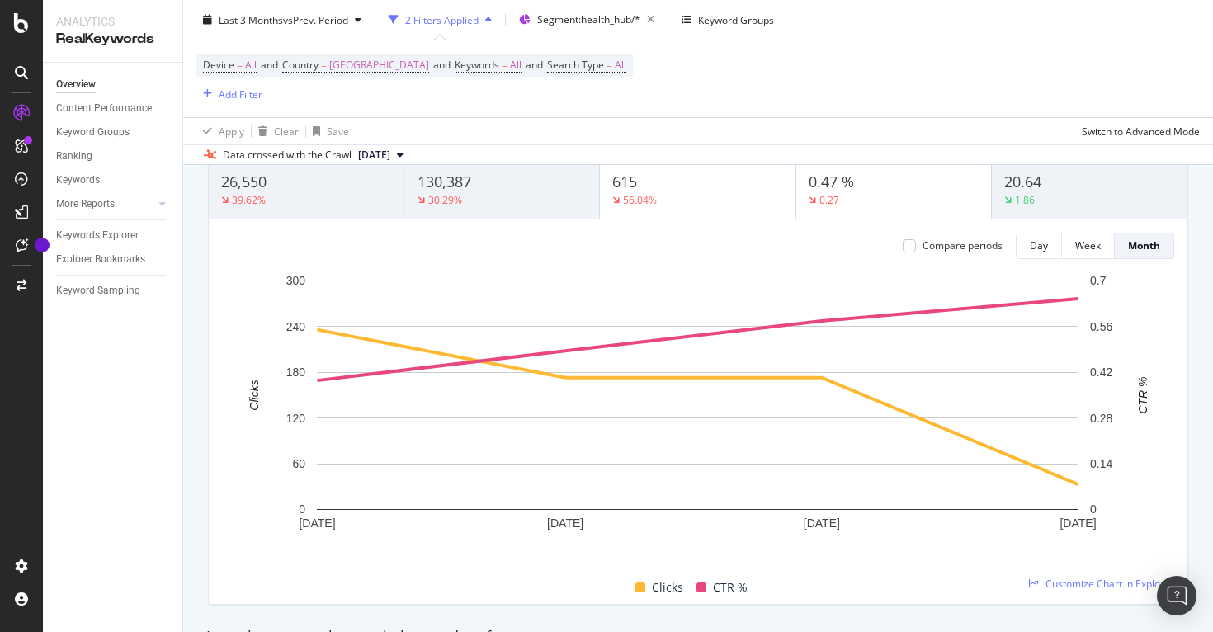
click at [701, 220] on div "Compare periods Day Week Month 1 Jun. 2025 1 Jul. 2025 1 Aug. 2025 1 Sep. 2025 …" at bounding box center [698, 411] width 978 height 384
click at [693, 203] on div "56.04%" at bounding box center [697, 200] width 171 height 15
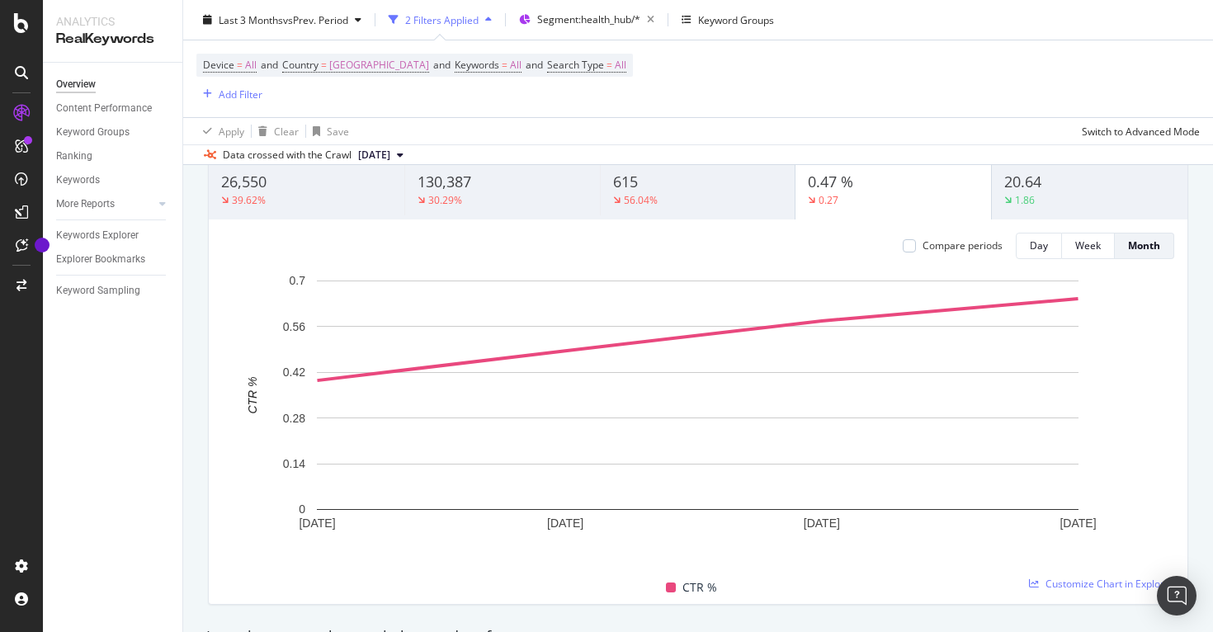
click at [893, 181] on div "0.47 %" at bounding box center [893, 182] width 171 height 21
click at [931, 185] on div "0.47 %" at bounding box center [893, 182] width 171 height 21
click at [1061, 196] on div "1.86" at bounding box center [1089, 200] width 171 height 15
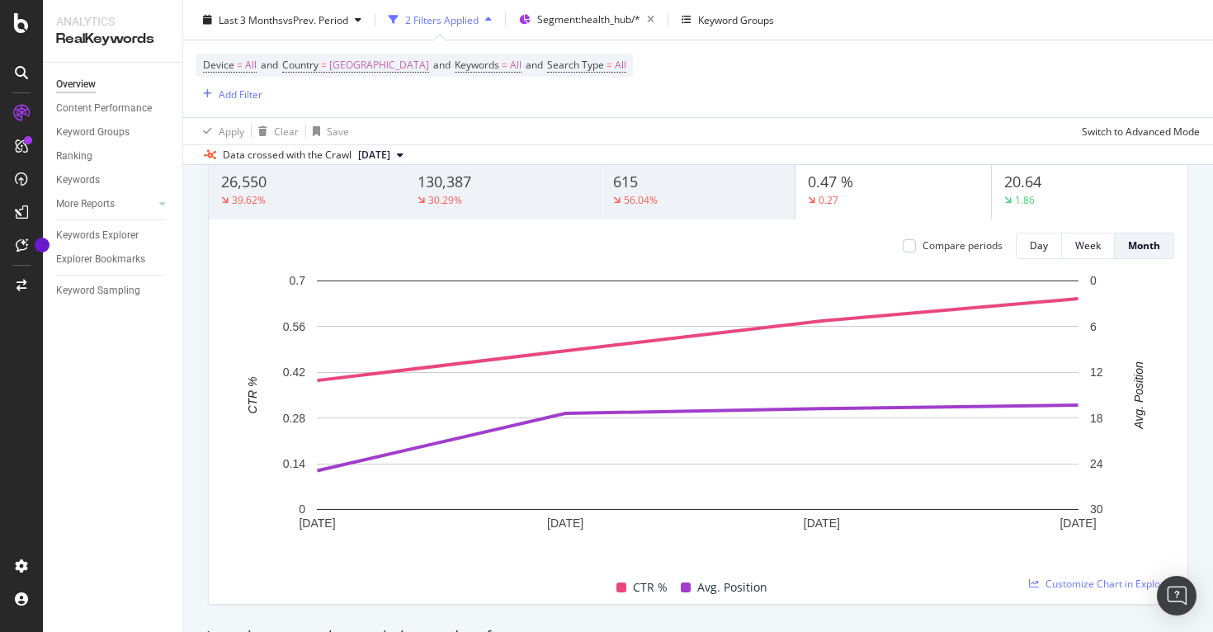
click at [898, 187] on div "0.47 %" at bounding box center [893, 182] width 171 height 21
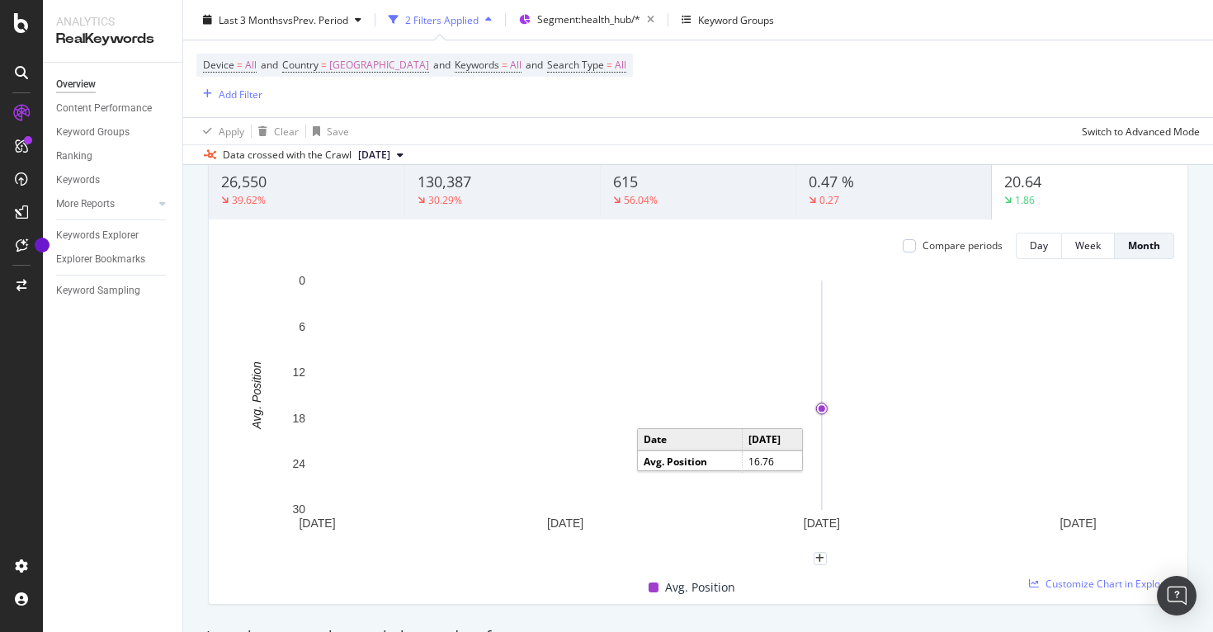
scroll to position [0, 0]
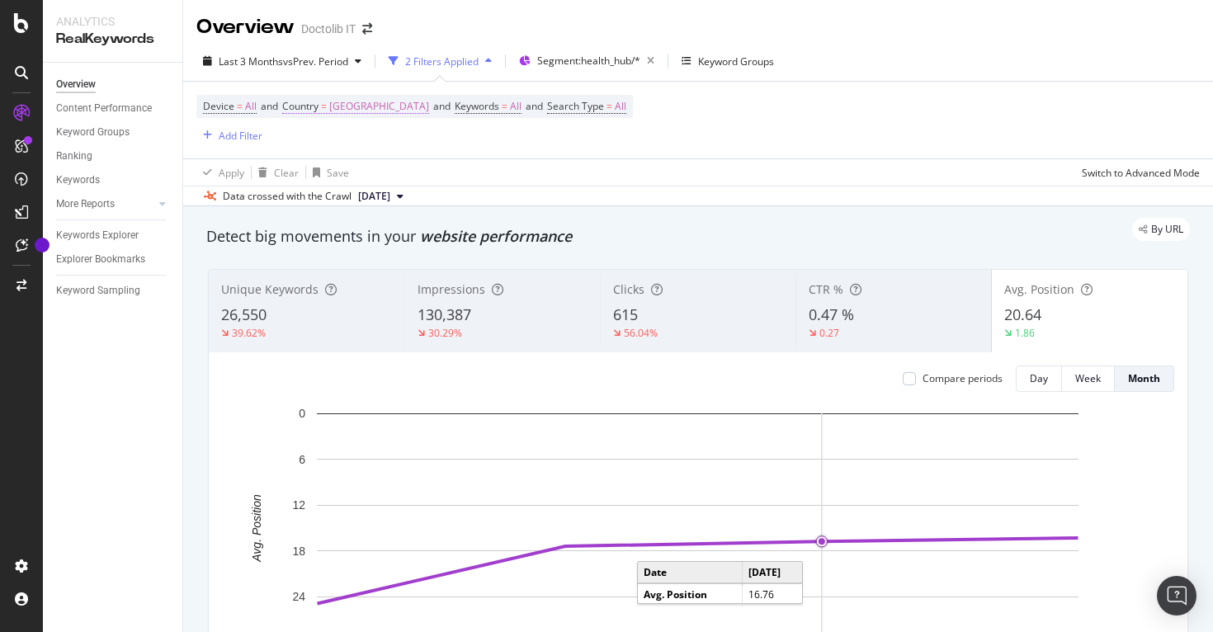
click at [347, 102] on span "[GEOGRAPHIC_DATA]" at bounding box center [379, 106] width 100 height 23
click at [332, 137] on div "[GEOGRAPHIC_DATA]" at bounding box center [391, 146] width 181 height 26
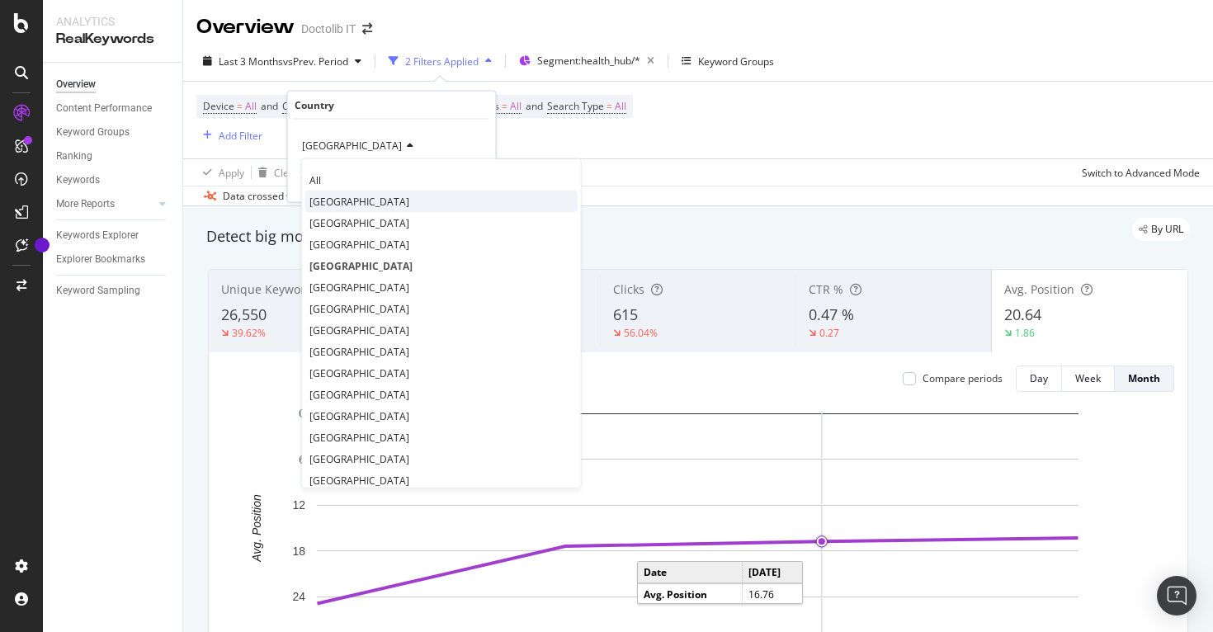
click at [322, 192] on div "[GEOGRAPHIC_DATA]" at bounding box center [441, 201] width 272 height 21
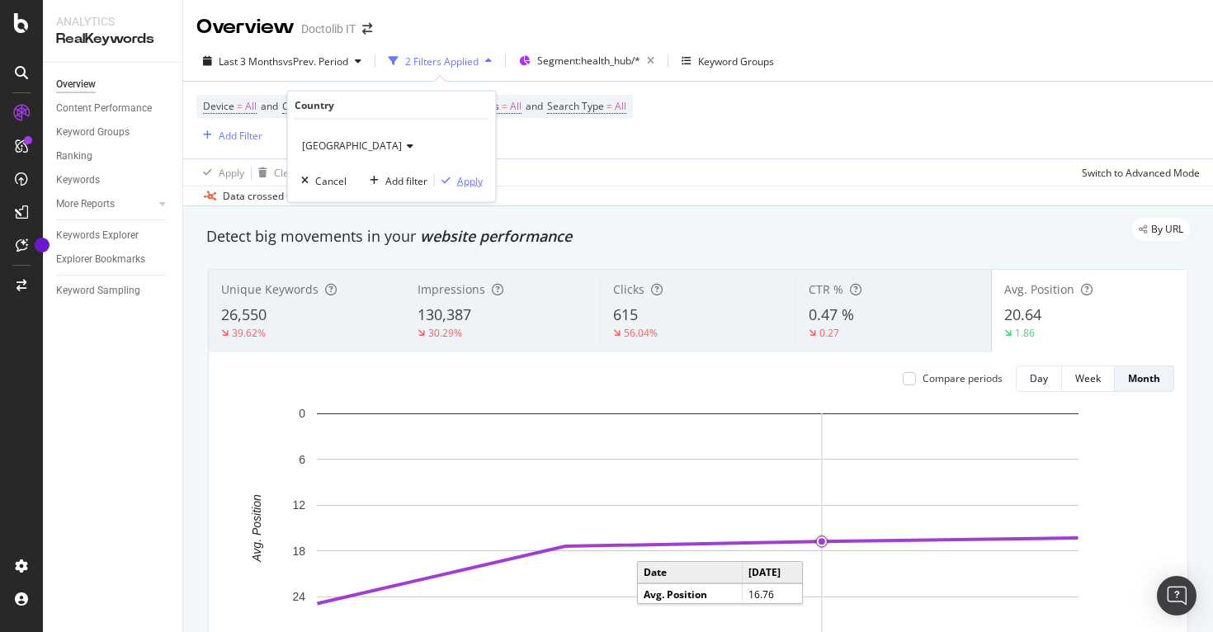
click at [478, 182] on div "Apply" at bounding box center [470, 180] width 26 height 14
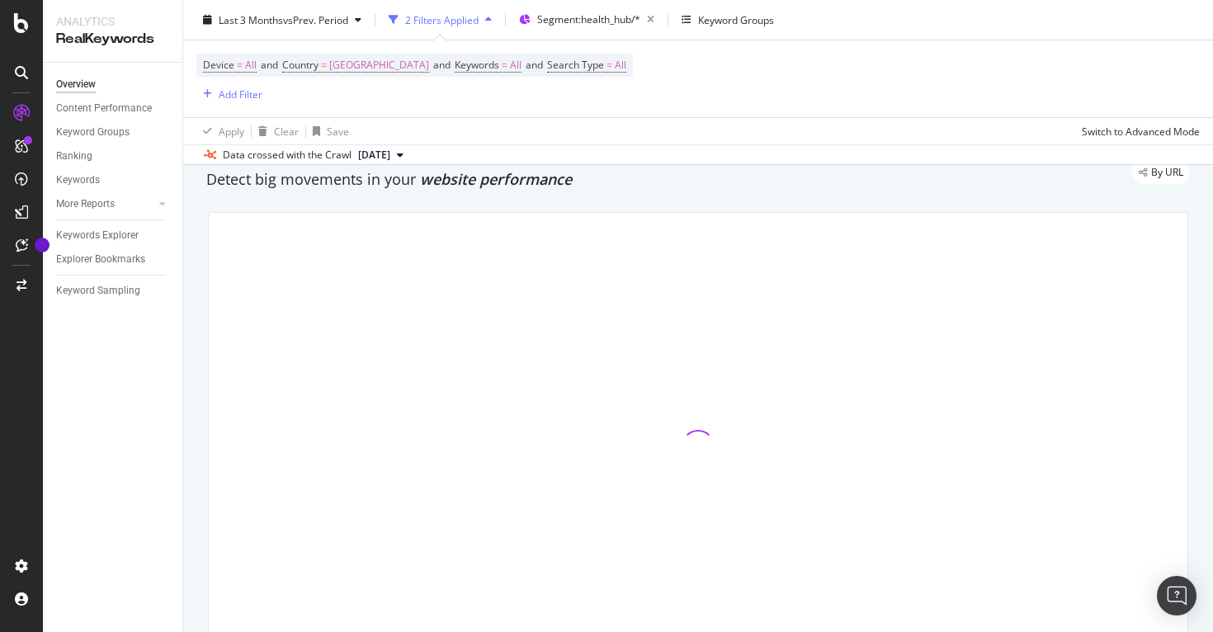
scroll to position [78, 0]
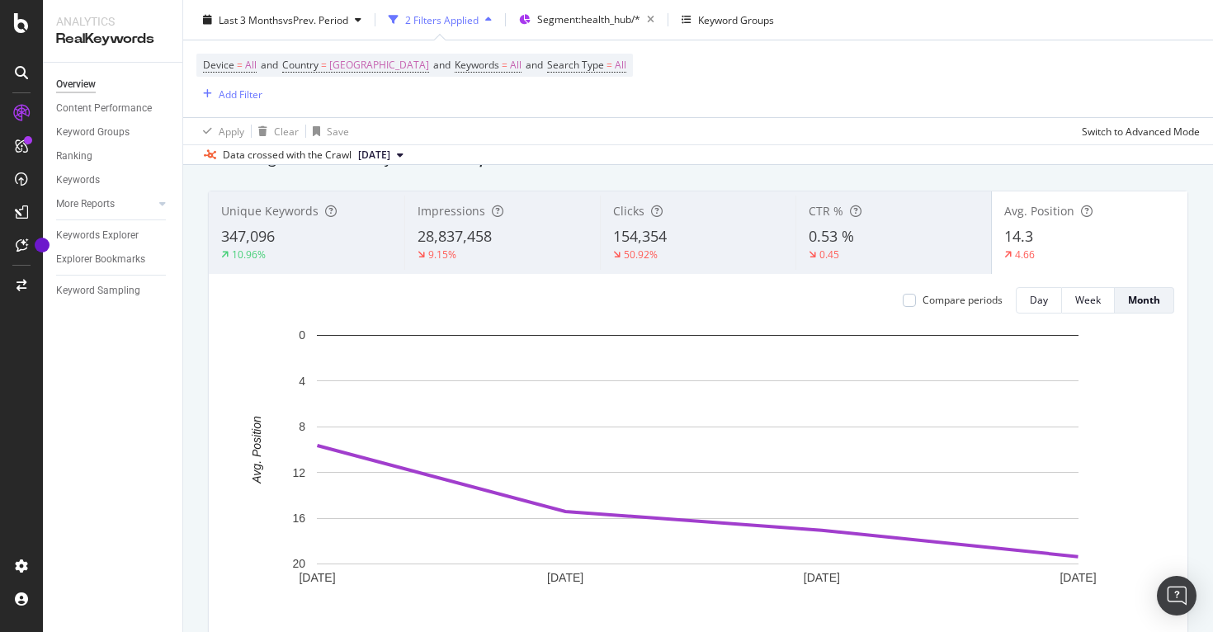
click at [884, 233] on div "0.53 %" at bounding box center [893, 236] width 170 height 21
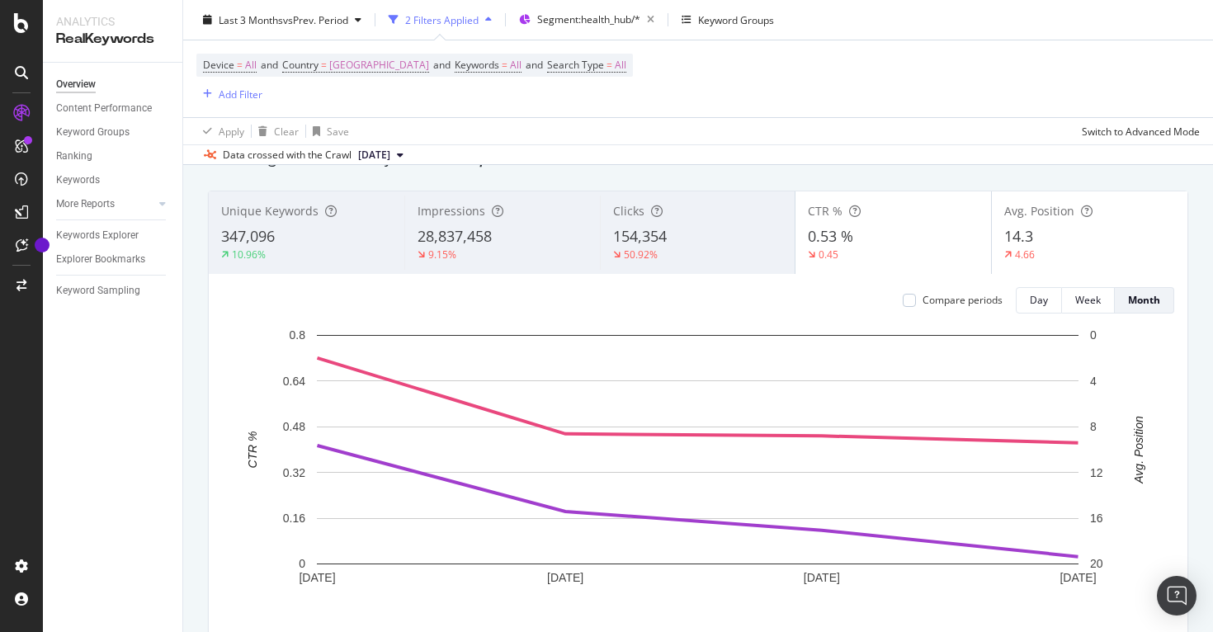
click at [1034, 238] on div "14.3" at bounding box center [1089, 236] width 171 height 21
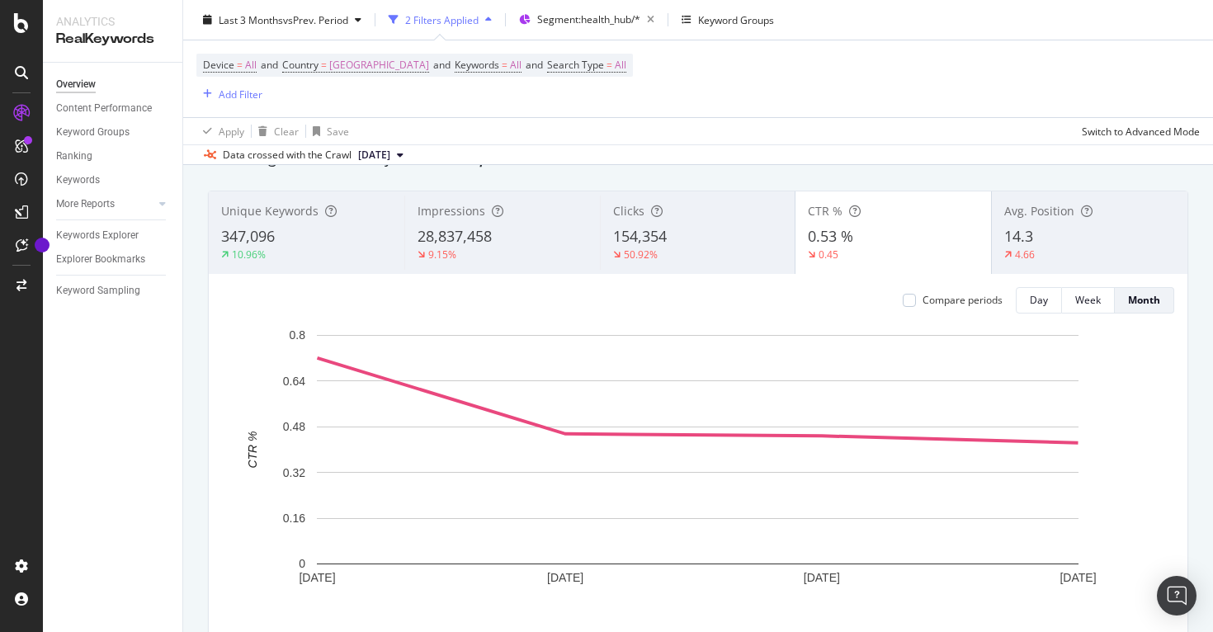
click at [706, 203] on div "Clicks" at bounding box center [698, 211] width 170 height 16
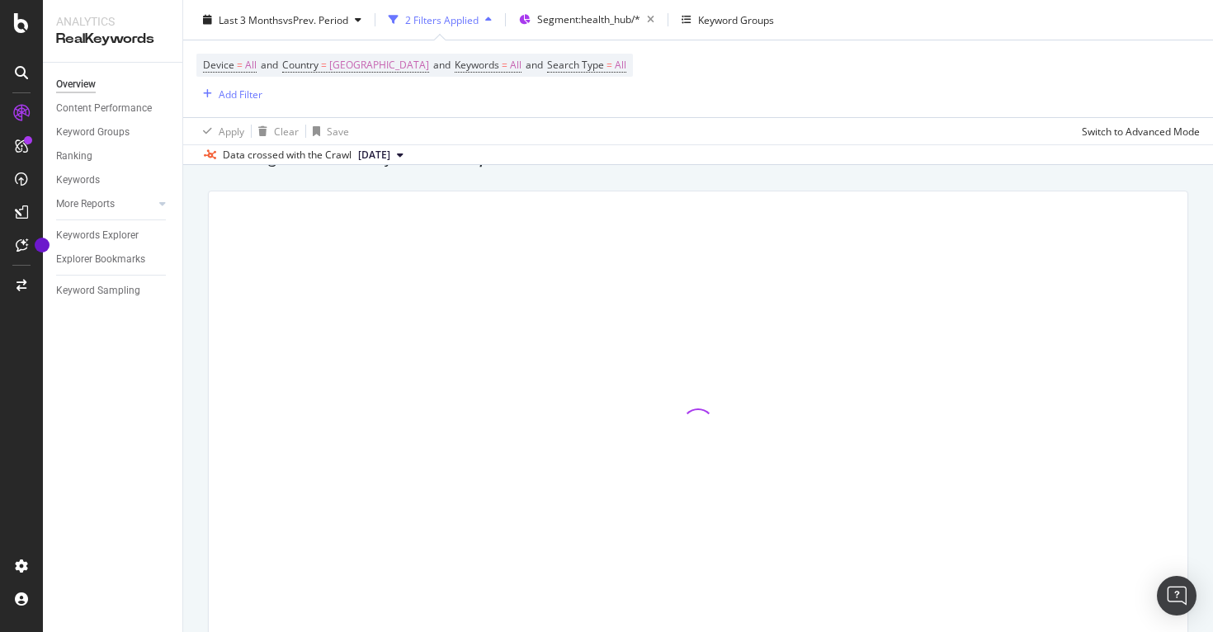
click at [874, 245] on div at bounding box center [698, 424] width 978 height 467
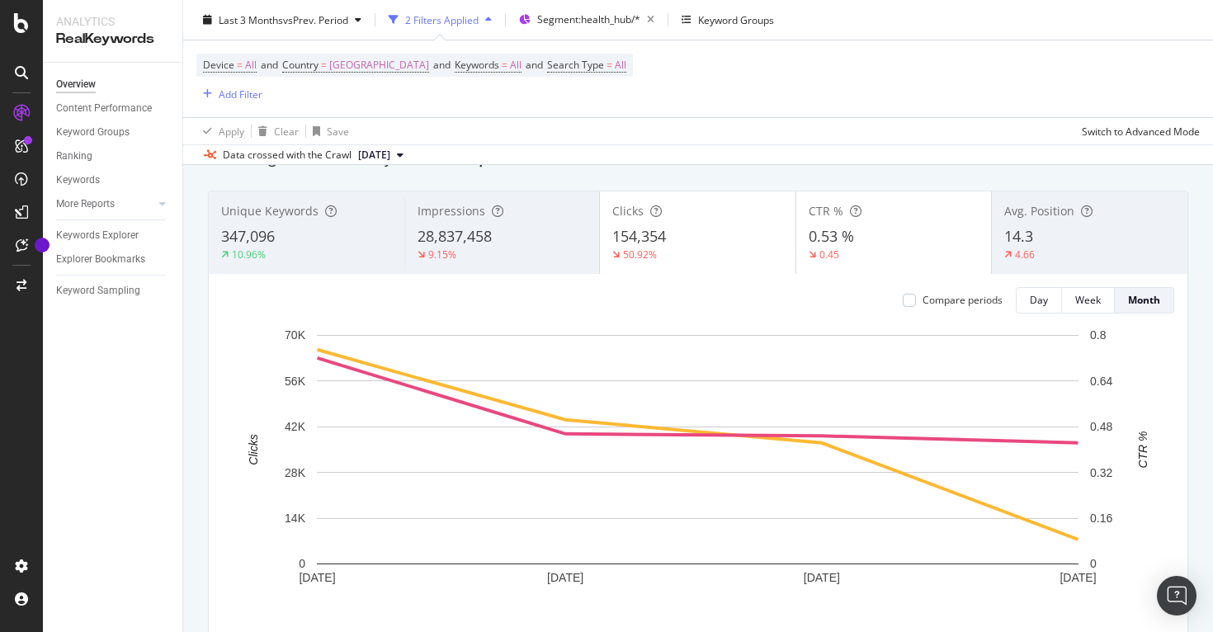
click at [874, 245] on div "0.53 %" at bounding box center [893, 236] width 171 height 21
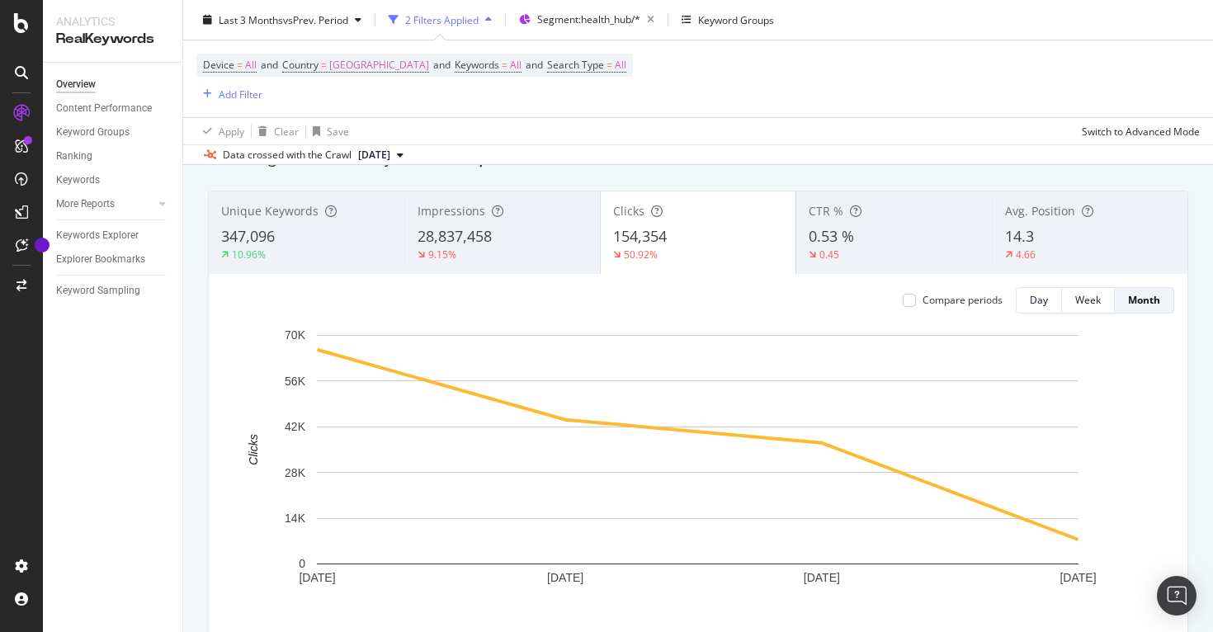
click at [492, 244] on span "28,837,458" at bounding box center [454, 236] width 74 height 20
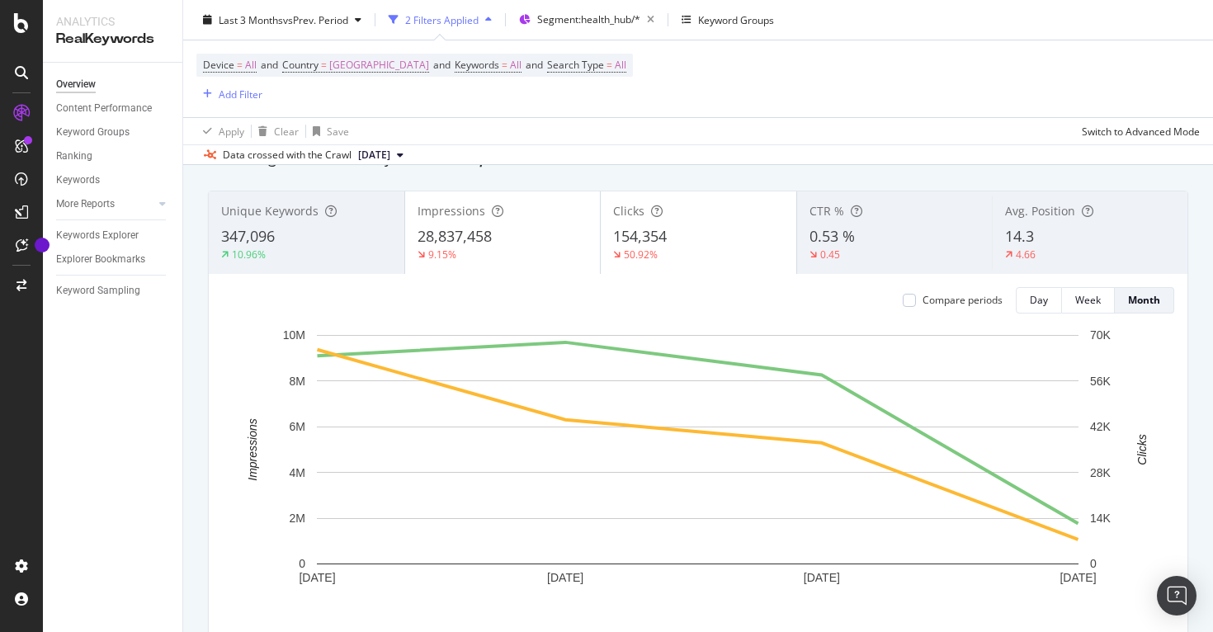
click at [675, 224] on div "Clicks 154,354 50.92%" at bounding box center [699, 233] width 196 height 74
